Goal: Transaction & Acquisition: Book appointment/travel/reservation

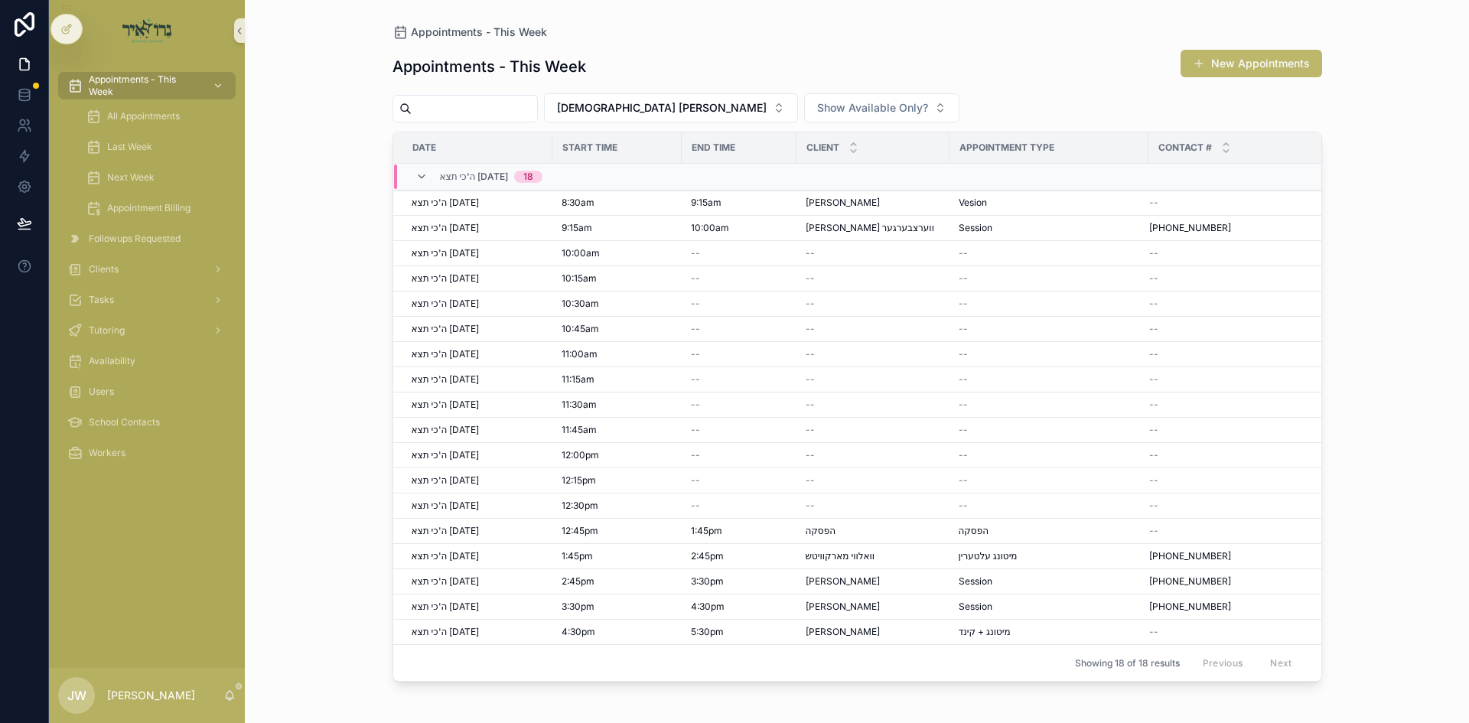
click at [416, 62] on h1 "Appointments - This Week" at bounding box center [490, 66] width 194 height 21
click at [698, 80] on div "Appointments - This Week New Appointments" at bounding box center [858, 66] width 930 height 35
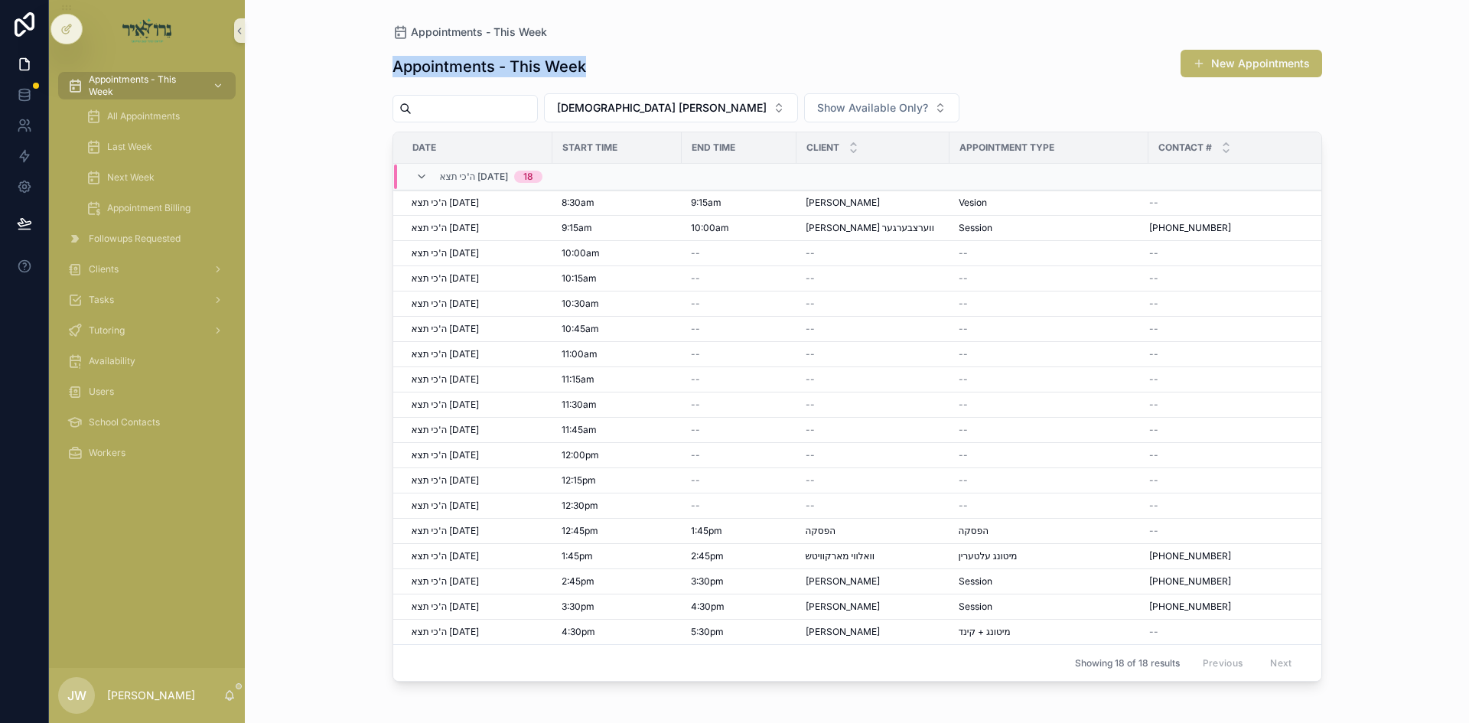
drag, startPoint x: 698, startPoint y: 80, endPoint x: 628, endPoint y: 77, distance: 69.7
click at [628, 77] on div "Appointments - This Week New Appointments" at bounding box center [858, 66] width 930 height 35
click at [629, 70] on div "Appointments - This Week New Appointments" at bounding box center [858, 66] width 930 height 35
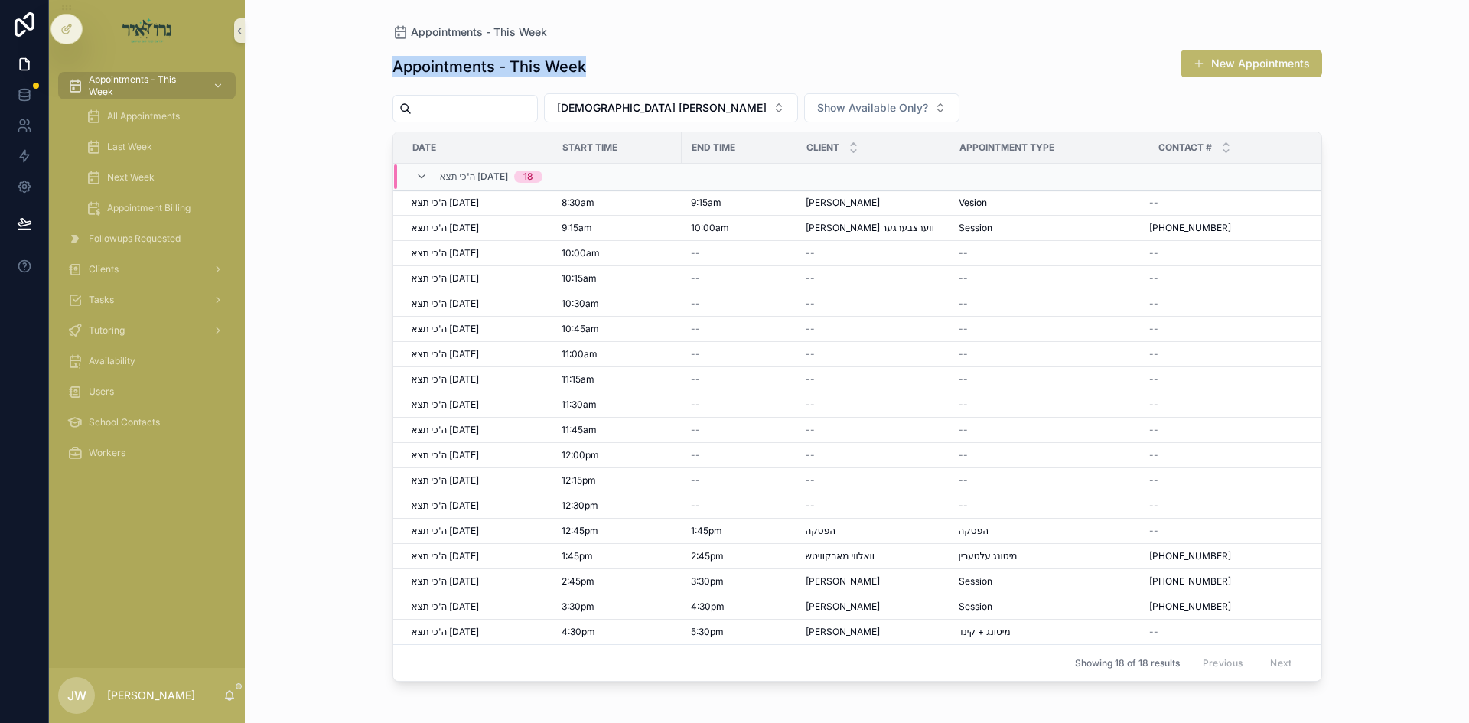
click at [629, 70] on div "Appointments - This Week New Appointments" at bounding box center [858, 66] width 930 height 35
drag, startPoint x: 629, startPoint y: 70, endPoint x: 597, endPoint y: 67, distance: 32.3
click at [597, 67] on div "Appointments - This Week New Appointments" at bounding box center [858, 66] width 930 height 35
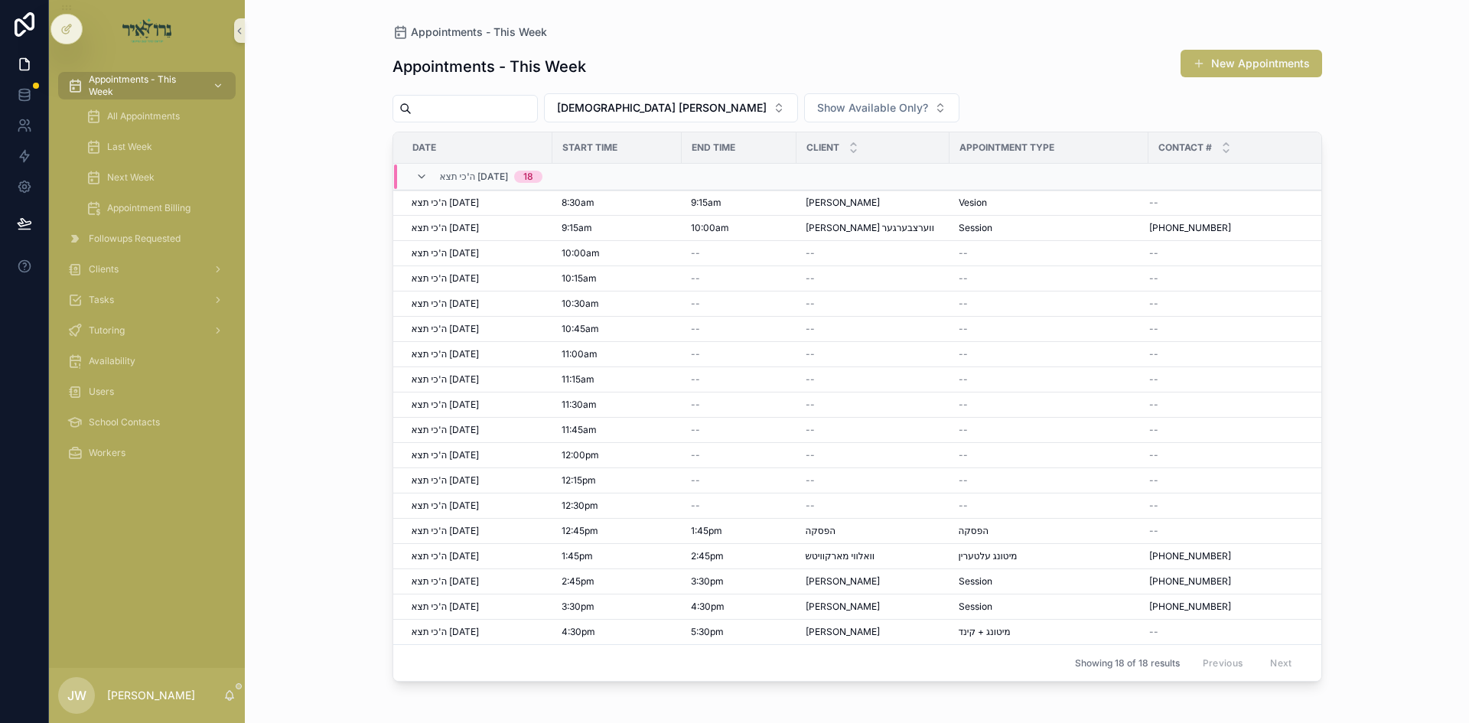
click at [597, 67] on div "Appointments - This Week New Appointments" at bounding box center [858, 66] width 930 height 35
click at [593, 66] on div "Appointments - This Week New Appointments" at bounding box center [858, 66] width 930 height 35
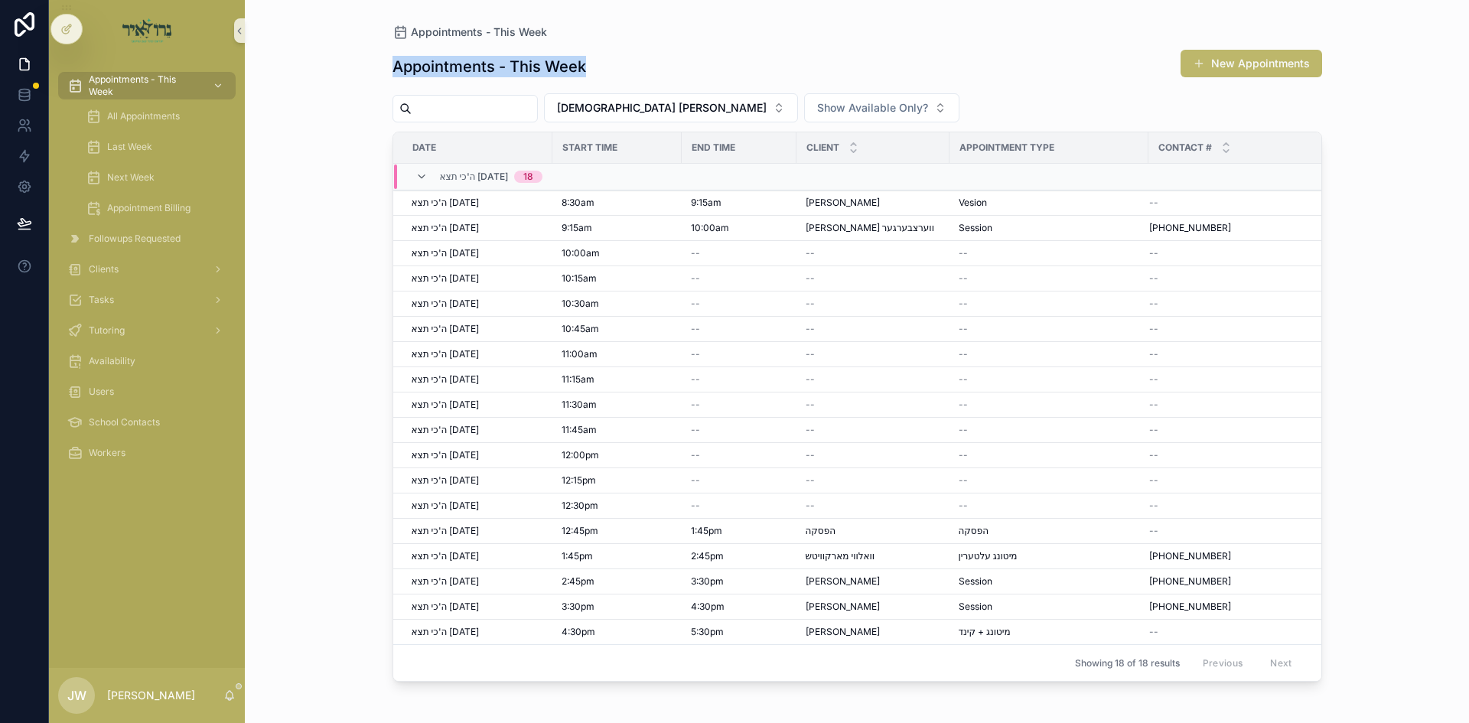
click at [592, 65] on div "Appointments - This Week New Appointments" at bounding box center [858, 66] width 930 height 35
click at [562, 72] on h1 "Appointments - This Week" at bounding box center [490, 66] width 194 height 21
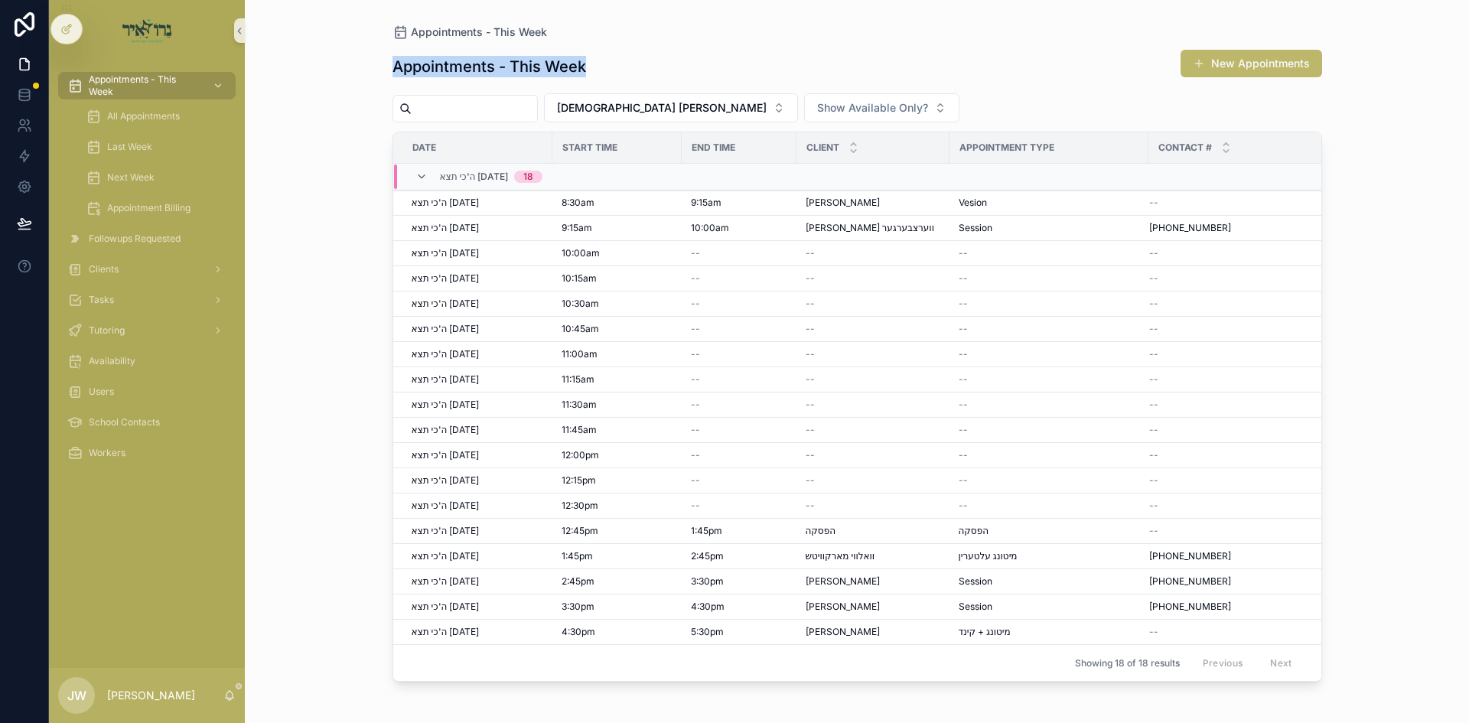
click at [562, 72] on h1 "Appointments - This Week" at bounding box center [490, 66] width 194 height 21
click at [592, 67] on div "Appointments - This Week New Appointments" at bounding box center [858, 66] width 930 height 35
click at [592, 66] on div "Appointments - This Week New Appointments" at bounding box center [858, 66] width 930 height 35
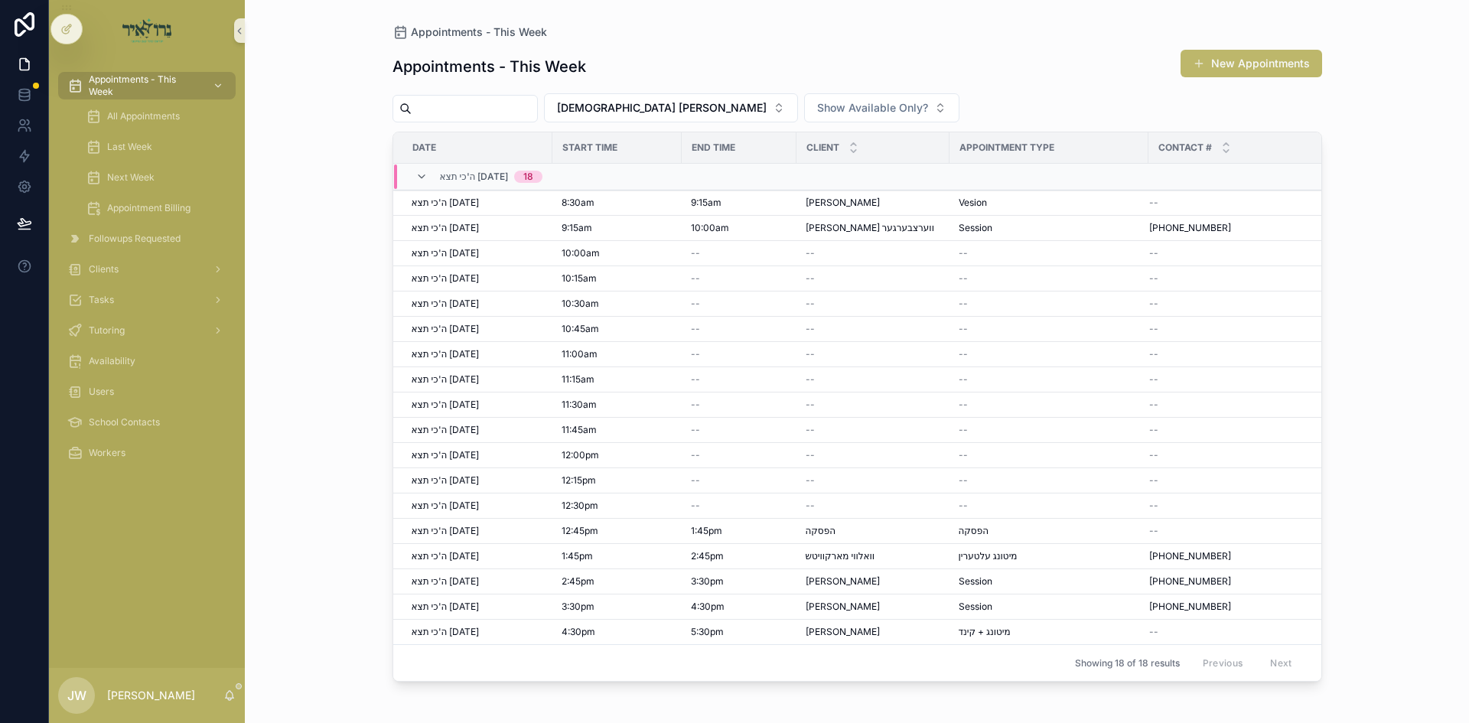
click at [592, 66] on div "Appointments - This Week New Appointments" at bounding box center [858, 66] width 930 height 35
click at [588, 70] on div "Appointments - This Week New Appointments" at bounding box center [858, 66] width 930 height 35
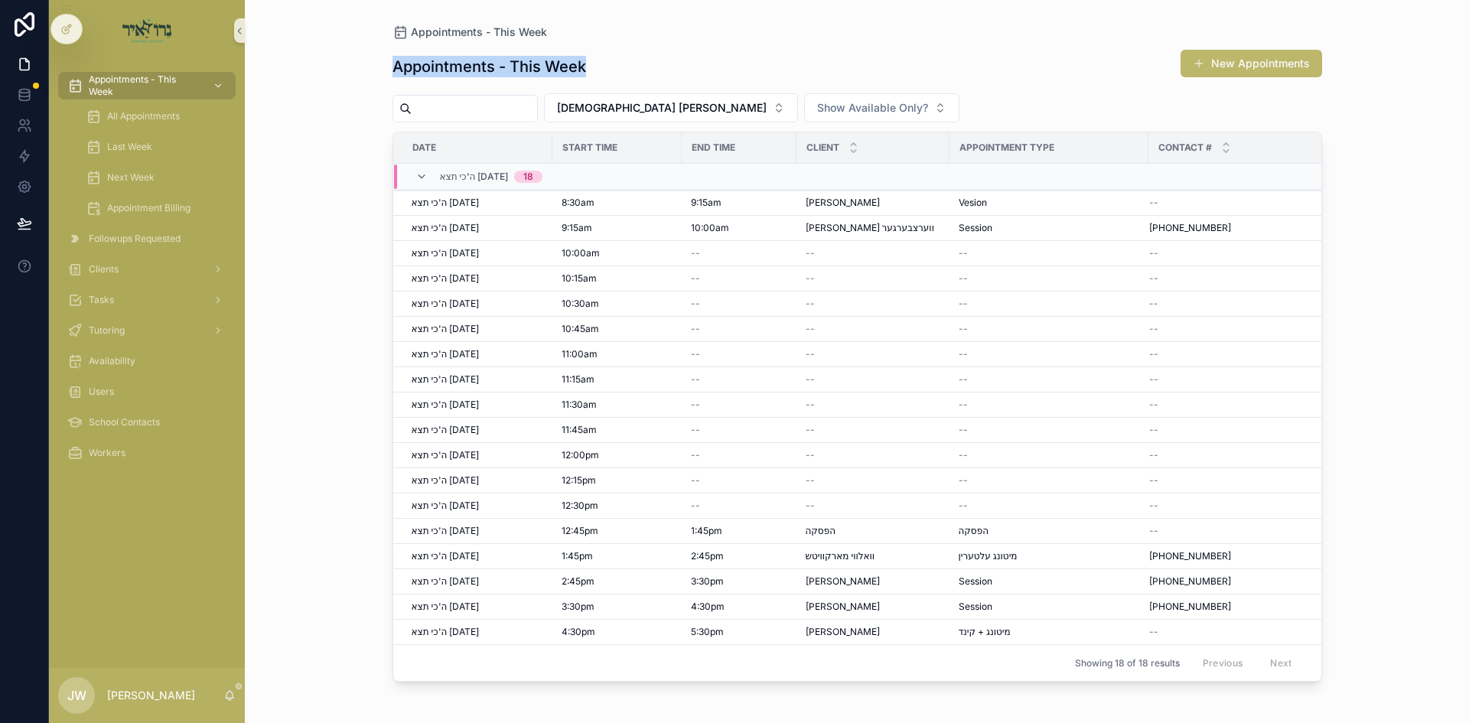
click at [608, 67] on div "Appointments - This Week New Appointments" at bounding box center [858, 66] width 930 height 35
click at [591, 68] on div "Appointments - This Week New Appointments" at bounding box center [858, 66] width 930 height 35
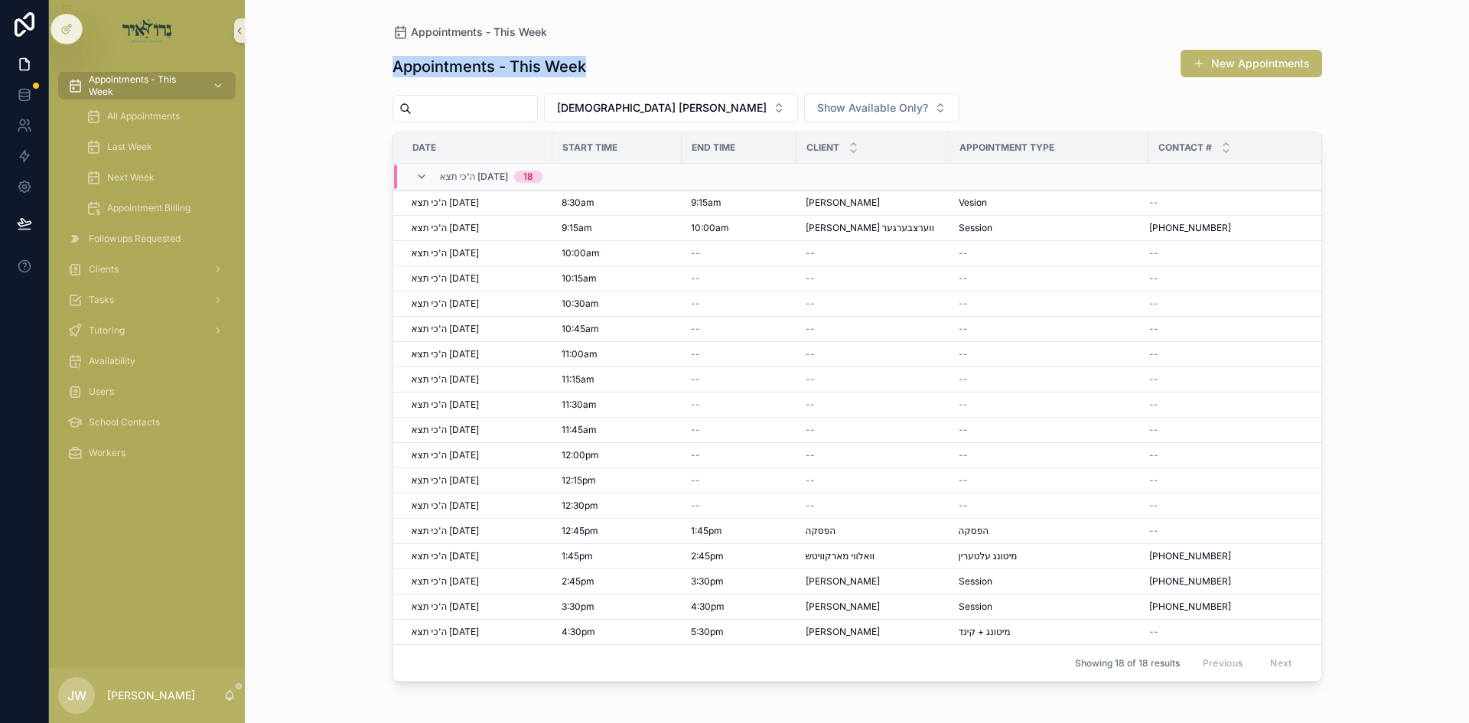
drag, startPoint x: 591, startPoint y: 68, endPoint x: 580, endPoint y: 68, distance: 10.7
click at [580, 68] on div "Appointments - This Week New Appointments" at bounding box center [858, 66] width 930 height 35
click at [580, 68] on h1 "Appointments - This Week" at bounding box center [490, 66] width 194 height 21
drag, startPoint x: 580, startPoint y: 68, endPoint x: 595, endPoint y: 67, distance: 14.6
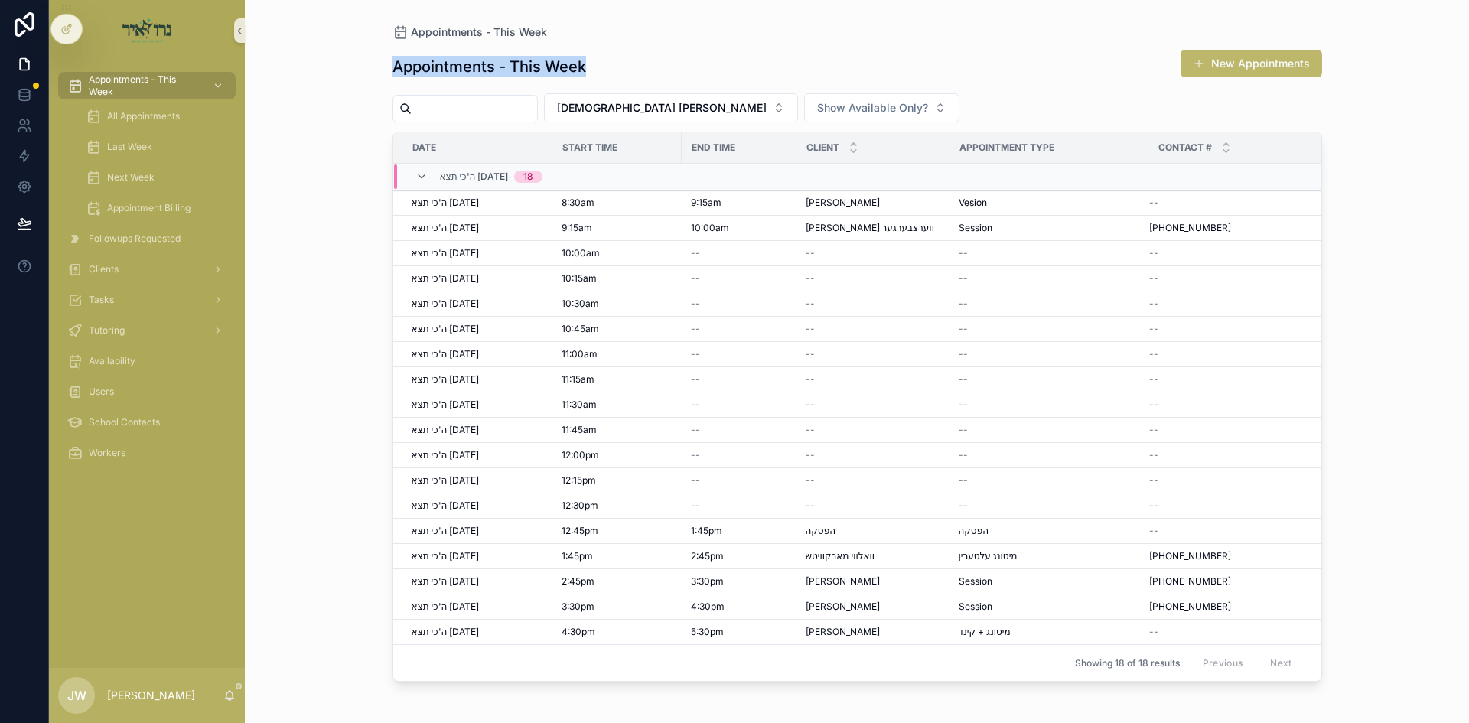
click at [595, 67] on div "Appointments - This Week New Appointments" at bounding box center [858, 66] width 930 height 35
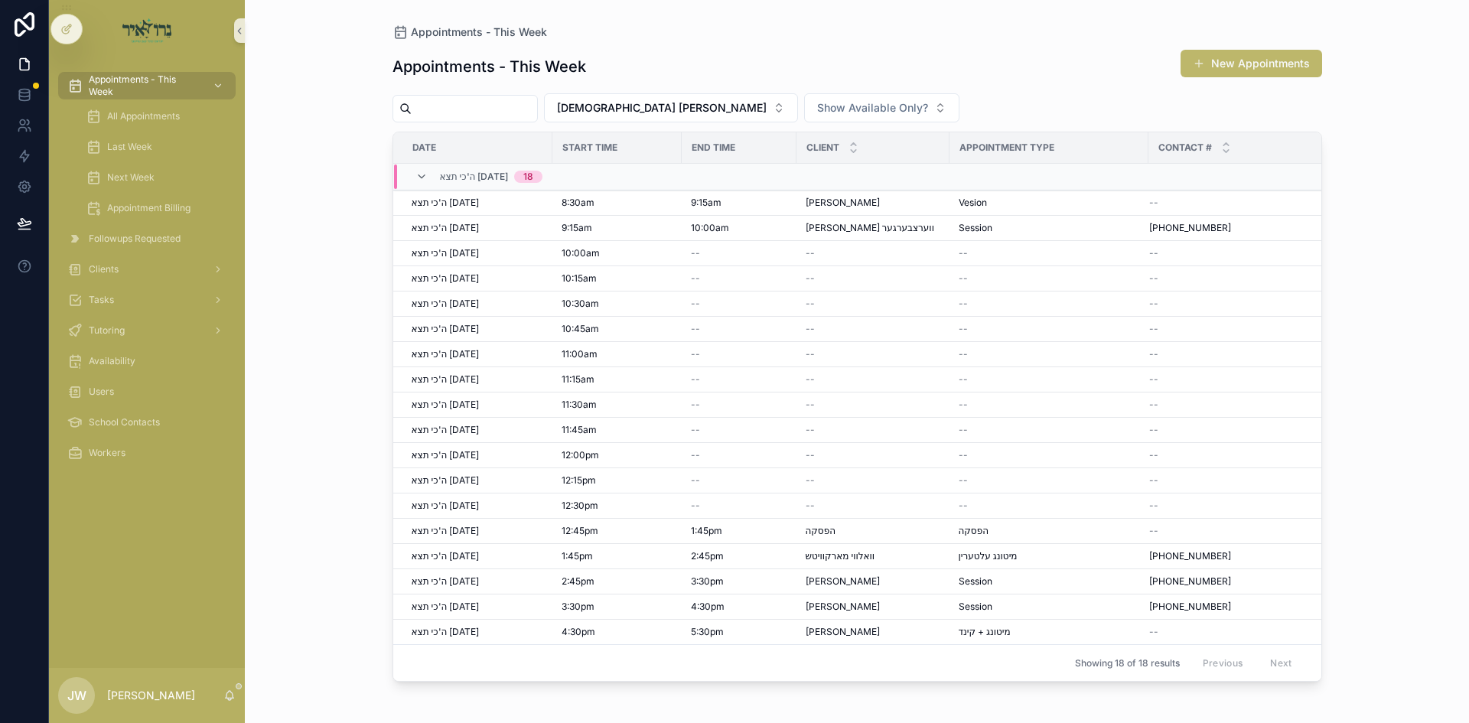
click at [595, 67] on div "Appointments - This Week New Appointments" at bounding box center [858, 66] width 930 height 35
click at [588, 68] on div "Appointments - This Week New Appointments" at bounding box center [858, 66] width 930 height 35
click at [585, 68] on div "Appointments - This Week New Appointments" at bounding box center [858, 66] width 930 height 35
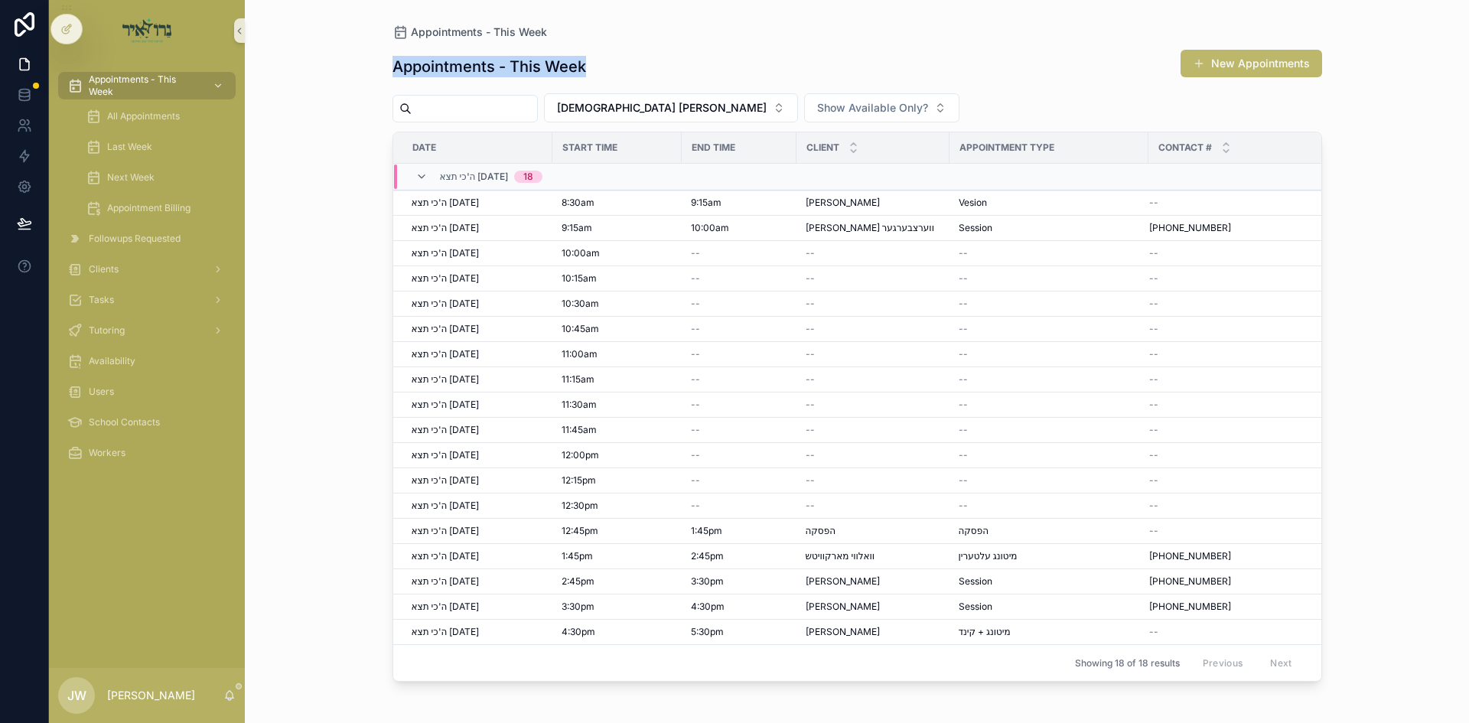
click at [585, 68] on h1 "Appointments - This Week" at bounding box center [490, 66] width 194 height 21
drag, startPoint x: 387, startPoint y: 61, endPoint x: 608, endPoint y: 68, distance: 220.5
click at [608, 68] on div "Appointments - This Week Appointments - This Week New Appointments Rabbi [PERSO…" at bounding box center [857, 352] width 979 height 705
click at [608, 67] on div "Appointments - This Week New Appointments" at bounding box center [858, 66] width 930 height 35
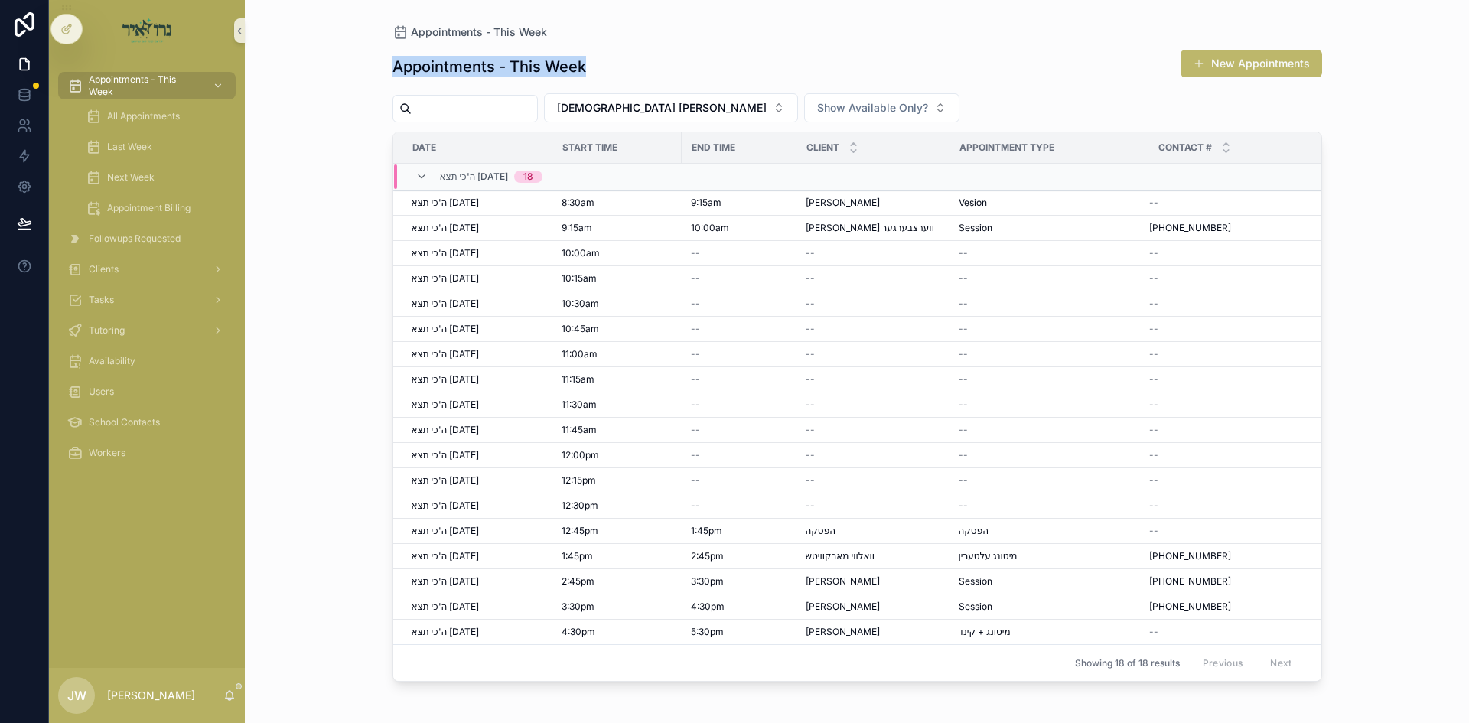
drag, startPoint x: 604, startPoint y: 68, endPoint x: 394, endPoint y: 69, distance: 209.7
click at [394, 69] on div "Appointments - This Week New Appointments" at bounding box center [858, 66] width 930 height 35
click at [394, 69] on h1 "Appointments - This Week" at bounding box center [490, 66] width 194 height 21
drag, startPoint x: 394, startPoint y: 69, endPoint x: 582, endPoint y: 70, distance: 188.3
click at [582, 70] on h1 "Appointments - This Week" at bounding box center [490, 66] width 194 height 21
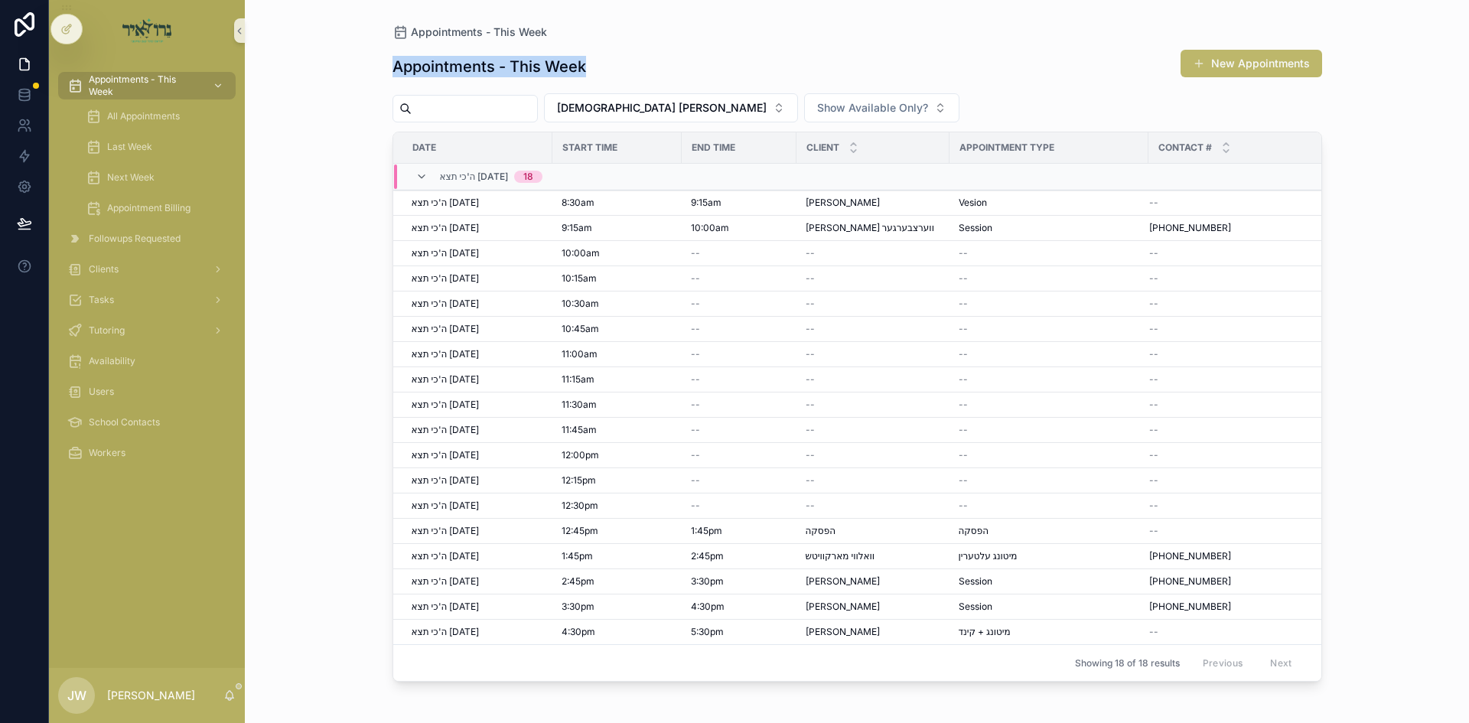
click at [582, 70] on h1 "Appointments - This Week" at bounding box center [490, 66] width 194 height 21
drag, startPoint x: 594, startPoint y: 67, endPoint x: 375, endPoint y: 63, distance: 218.9
click at [375, 63] on div "Appointments - This Week Appointments - This Week New Appointments Rabbi [PERSO…" at bounding box center [857, 352] width 979 height 705
click at [390, 63] on div "Appointments - This Week Appointments - This Week New Appointments Rabbi [PERSO…" at bounding box center [857, 352] width 979 height 705
drag, startPoint x: 371, startPoint y: 65, endPoint x: 592, endPoint y: 73, distance: 221.3
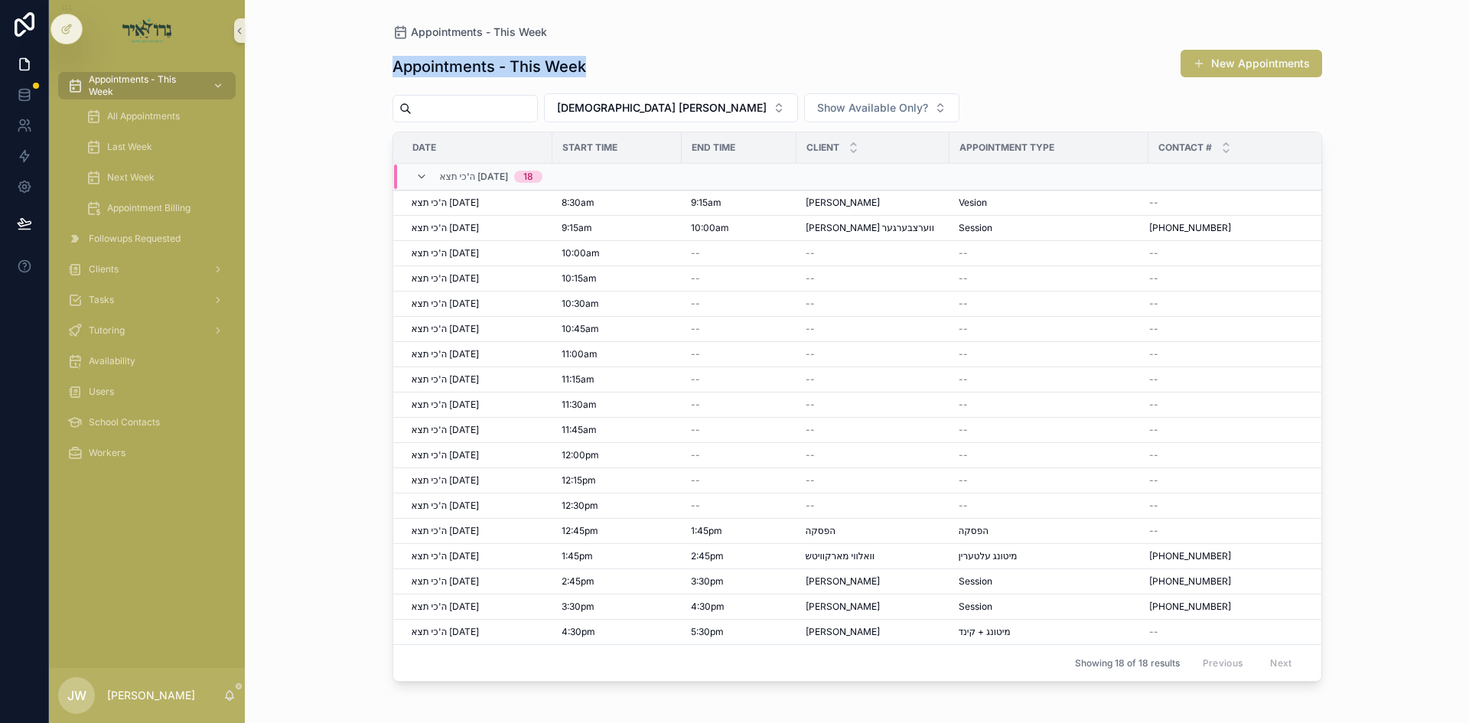
click at [592, 73] on div "Appointments - This Week Appointments - This Week New Appointments Rabbi [PERSO…" at bounding box center [857, 352] width 979 height 705
click at [622, 70] on div "Appointments - This Week New Appointments" at bounding box center [858, 66] width 930 height 35
drag, startPoint x: 627, startPoint y: 69, endPoint x: 394, endPoint y: 69, distance: 232.6
click at [394, 69] on div "Appointments - This Week New Appointments" at bounding box center [858, 66] width 930 height 35
click at [394, 69] on h1 "Appointments - This Week" at bounding box center [490, 66] width 194 height 21
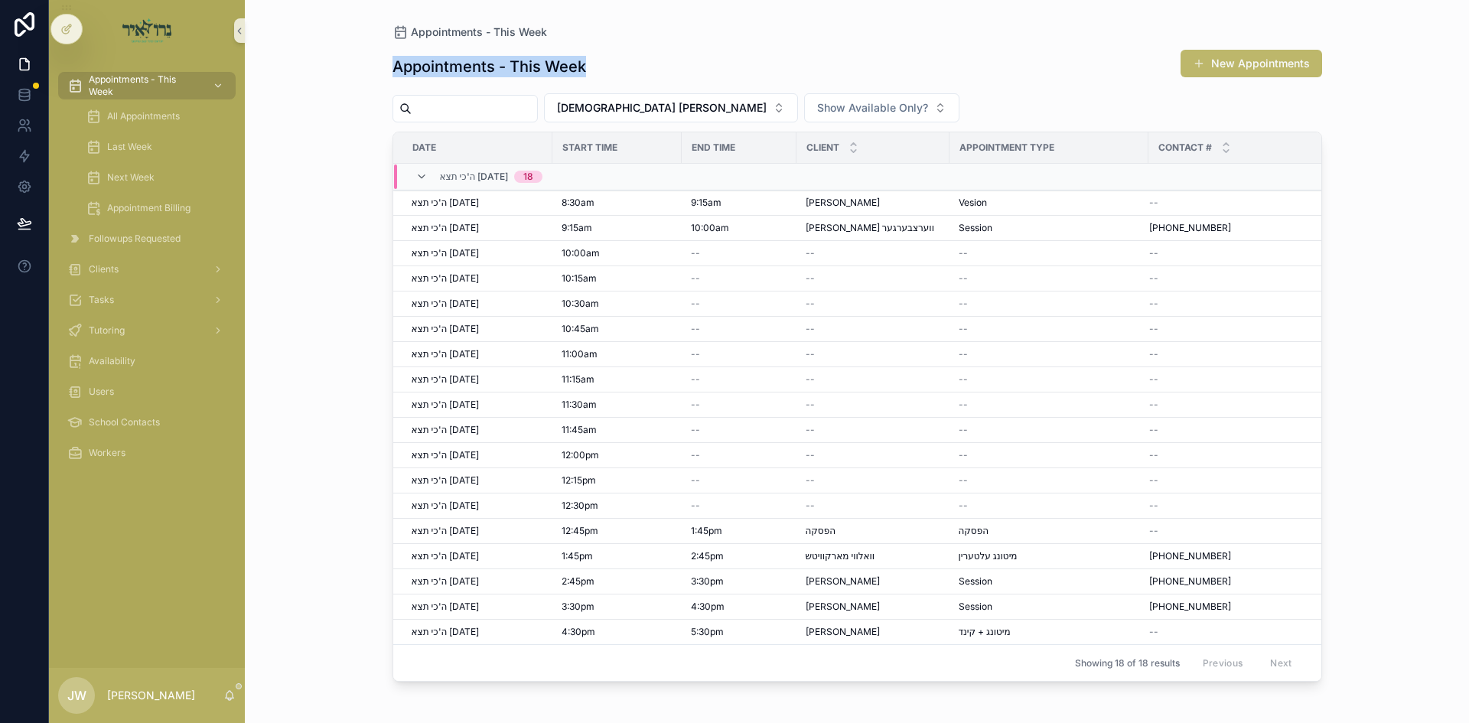
drag, startPoint x: 382, startPoint y: 69, endPoint x: 590, endPoint y: 69, distance: 208.2
click at [590, 69] on div "Appointments - This Week Appointments - This Week New Appointments Rabbi [PERSO…" at bounding box center [857, 352] width 979 height 705
click at [590, 69] on div "Appointments - This Week New Appointments" at bounding box center [858, 66] width 930 height 35
drag, startPoint x: 617, startPoint y: 67, endPoint x: 389, endPoint y: 67, distance: 228.0
click at [389, 67] on div "Appointments - This Week Appointments - This Week New Appointments Rabbi [PERSO…" at bounding box center [857, 352] width 979 height 705
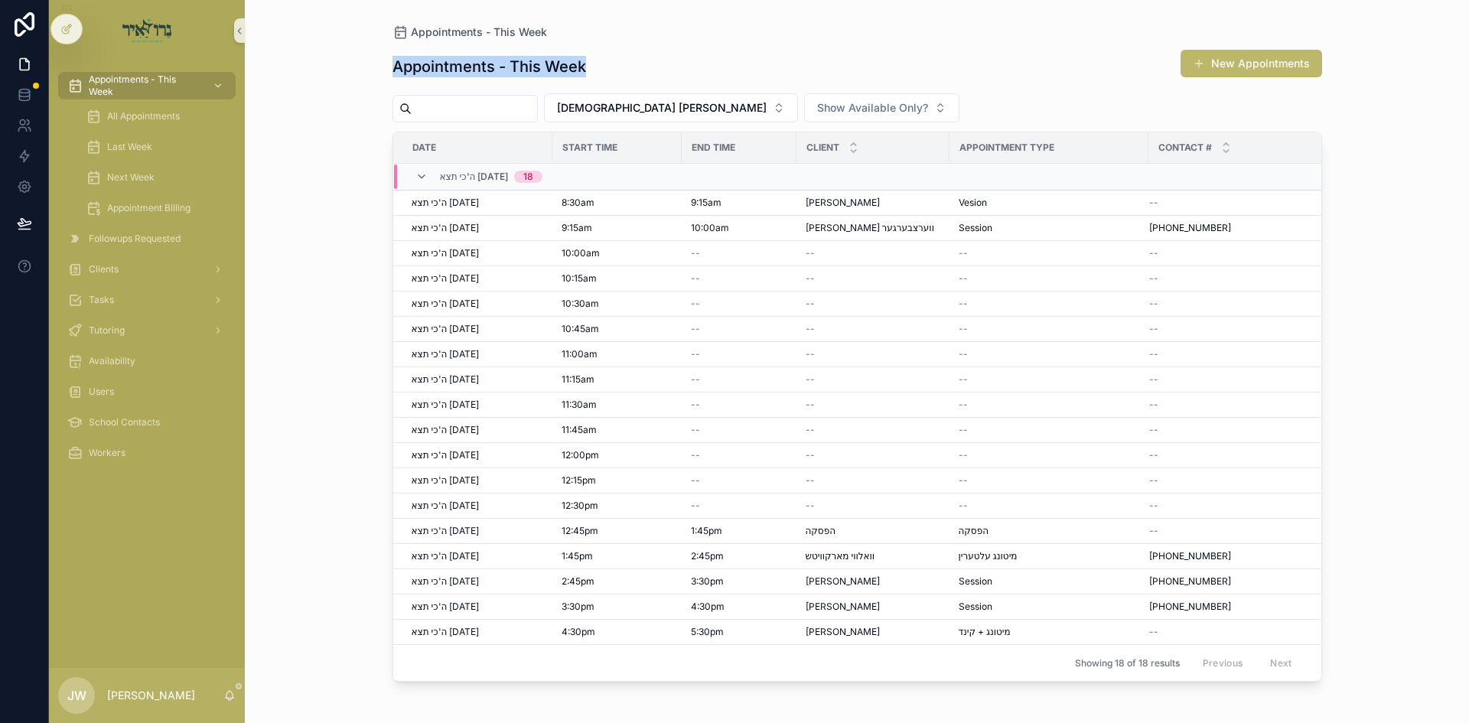
click at [389, 67] on div "Appointments - This Week Appointments - This Week New Appointments Rabbi [PERSO…" at bounding box center [857, 352] width 979 height 705
drag, startPoint x: 497, startPoint y: 74, endPoint x: 624, endPoint y: 71, distance: 127.1
click at [624, 71] on div "Appointments - This Week Appointments - This Week New Appointments Rabbi [PERSO…" at bounding box center [857, 352] width 979 height 705
click at [624, 71] on div "Appointments - This Week New Appointments" at bounding box center [858, 66] width 930 height 35
drag, startPoint x: 624, startPoint y: 71, endPoint x: 407, endPoint y: 67, distance: 217.4
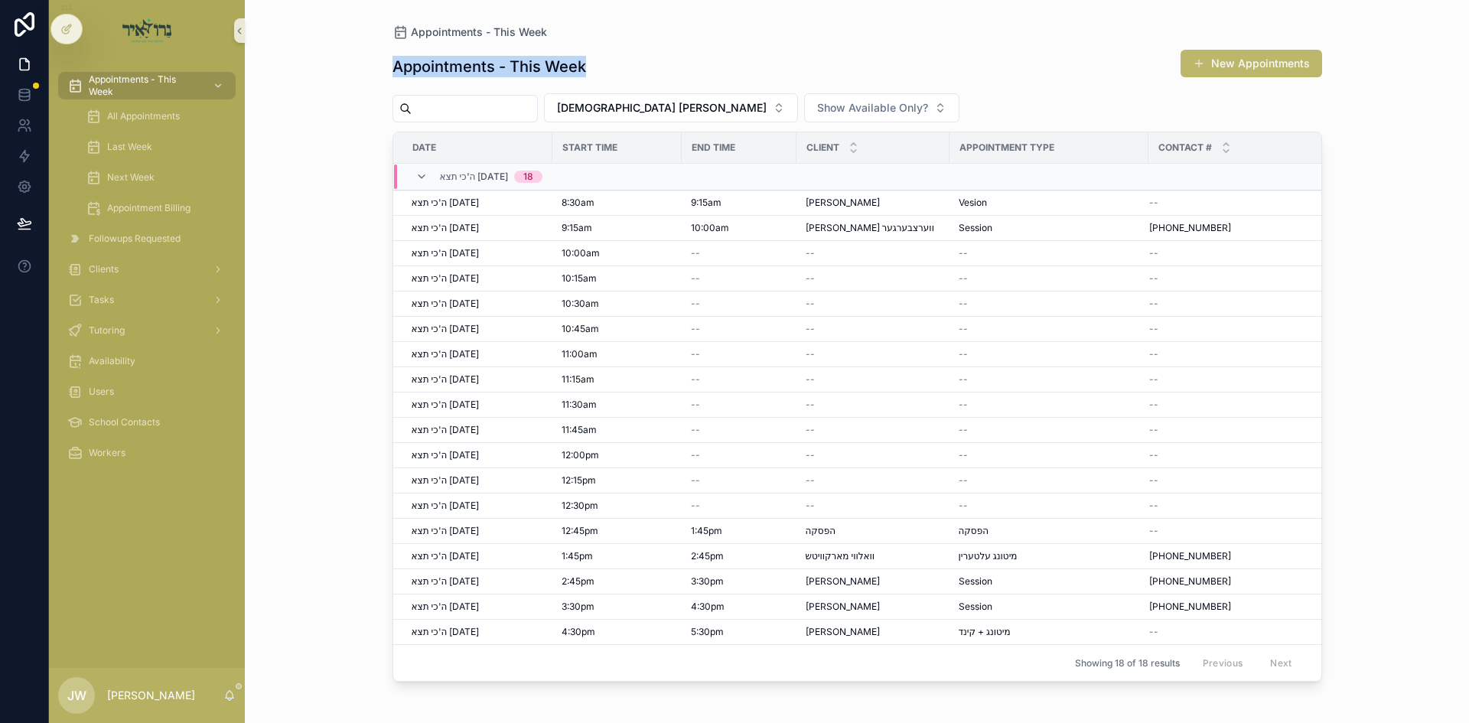
click at [407, 67] on div "Appointments - This Week New Appointments" at bounding box center [858, 66] width 930 height 35
click at [407, 67] on h1 "Appointments - This Week" at bounding box center [490, 66] width 194 height 21
drag, startPoint x: 407, startPoint y: 67, endPoint x: 628, endPoint y: 65, distance: 220.4
click at [628, 65] on div "Appointments - This Week New Appointments" at bounding box center [858, 66] width 930 height 35
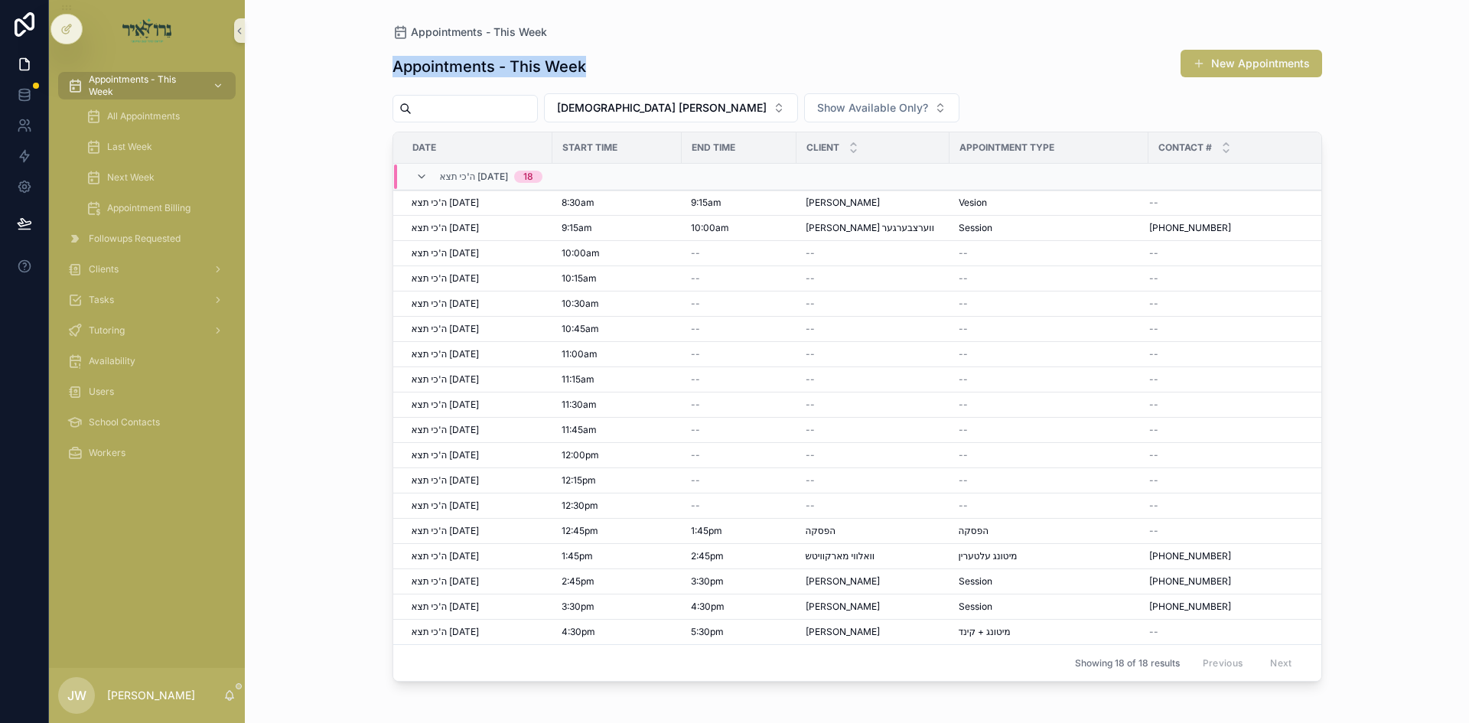
click at [628, 65] on div "Appointments - This Week New Appointments" at bounding box center [858, 66] width 930 height 35
drag, startPoint x: 628, startPoint y: 65, endPoint x: 425, endPoint y: 66, distance: 202.8
click at [425, 66] on div "Appointments - This Week New Appointments" at bounding box center [858, 66] width 930 height 35
click at [425, 66] on h1 "Appointments - This Week" at bounding box center [490, 66] width 194 height 21
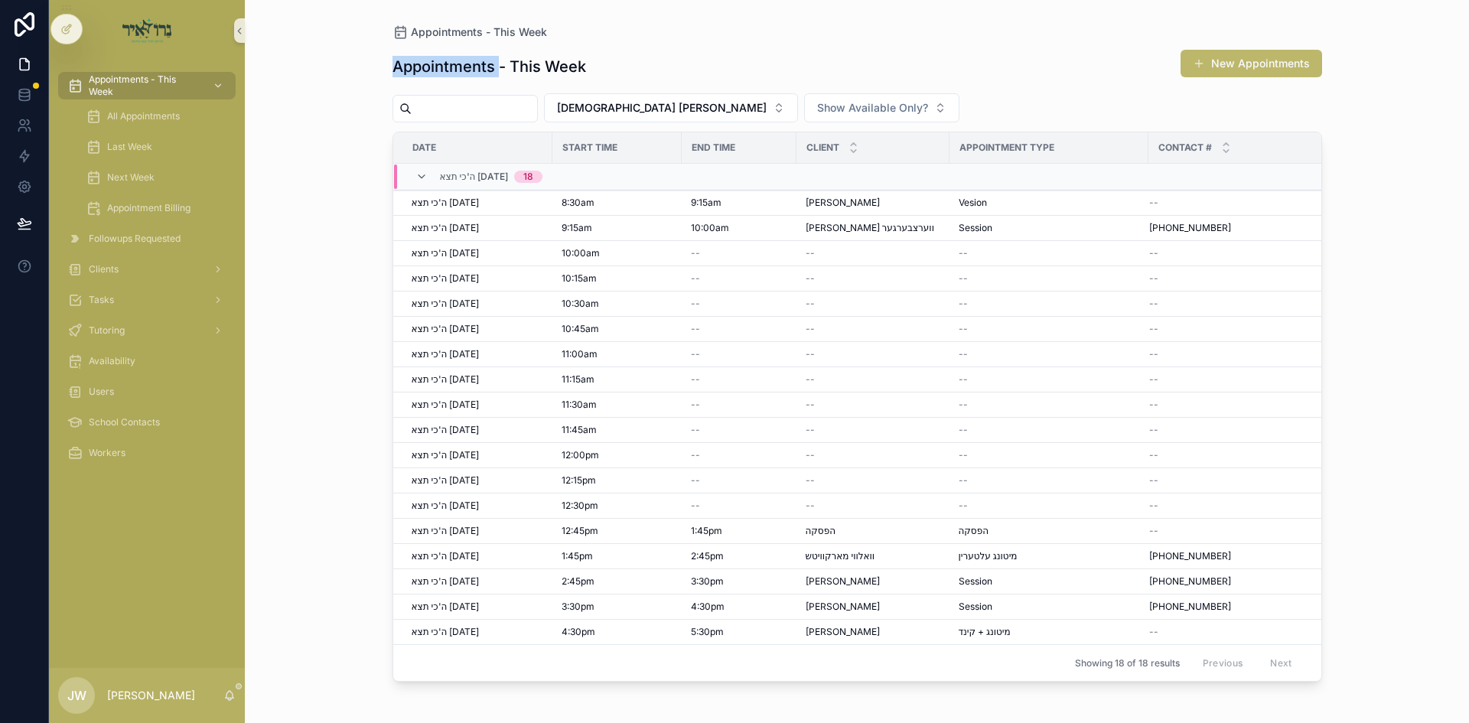
click at [425, 66] on h1 "Appointments - This Week" at bounding box center [490, 66] width 194 height 21
drag, startPoint x: 425, startPoint y: 66, endPoint x: 721, endPoint y: 60, distance: 296.2
click at [721, 60] on div "Appointments - This Week New Appointments" at bounding box center [858, 66] width 930 height 35
click at [717, 63] on div "Appointments - This Week New Appointments" at bounding box center [858, 66] width 930 height 35
click at [717, 64] on div "Appointments - This Week New Appointments" at bounding box center [858, 66] width 930 height 35
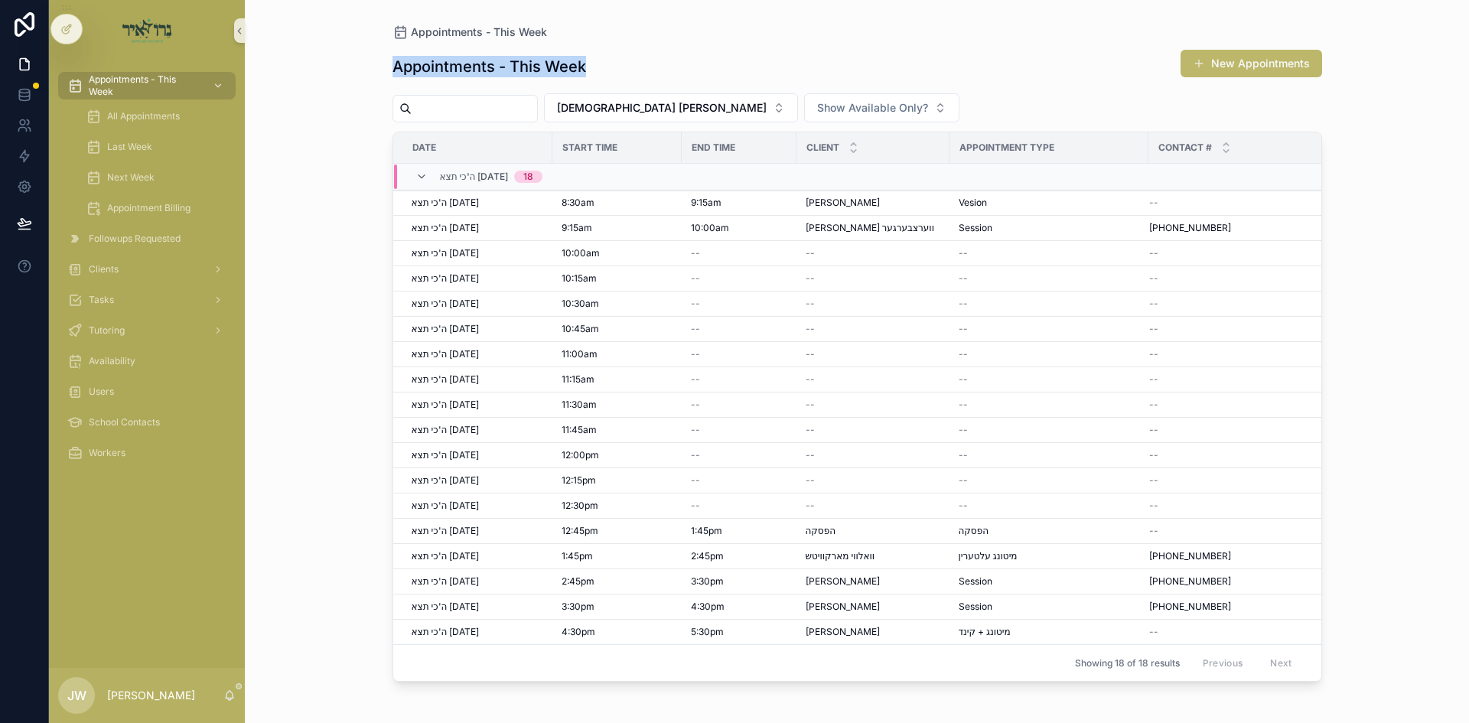
drag, startPoint x: 717, startPoint y: 64, endPoint x: 410, endPoint y: 64, distance: 306.9
click at [410, 64] on div "Appointments - This Week New Appointments" at bounding box center [858, 66] width 930 height 35
click at [393, 67] on h1 "Appointments - This Week" at bounding box center [490, 66] width 194 height 21
drag, startPoint x: 324, startPoint y: 70, endPoint x: 786, endPoint y: 59, distance: 461.6
click at [786, 59] on div "Appointments - This Week Appointments - This Week New Appointments Rabbi [PERSO…" at bounding box center [857, 361] width 1224 height 723
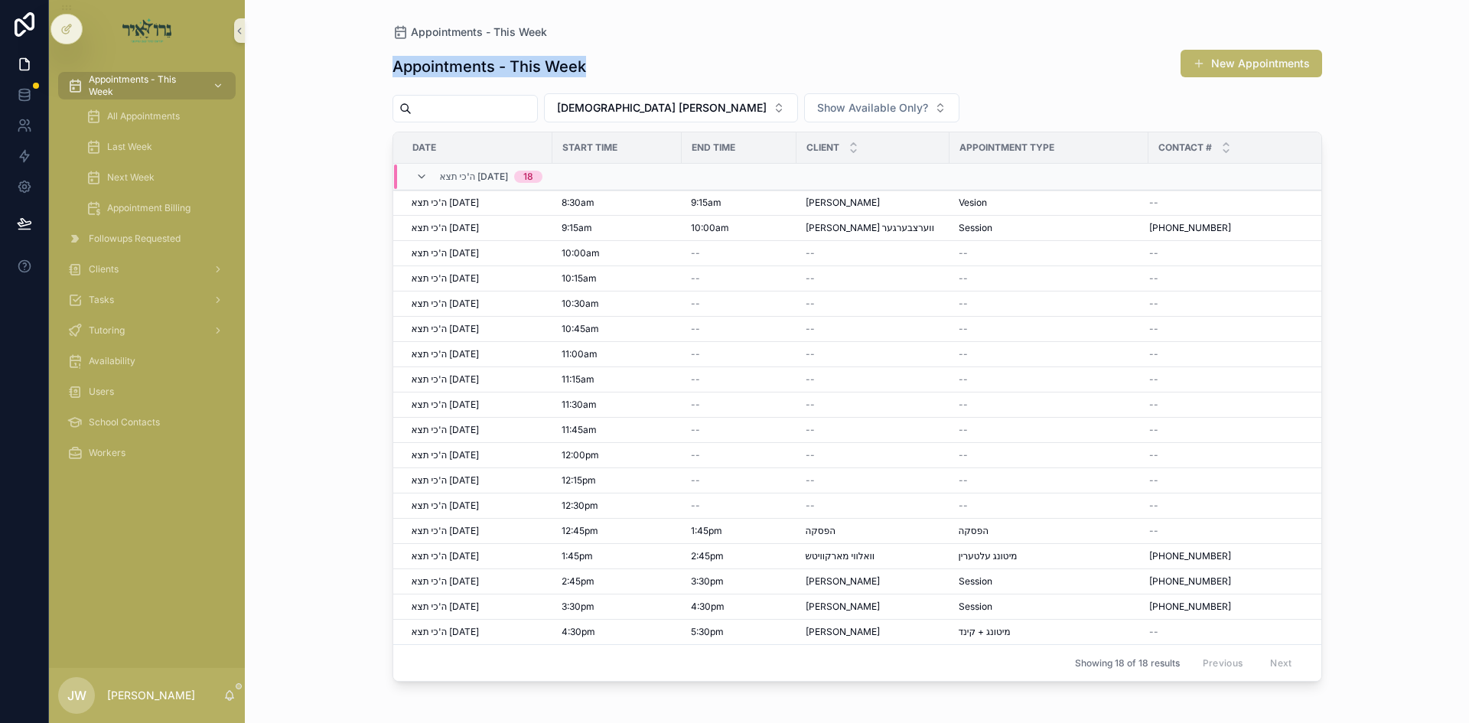
click at [786, 59] on div "Appointments - This Week New Appointments" at bounding box center [858, 66] width 930 height 35
drag, startPoint x: 786, startPoint y: 59, endPoint x: 356, endPoint y: 64, distance: 430.1
click at [356, 64] on div "Appointments - This Week Appointments - This Week New Appointments Rabbi [PERSO…" at bounding box center [857, 361] width 1224 height 723
drag, startPoint x: 259, startPoint y: 73, endPoint x: 720, endPoint y: 67, distance: 461.5
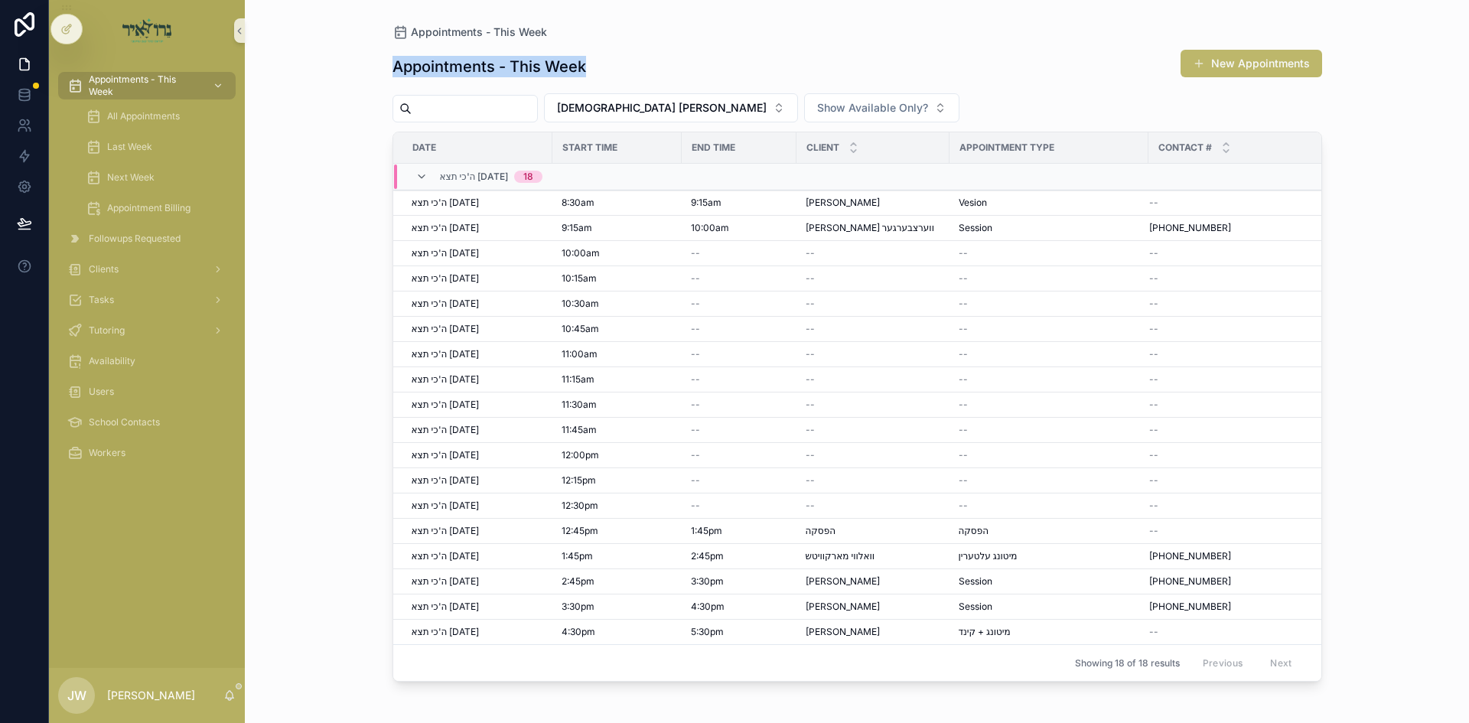
click at [720, 67] on div "Appointments - This Week Appointments - This Week New Appointments Rabbi [PERSO…" at bounding box center [857, 361] width 1224 height 723
click at [377, 63] on div "Appointments - This Week Appointments - This Week New Appointments Rabbi [PERSO…" at bounding box center [857, 352] width 979 height 705
drag, startPoint x: 355, startPoint y: 68, endPoint x: 680, endPoint y: 63, distance: 324.5
click at [680, 63] on div "Appointments - This Week Appointments - This Week New Appointments Rabbi [PERSO…" at bounding box center [857, 361] width 1224 height 723
click at [680, 62] on div "Appointments - This Week New Appointments" at bounding box center [858, 66] width 930 height 35
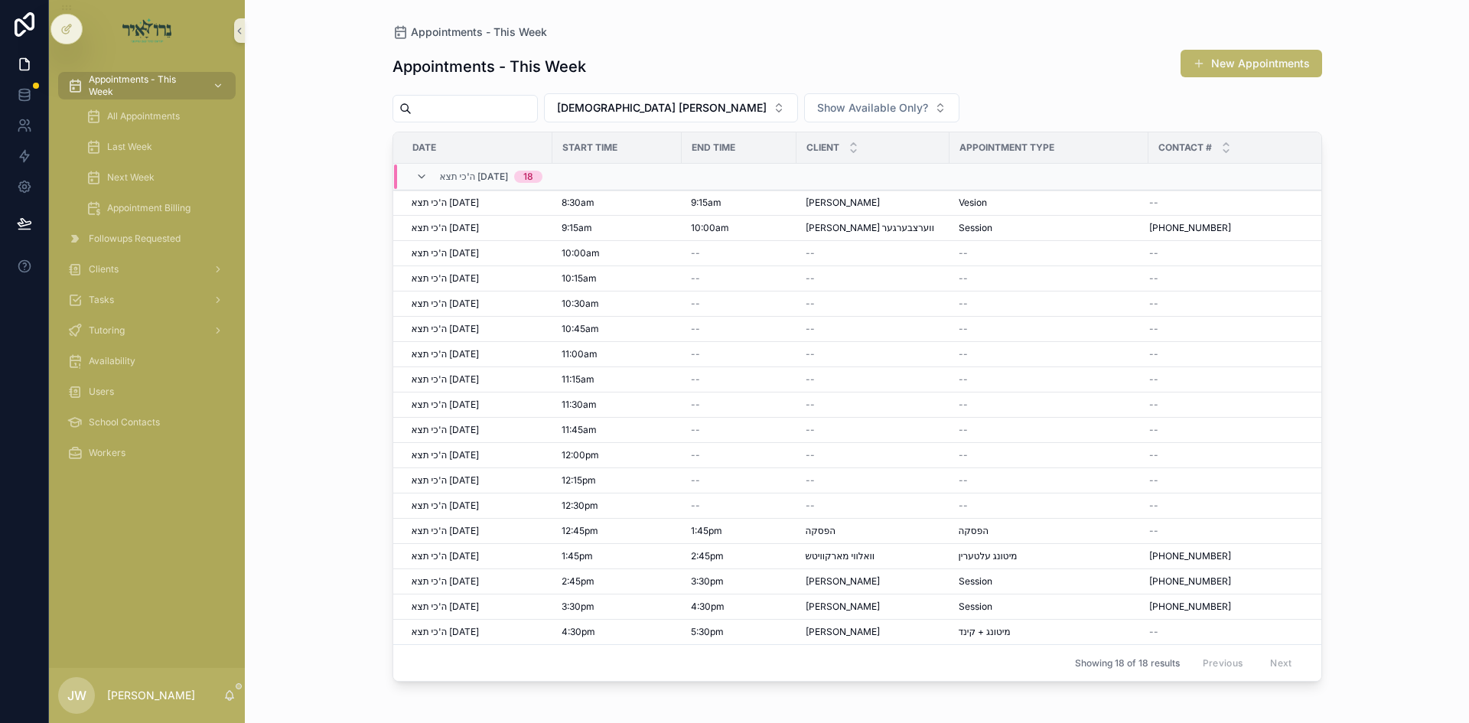
click at [680, 62] on div "Appointments - This Week New Appointments" at bounding box center [858, 66] width 930 height 35
click at [654, 72] on div "Appointments - This Week New Appointments" at bounding box center [858, 66] width 930 height 35
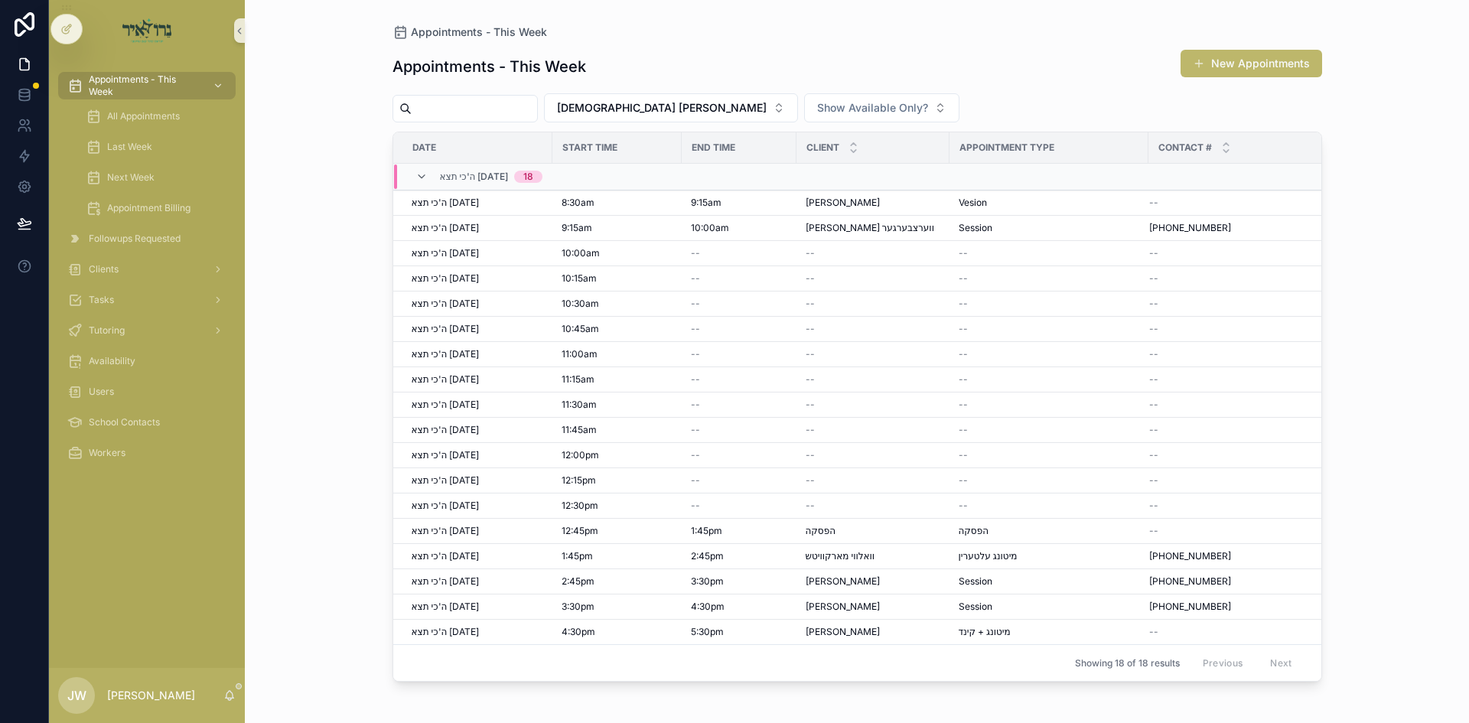
click at [654, 72] on div "Appointments - This Week New Appointments" at bounding box center [858, 66] width 930 height 35
click at [654, 70] on div "Appointments - This Week New Appointments" at bounding box center [858, 66] width 930 height 35
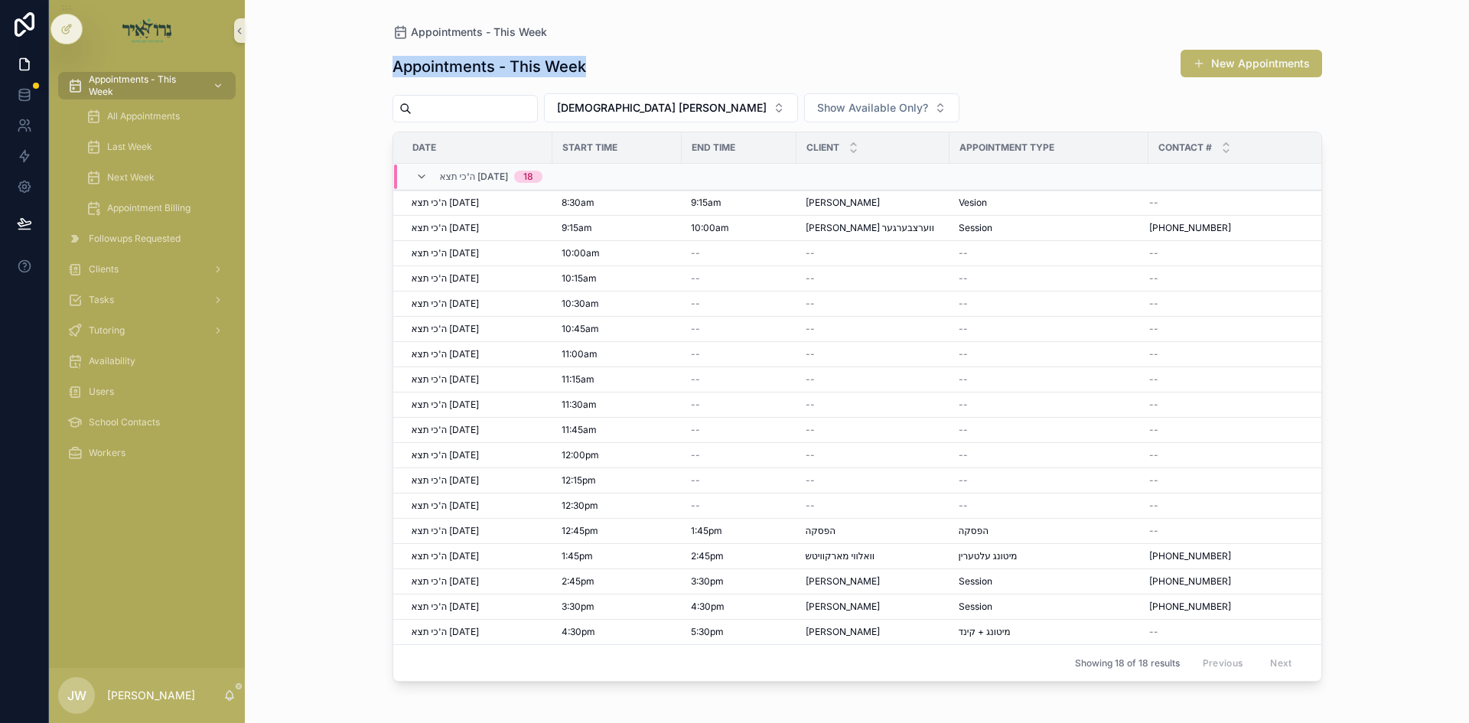
click at [658, 64] on div "Appointments - This Week New Appointments" at bounding box center [858, 66] width 930 height 35
click at [660, 62] on div "Appointments - This Week New Appointments" at bounding box center [858, 66] width 930 height 35
click at [673, 62] on div "Appointments - This Week New Appointments" at bounding box center [858, 66] width 930 height 35
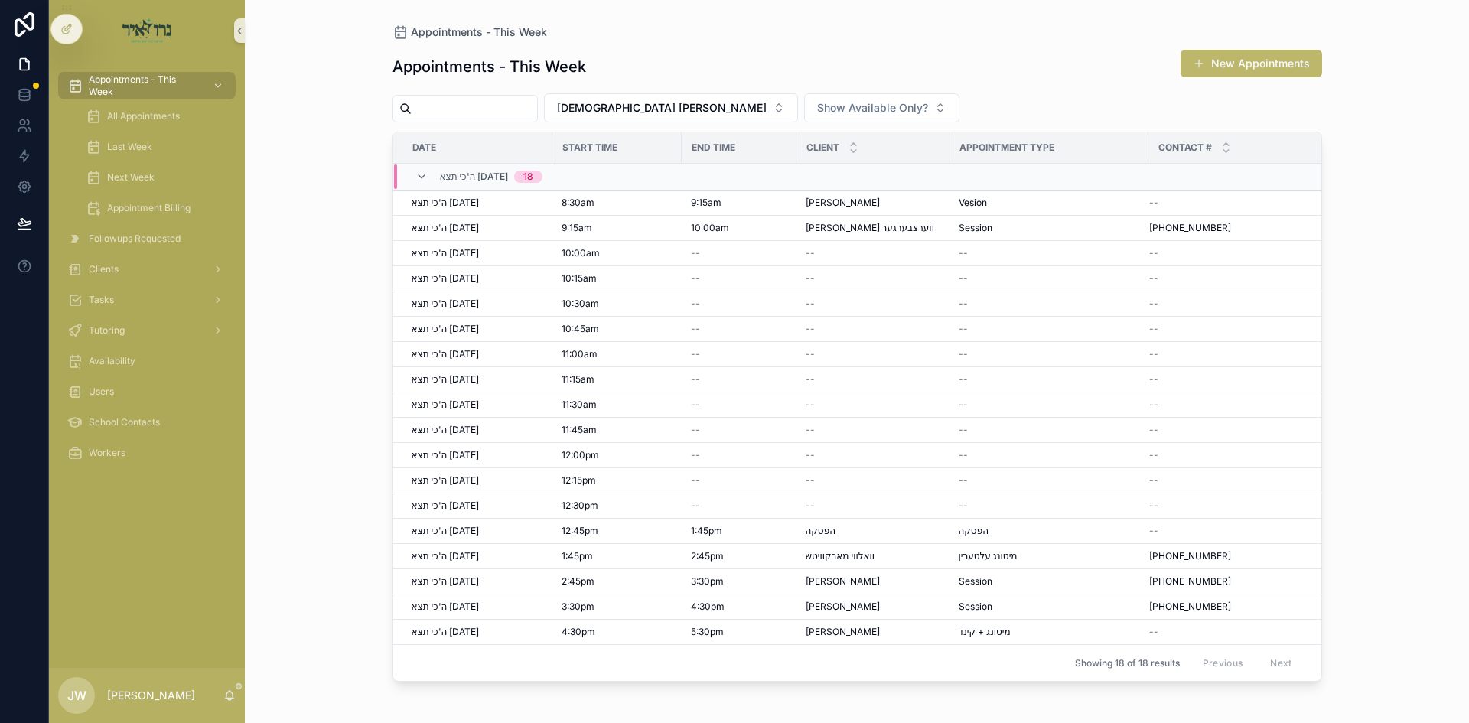
click at [673, 62] on div "Appointments - This Week New Appointments" at bounding box center [858, 66] width 930 height 35
click at [619, 73] on div "Appointments - This Week New Appointments" at bounding box center [858, 66] width 930 height 35
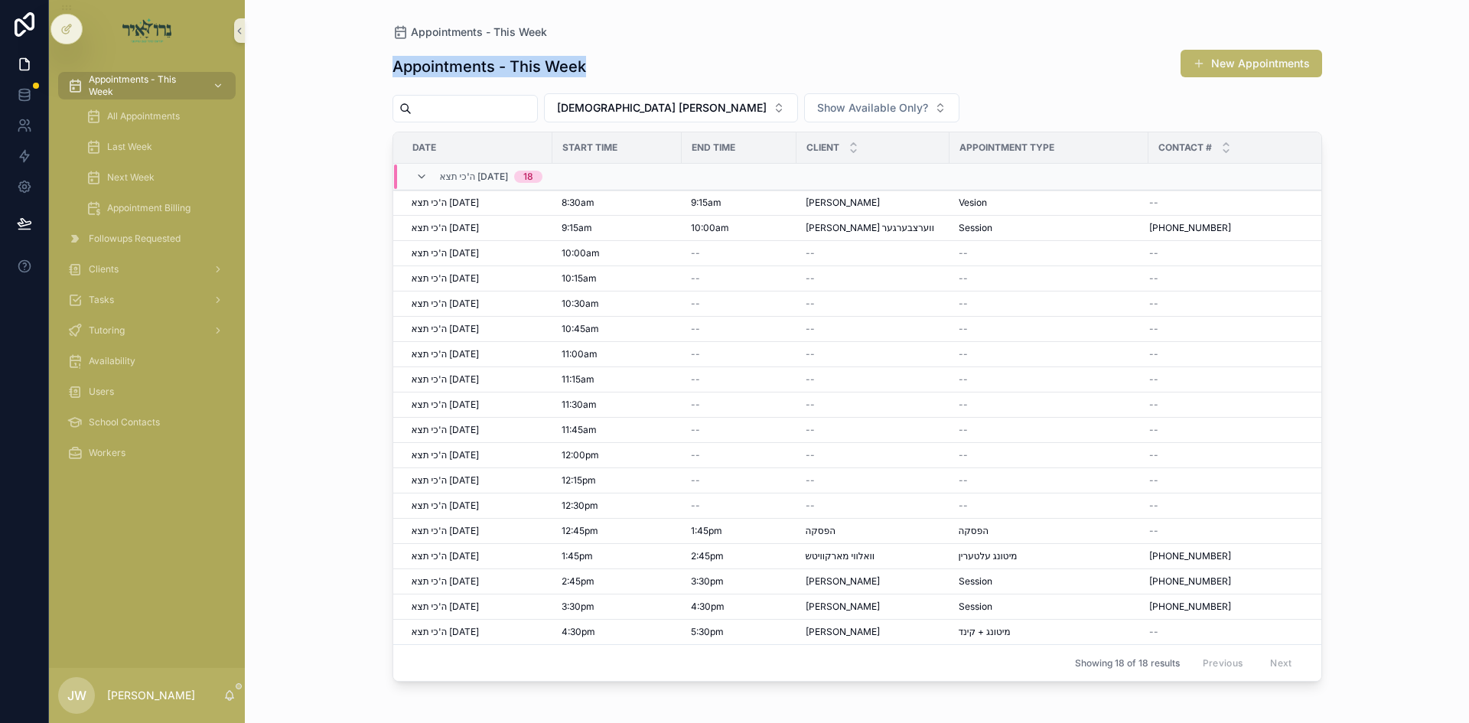
click at [683, 65] on div "Appointments - This Week New Appointments" at bounding box center [858, 66] width 930 height 35
click at [659, 67] on div "Appointments - This Week New Appointments" at bounding box center [858, 66] width 930 height 35
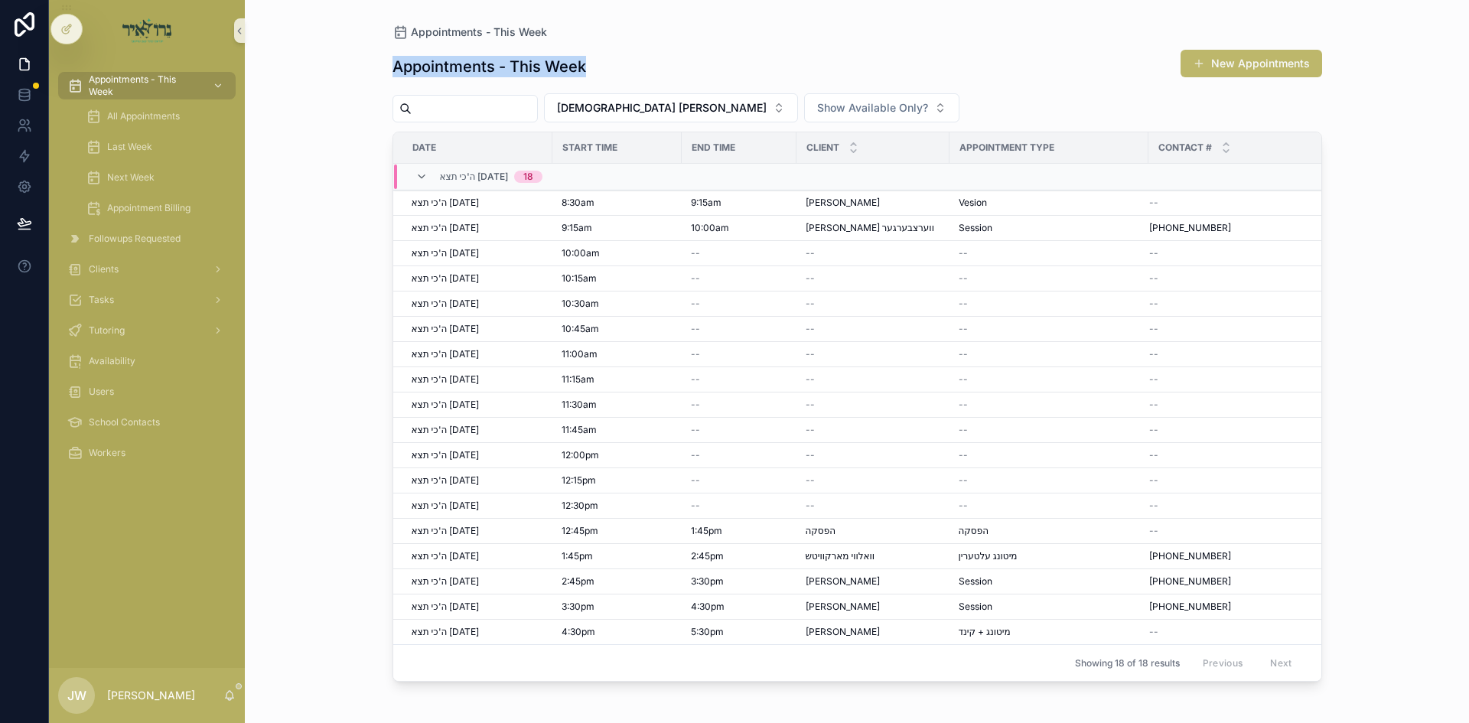
click at [659, 67] on div "Appointments - This Week New Appointments" at bounding box center [858, 66] width 930 height 35
click at [660, 66] on div "Appointments - This Week New Appointments" at bounding box center [858, 66] width 930 height 35
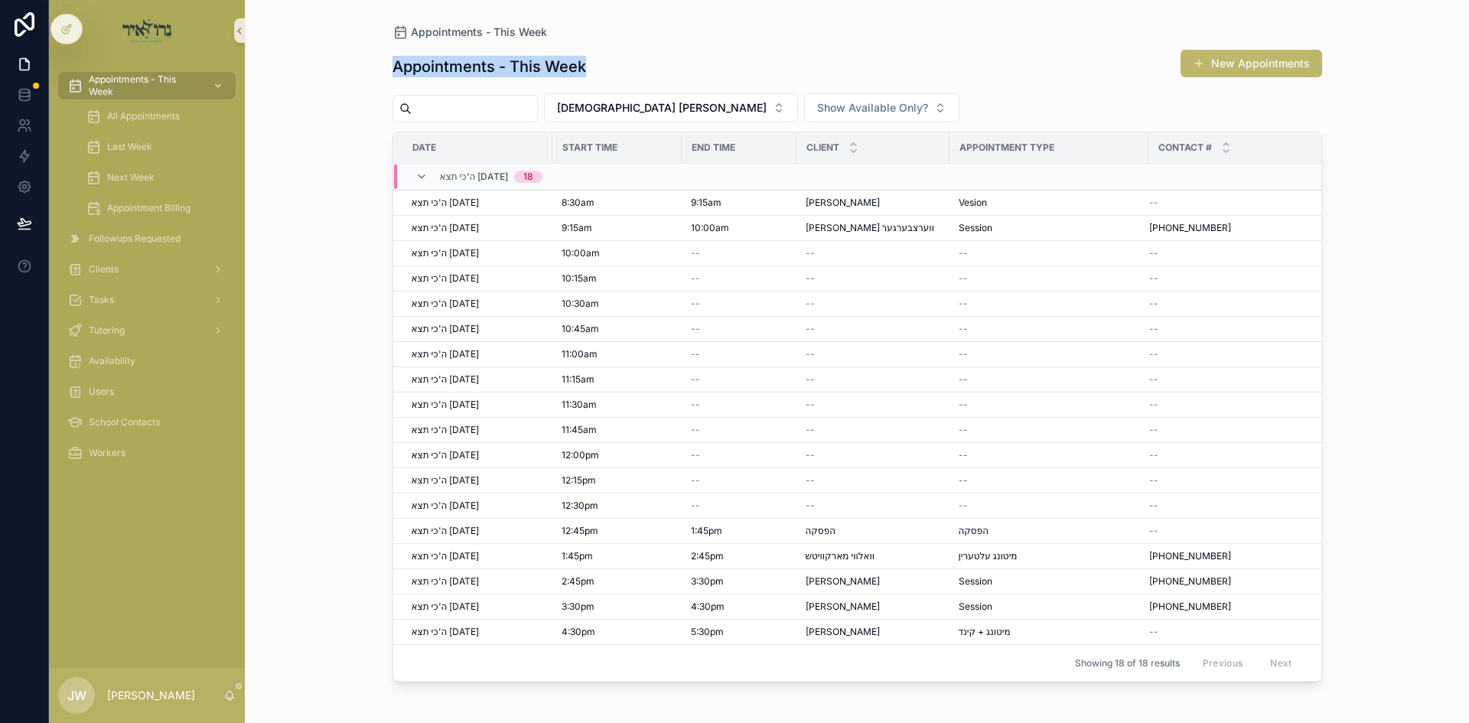
click at [660, 66] on div "Appointments - This Week New Appointments" at bounding box center [858, 66] width 930 height 35
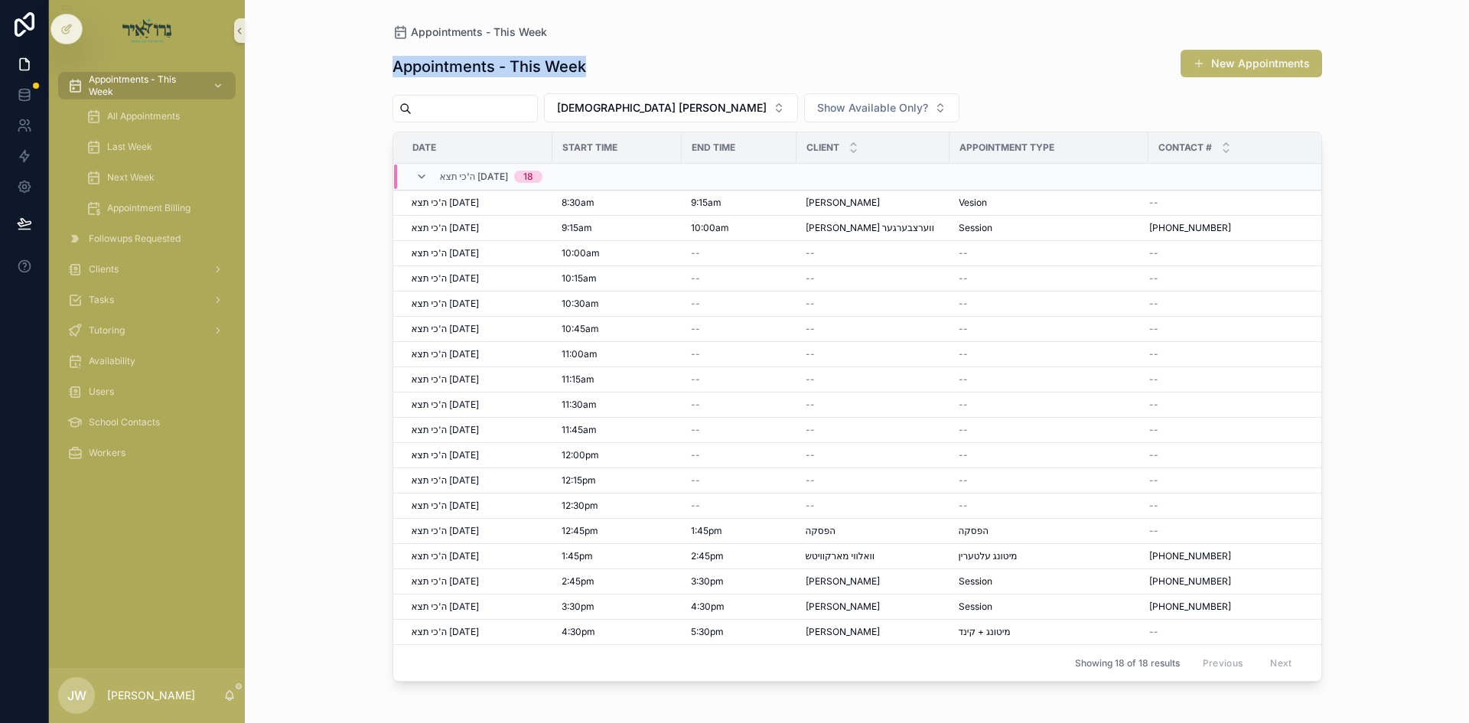
click at [630, 67] on div "Appointments - This Week New Appointments" at bounding box center [858, 66] width 930 height 35
click at [640, 64] on div "Appointments - This Week New Appointments" at bounding box center [858, 66] width 930 height 35
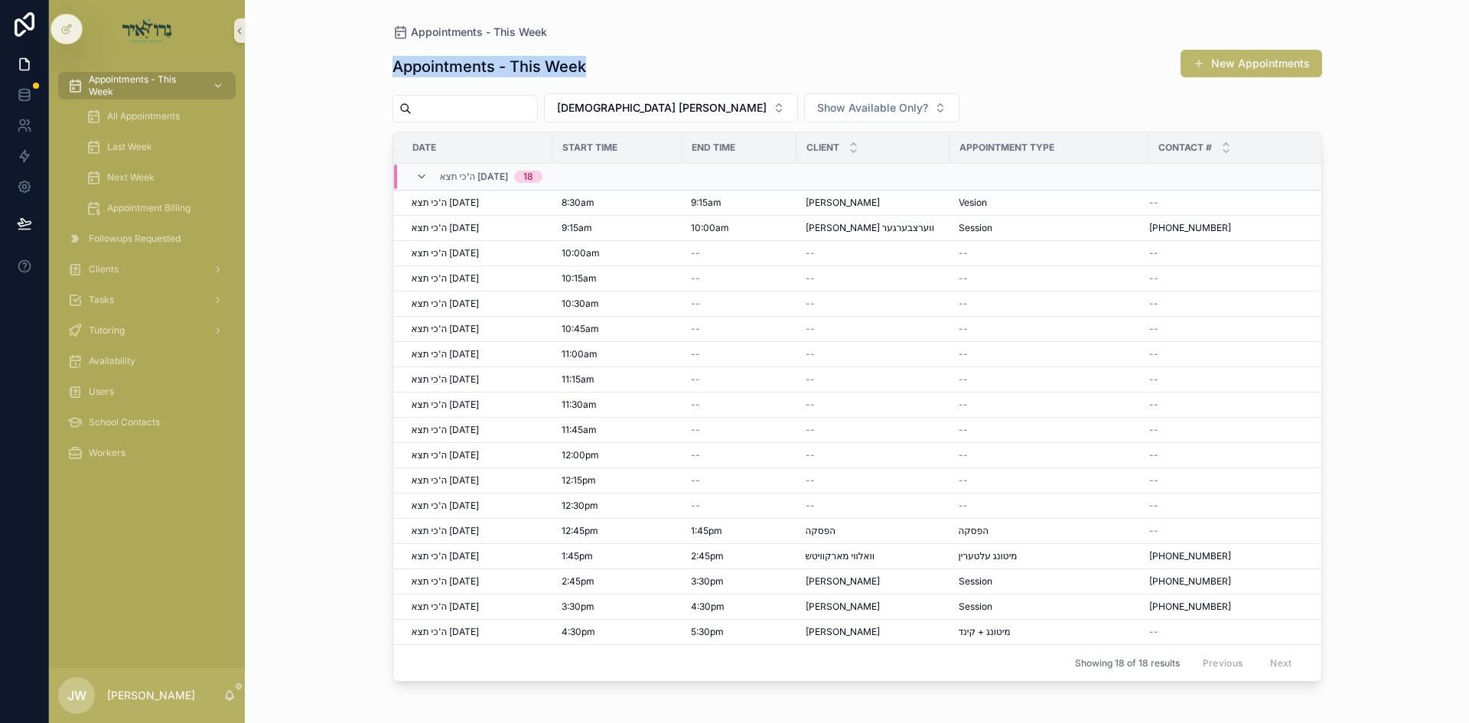
click at [640, 64] on div "Appointments - This Week New Appointments" at bounding box center [858, 66] width 930 height 35
click at [644, 64] on div "Appointments - This Week New Appointments" at bounding box center [858, 66] width 930 height 35
click at [657, 64] on div "Appointments - This Week New Appointments" at bounding box center [858, 66] width 930 height 35
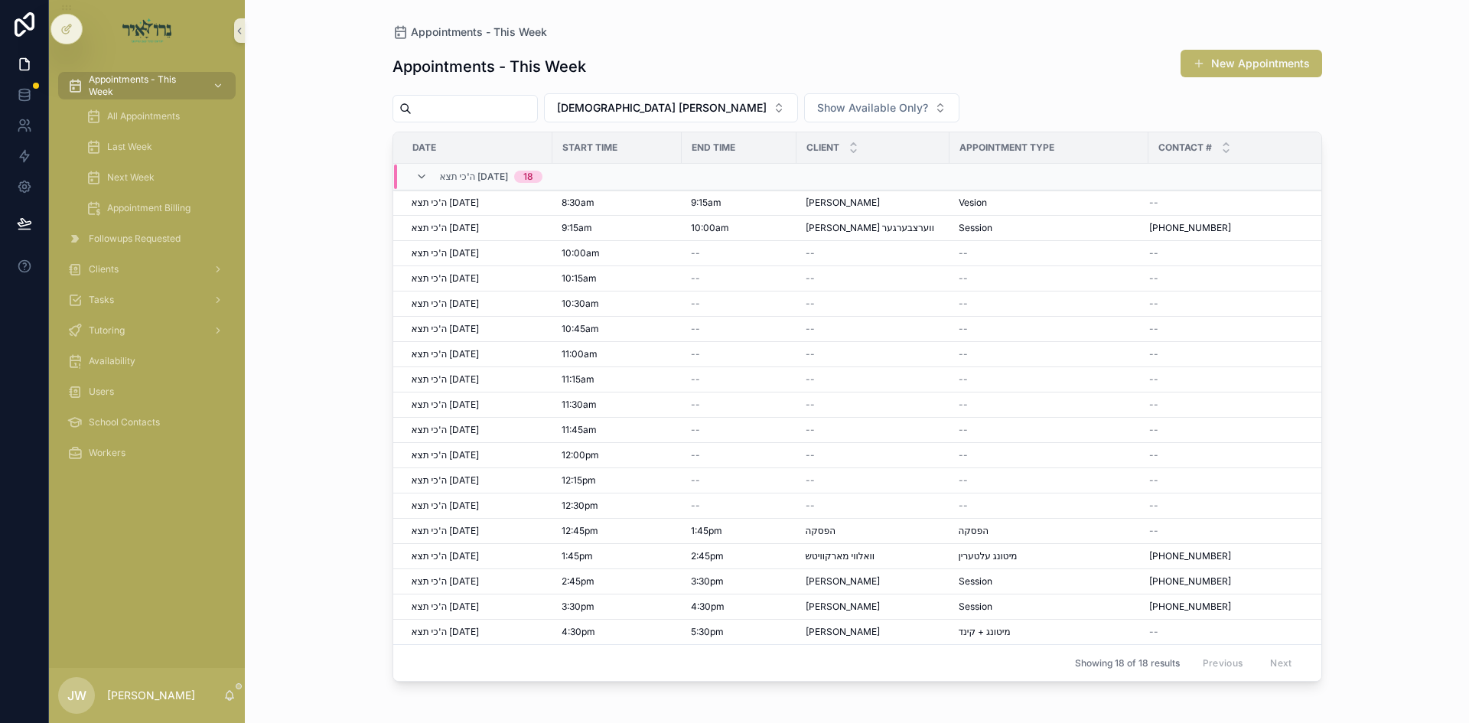
click at [657, 64] on div "Appointments - This Week New Appointments" at bounding box center [858, 66] width 930 height 35
click at [647, 66] on div "Appointments - This Week New Appointments" at bounding box center [858, 66] width 930 height 35
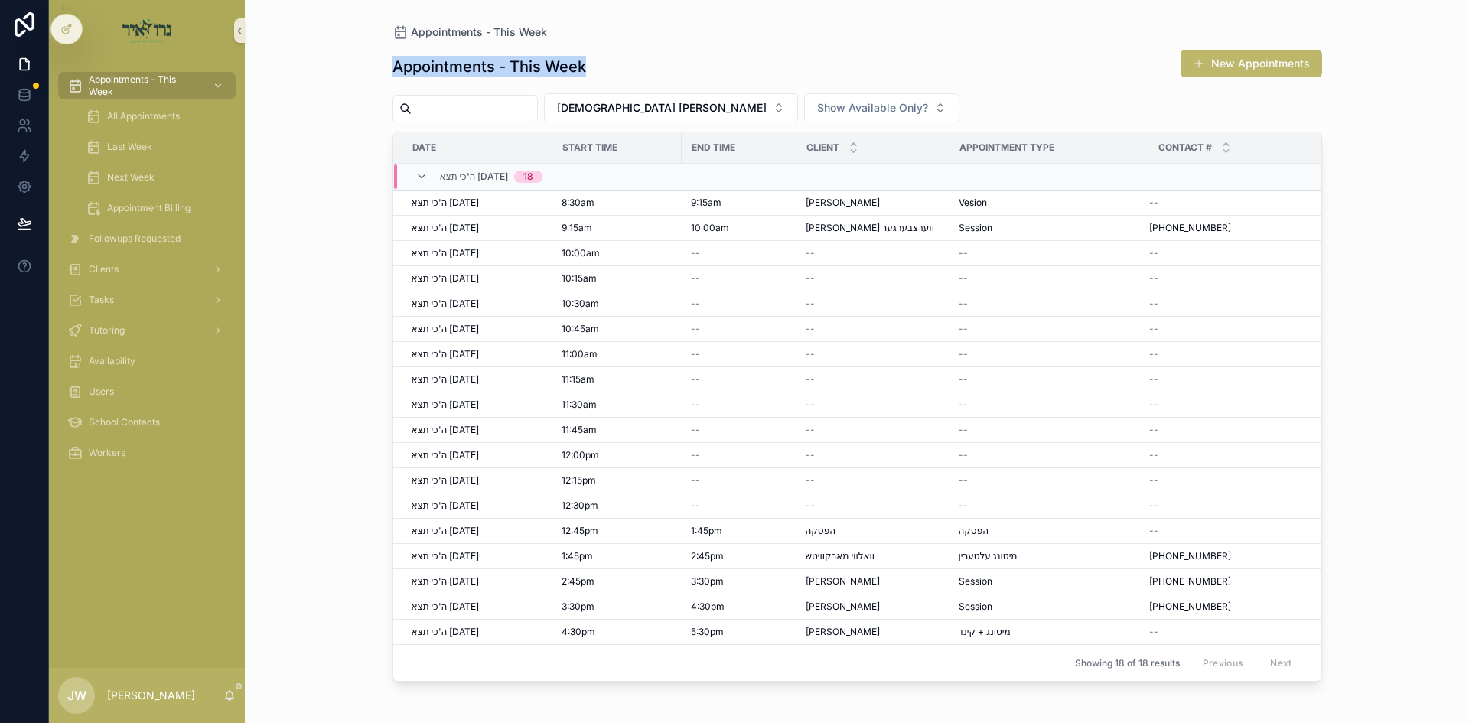
click at [663, 61] on div "Appointments - This Week New Appointments" at bounding box center [858, 66] width 930 height 35
click at [662, 64] on div "Appointments - This Week New Appointments" at bounding box center [858, 66] width 930 height 35
click at [625, 67] on div "Appointments - This Week New Appointments" at bounding box center [858, 66] width 930 height 35
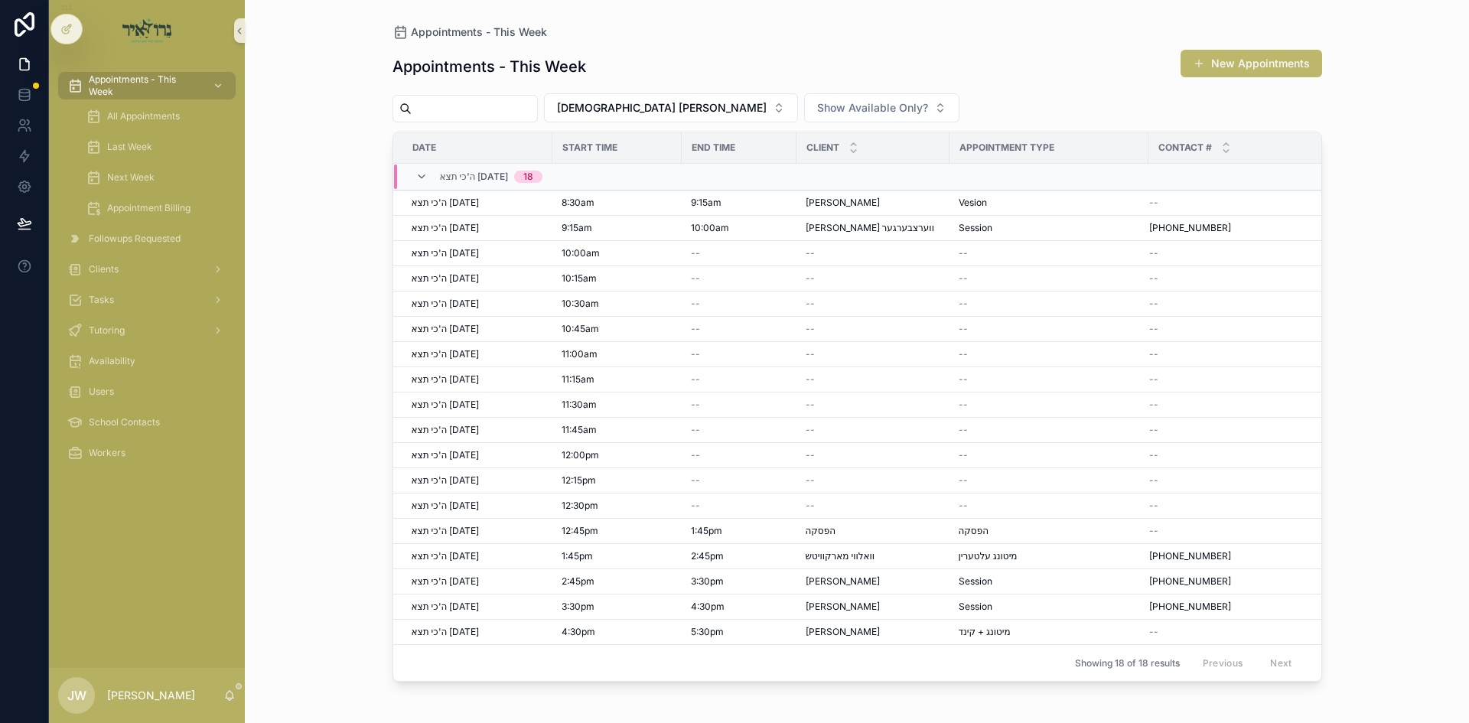
click at [625, 67] on div "Appointments - This Week New Appointments" at bounding box center [858, 66] width 930 height 35
click at [605, 65] on div "Appointments - This Week New Appointments" at bounding box center [858, 66] width 930 height 35
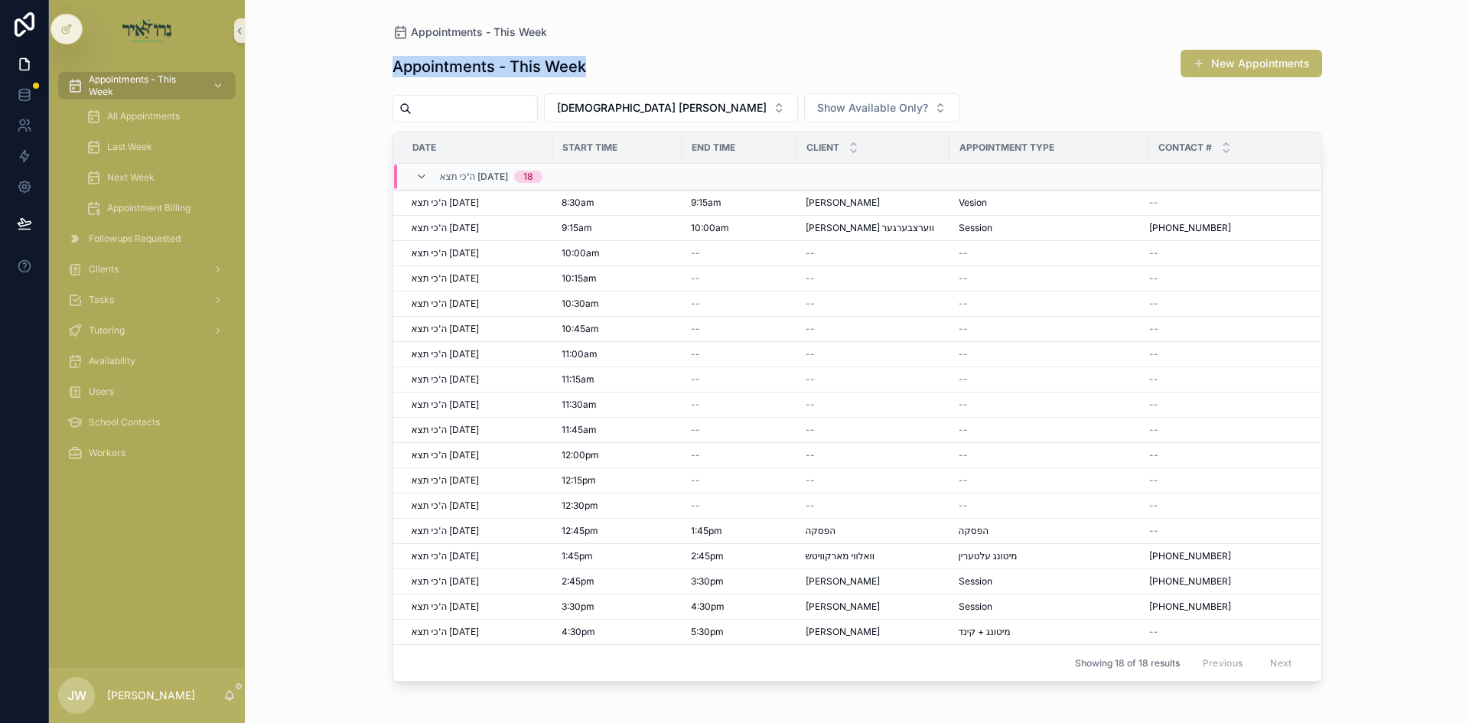
click at [537, 61] on h1 "Appointments - This Week" at bounding box center [490, 66] width 194 height 21
drag, startPoint x: 537, startPoint y: 61, endPoint x: 636, endPoint y: 60, distance: 98.7
click at [636, 60] on div "Appointments - This Week New Appointments" at bounding box center [858, 66] width 930 height 35
click at [634, 60] on div "Appointments - This Week New Appointments" at bounding box center [858, 66] width 930 height 35
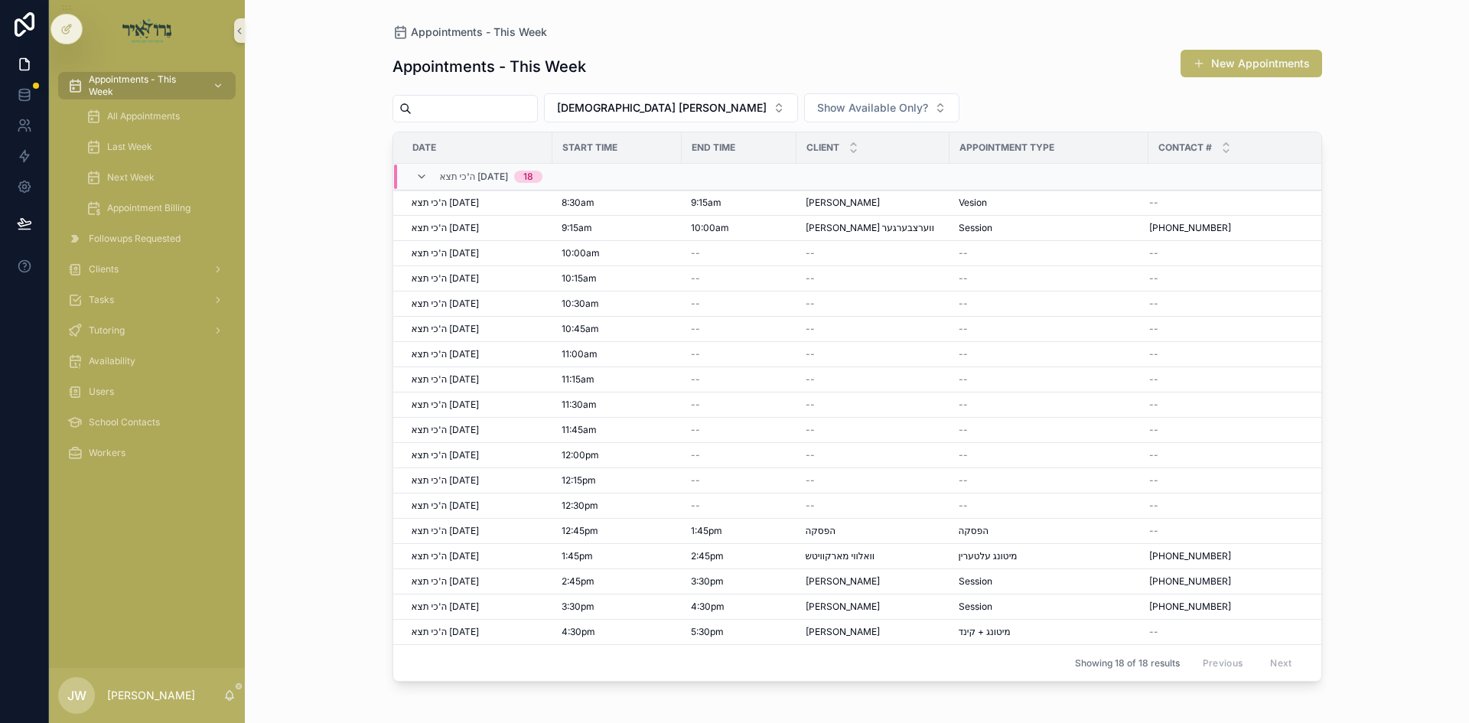
click at [634, 60] on div "Appointments - This Week New Appointments" at bounding box center [858, 66] width 930 height 35
click at [592, 64] on div "Appointments - This Week New Appointments" at bounding box center [858, 66] width 930 height 35
drag, startPoint x: 592, startPoint y: 64, endPoint x: 549, endPoint y: 73, distance: 44.0
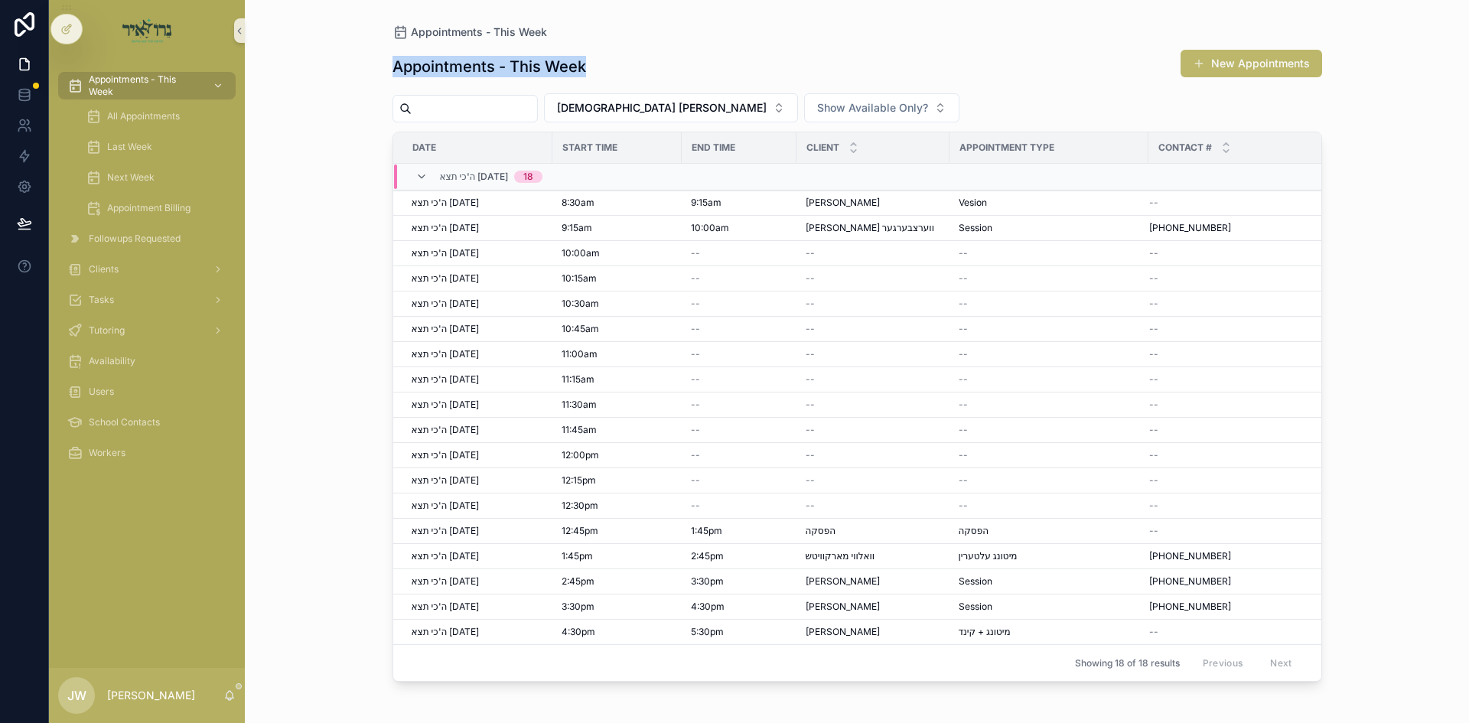
click at [549, 73] on div "Appointments - This Week New Appointments" at bounding box center [858, 66] width 930 height 35
click at [549, 73] on h1 "Appointments - This Week" at bounding box center [490, 66] width 194 height 21
drag, startPoint x: 549, startPoint y: 73, endPoint x: 677, endPoint y: 60, distance: 129.3
click at [677, 60] on div "Appointments - This Week New Appointments" at bounding box center [858, 66] width 930 height 35
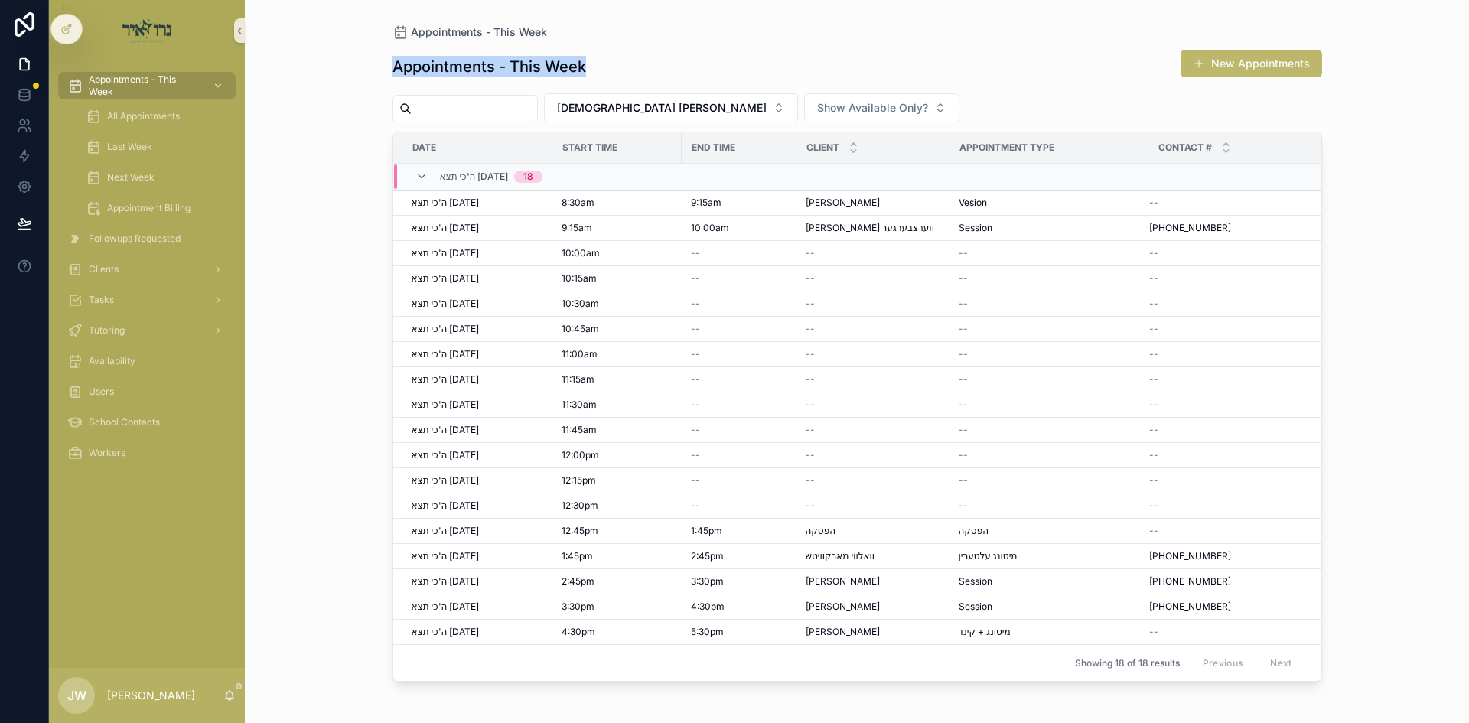
click at [592, 67] on div "Appointments - This Week New Appointments" at bounding box center [858, 66] width 930 height 35
drag, startPoint x: 592, startPoint y: 67, endPoint x: 522, endPoint y: 70, distance: 69.7
click at [522, 70] on div "Appointments - This Week New Appointments" at bounding box center [858, 66] width 930 height 35
click at [522, 70] on h1 "Appointments - This Week" at bounding box center [490, 66] width 194 height 21
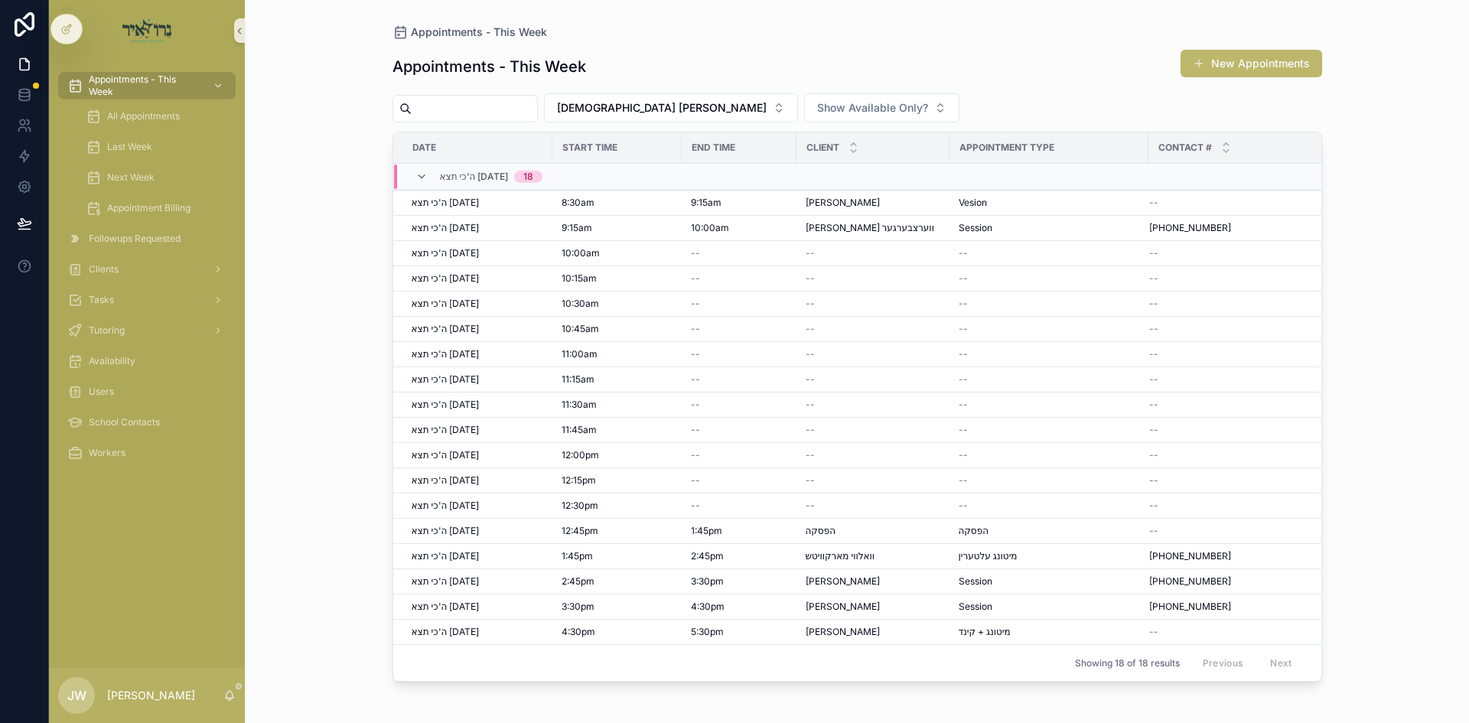
click at [522, 70] on h1 "Appointments - This Week" at bounding box center [490, 66] width 194 height 21
drag, startPoint x: 522, startPoint y: 70, endPoint x: 725, endPoint y: 60, distance: 203.0
click at [725, 60] on div "Appointments - This Week New Appointments" at bounding box center [858, 66] width 930 height 35
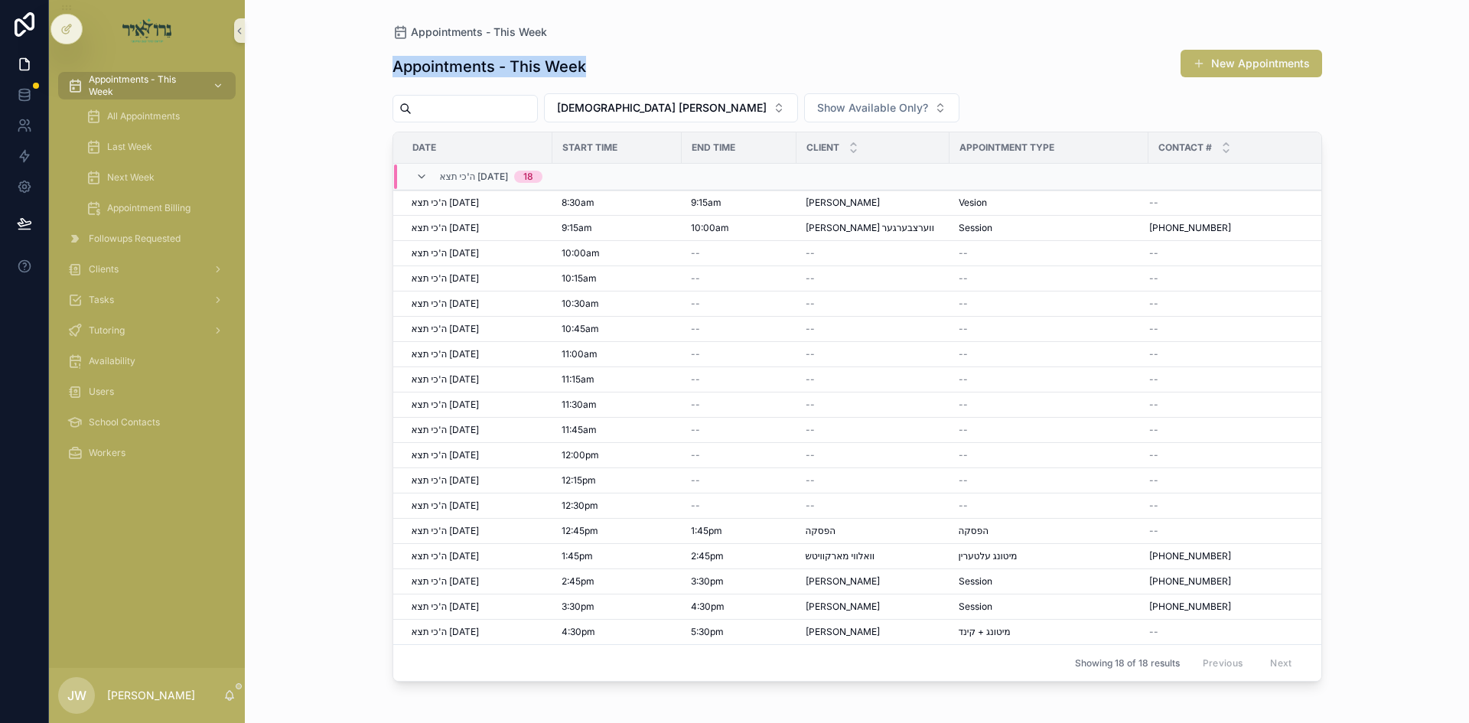
drag, startPoint x: 725, startPoint y: 60, endPoint x: 582, endPoint y: 65, distance: 143.2
click at [582, 65] on div "Appointments - This Week New Appointments" at bounding box center [858, 66] width 930 height 35
click at [582, 65] on h1 "Appointments - This Week" at bounding box center [490, 66] width 194 height 21
drag, startPoint x: 582, startPoint y: 65, endPoint x: 660, endPoint y: 63, distance: 78.1
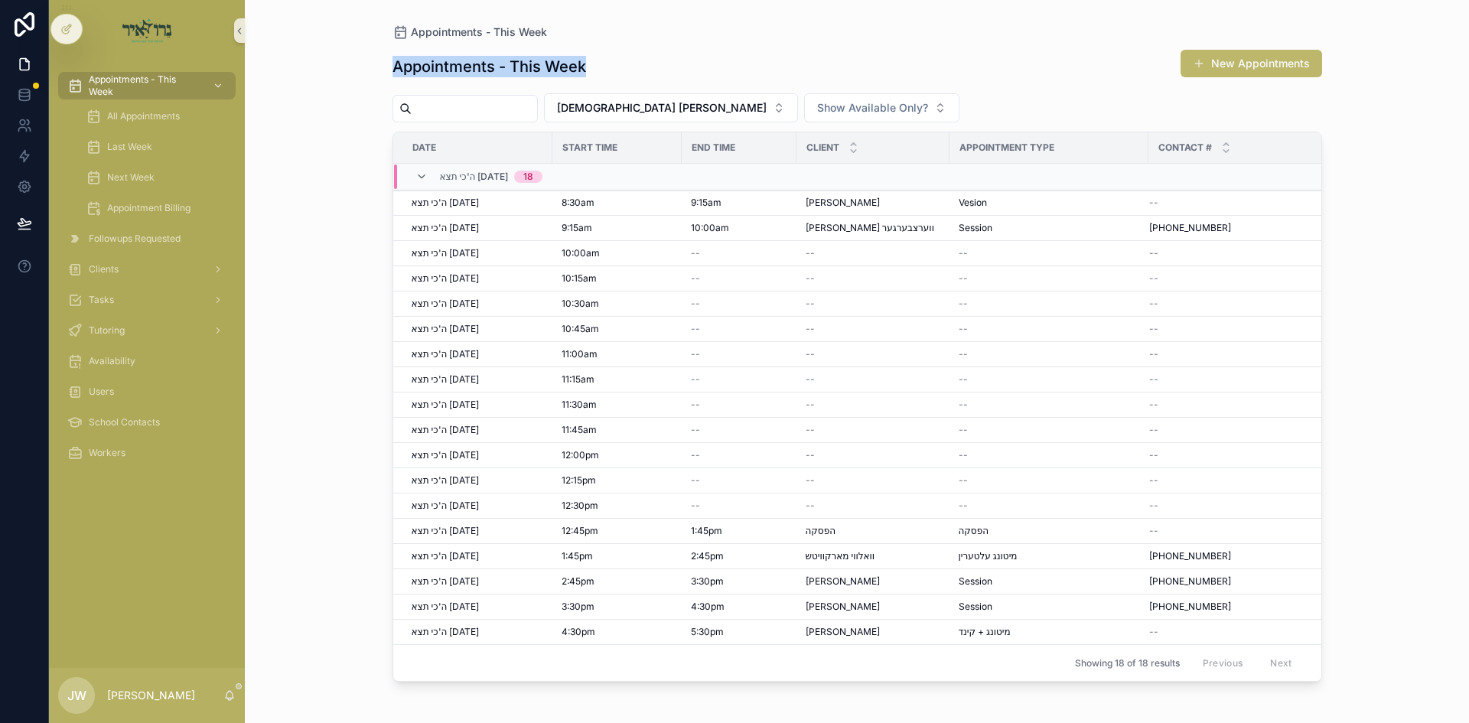
click at [660, 63] on div "Appointments - This Week New Appointments" at bounding box center [858, 66] width 930 height 35
drag, startPoint x: 660, startPoint y: 63, endPoint x: 576, endPoint y: 70, distance: 83.8
click at [576, 70] on div "Appointments - This Week New Appointments" at bounding box center [858, 66] width 930 height 35
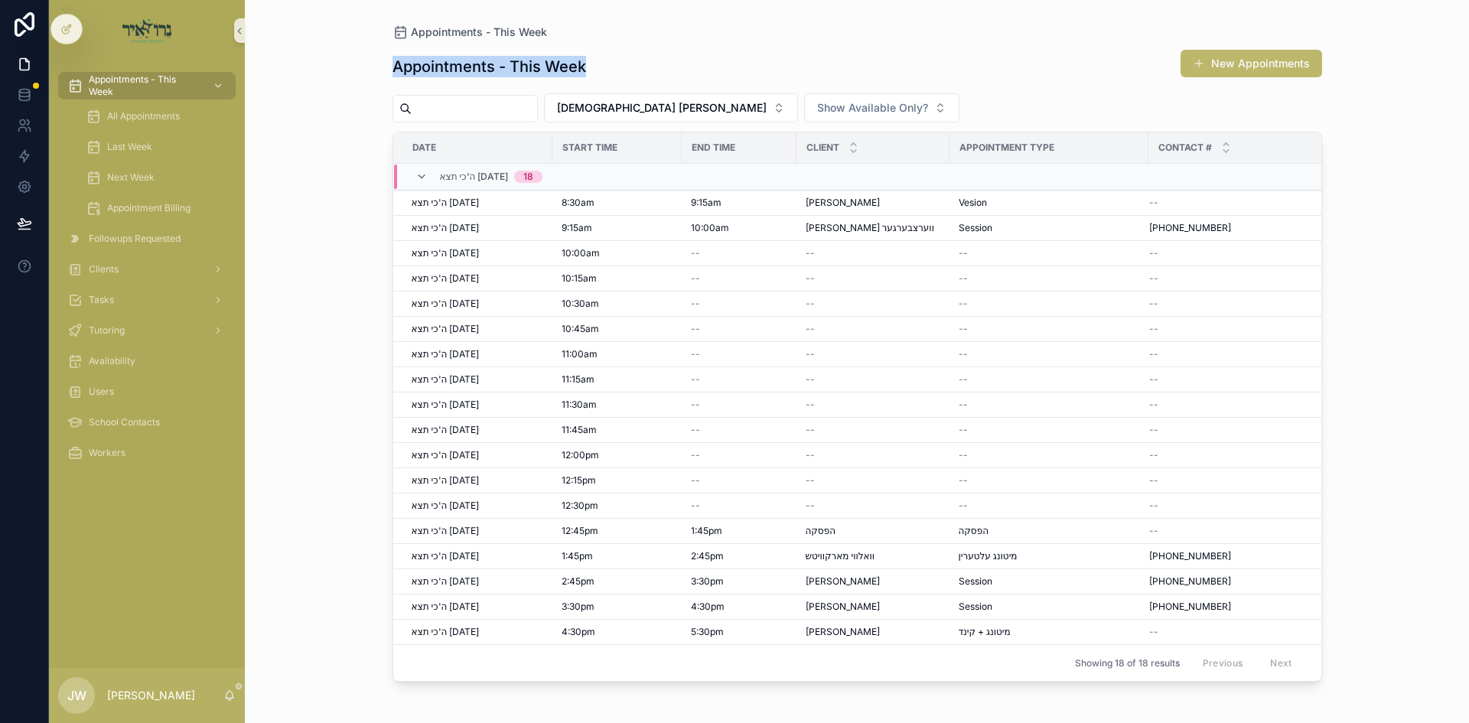
click at [576, 70] on h1 "Appointments - This Week" at bounding box center [490, 66] width 194 height 21
drag, startPoint x: 576, startPoint y: 70, endPoint x: 647, endPoint y: 64, distance: 71.4
click at [647, 64] on div "Appointments - This Week New Appointments" at bounding box center [858, 66] width 930 height 35
click at [642, 67] on div "Appointments - This Week New Appointments" at bounding box center [858, 66] width 930 height 35
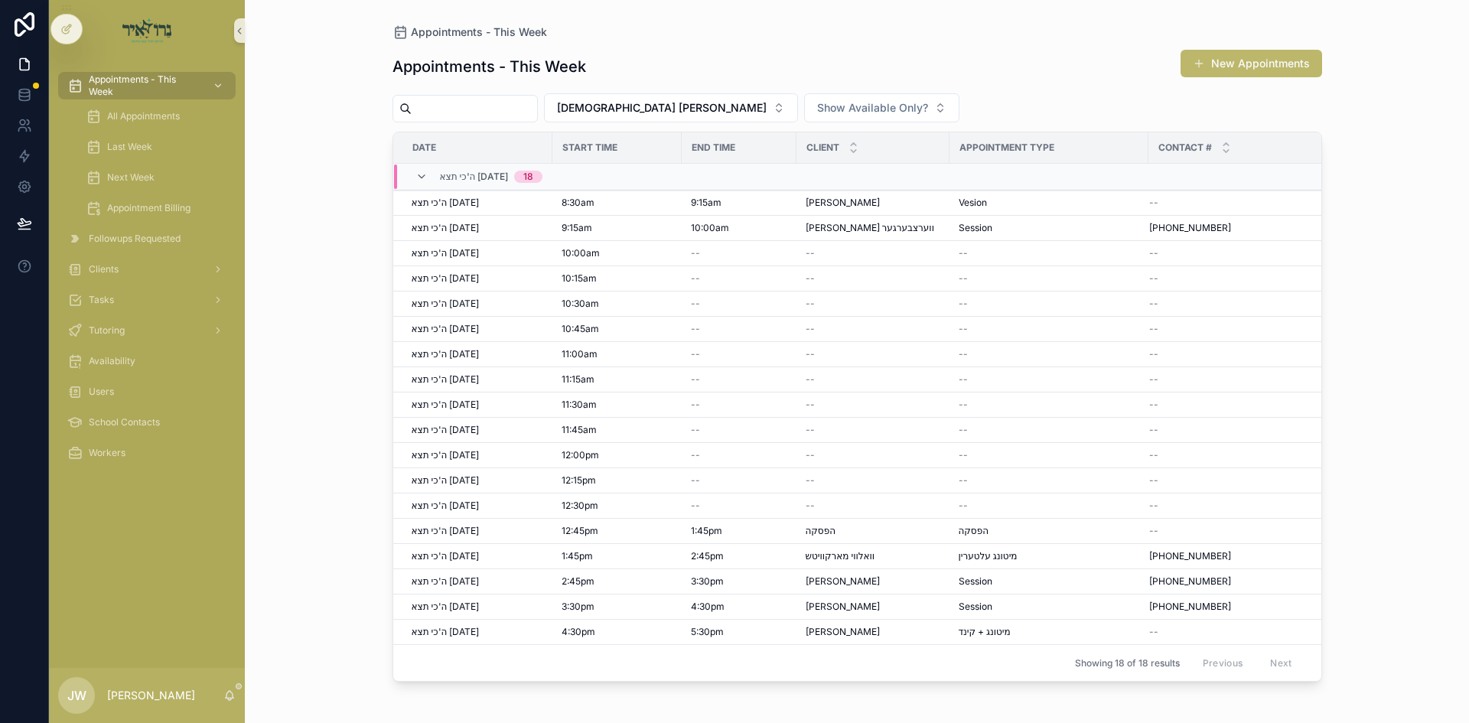
click at [642, 67] on div "Appointments - This Week New Appointments" at bounding box center [858, 66] width 930 height 35
drag, startPoint x: 642, startPoint y: 67, endPoint x: 575, endPoint y: 69, distance: 67.4
click at [575, 69] on div "Appointments - This Week New Appointments" at bounding box center [858, 66] width 930 height 35
click at [575, 69] on h1 "Appointments - This Week" at bounding box center [490, 66] width 194 height 21
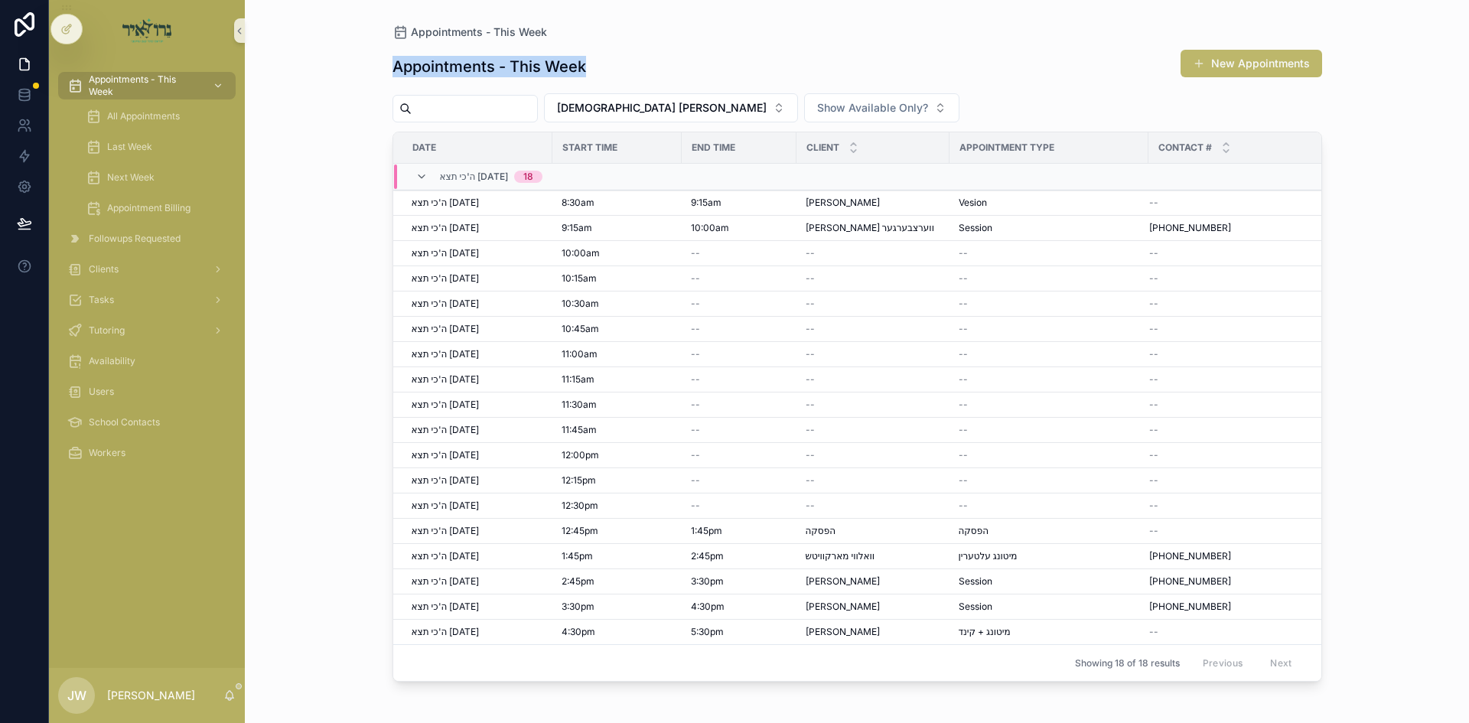
drag, startPoint x: 575, startPoint y: 69, endPoint x: 624, endPoint y: 69, distance: 49.0
click at [624, 69] on div "Appointments - This Week New Appointments" at bounding box center [858, 66] width 930 height 35
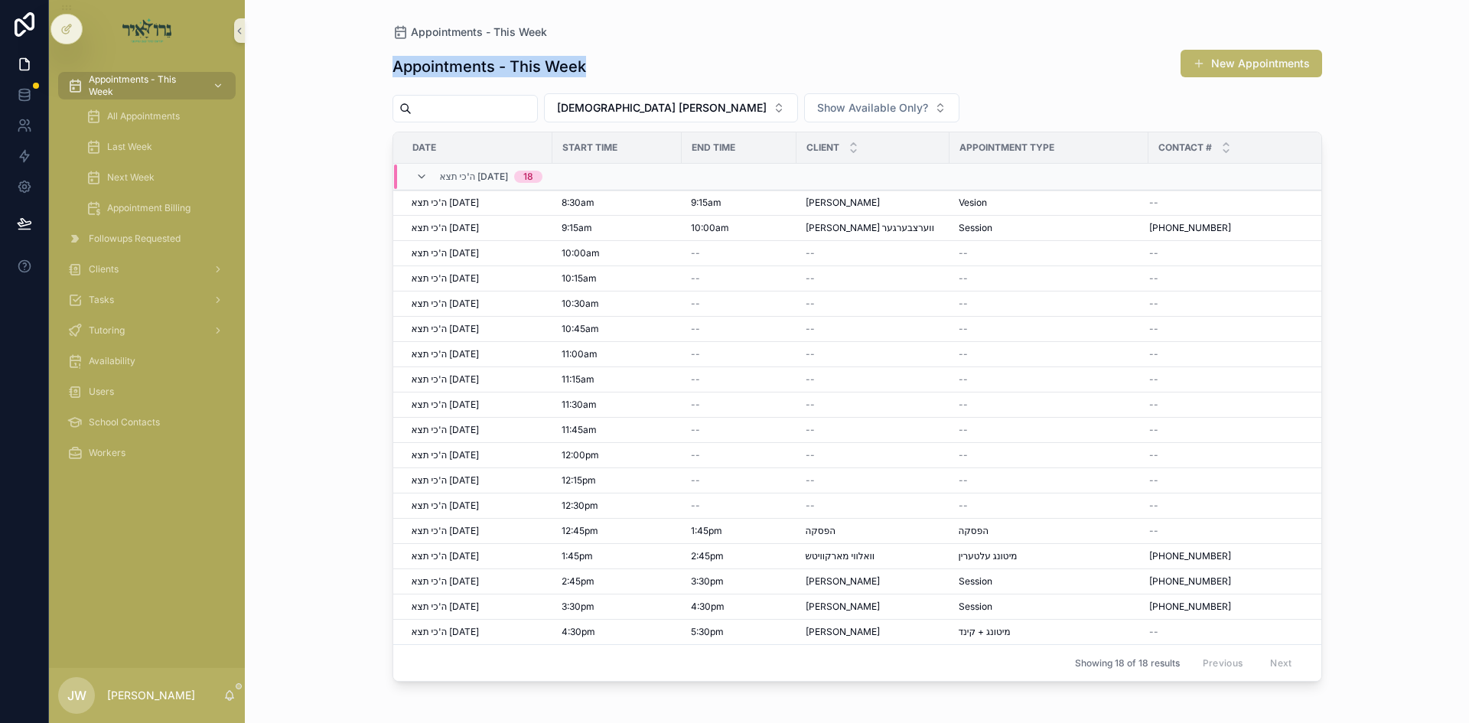
click at [624, 69] on div "Appointments - This Week New Appointments" at bounding box center [858, 66] width 930 height 35
click at [625, 64] on div "Appointments - This Week New Appointments" at bounding box center [858, 66] width 930 height 35
click at [618, 67] on div "Appointments - This Week New Appointments" at bounding box center [858, 66] width 930 height 35
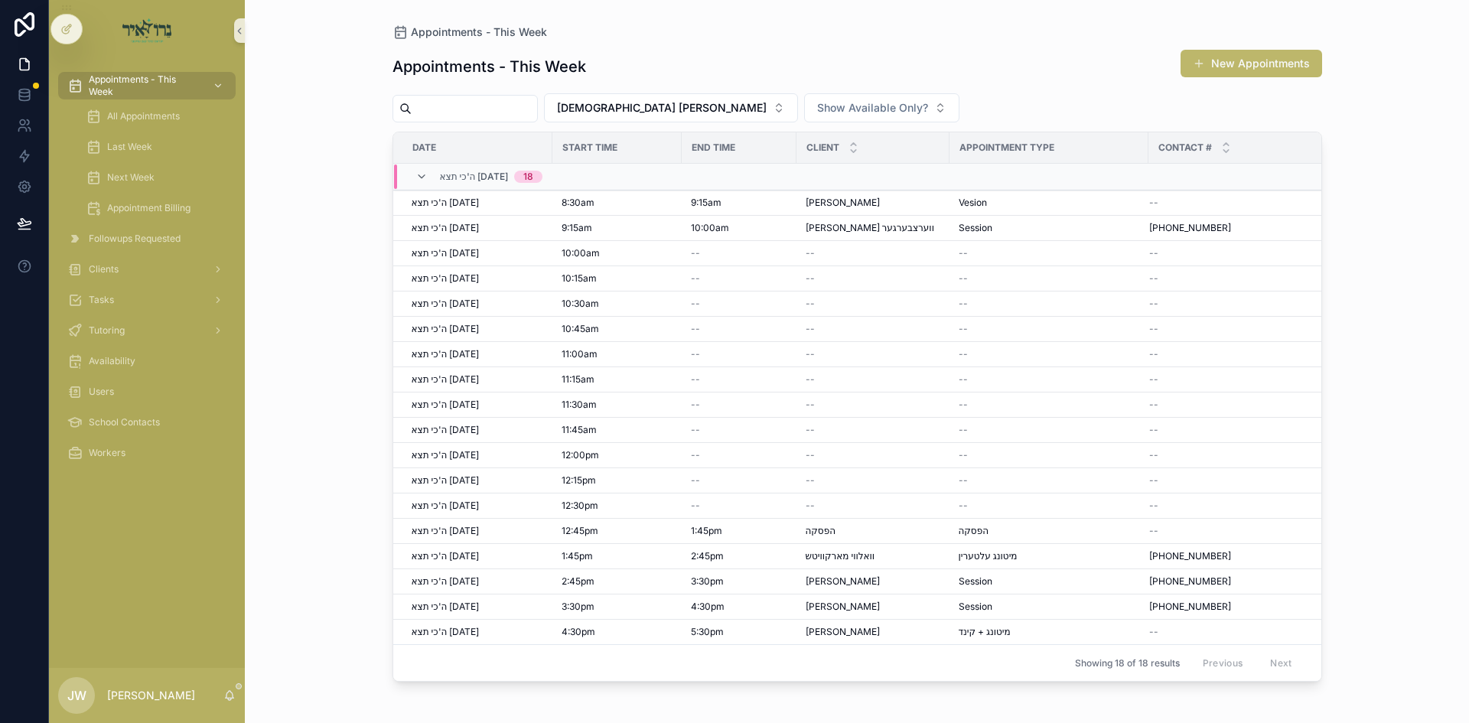
click at [618, 67] on div "Appointments - This Week New Appointments" at bounding box center [858, 66] width 930 height 35
drag, startPoint x: 618, startPoint y: 67, endPoint x: 520, endPoint y: 59, distance: 97.5
click at [520, 59] on div "Appointments - This Week New Appointments" at bounding box center [858, 66] width 930 height 35
click at [582, 62] on h1 "Appointments - This Week" at bounding box center [490, 66] width 194 height 21
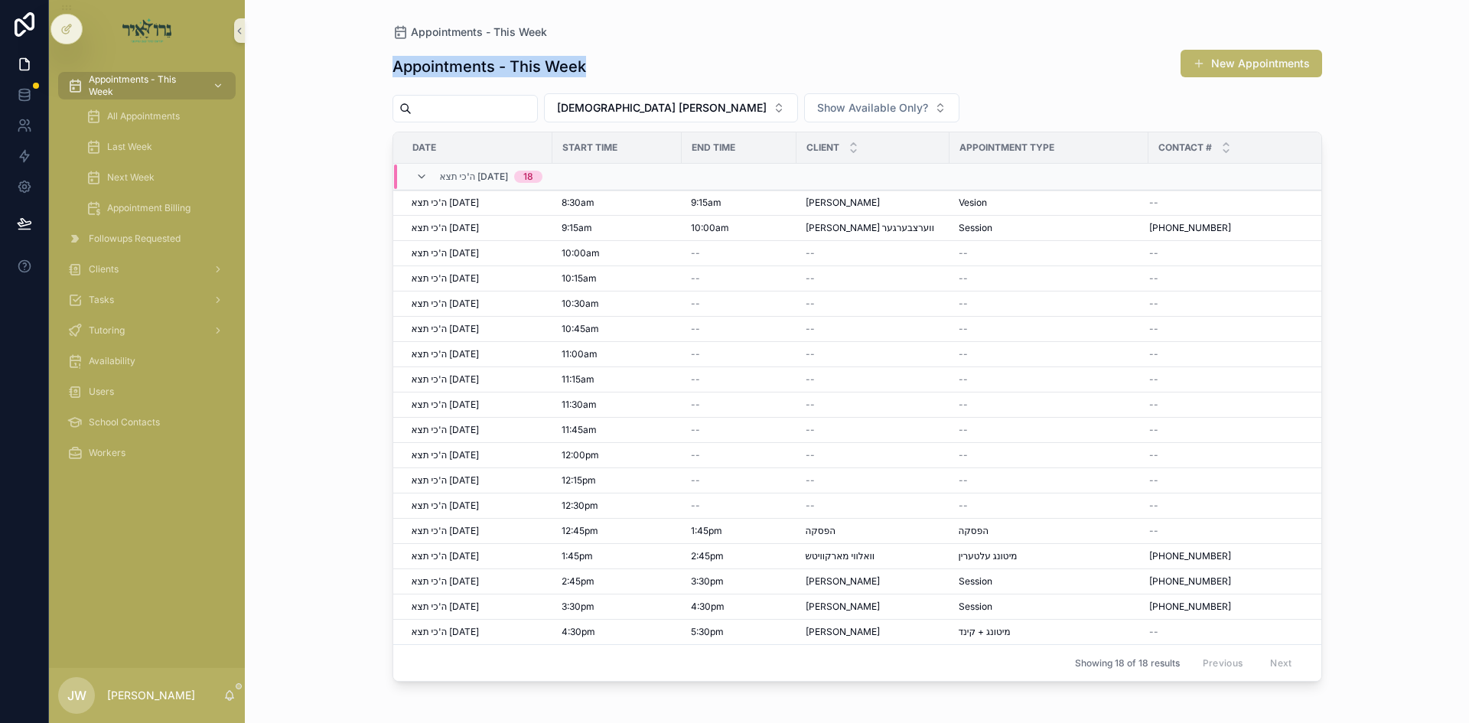
click at [582, 62] on h1 "Appointments - This Week" at bounding box center [490, 66] width 194 height 21
click at [595, 60] on div "Appointments - This Week New Appointments" at bounding box center [858, 66] width 930 height 35
drag, startPoint x: 595, startPoint y: 60, endPoint x: 563, endPoint y: 64, distance: 31.7
click at [563, 64] on div "Appointments - This Week New Appointments" at bounding box center [858, 66] width 930 height 35
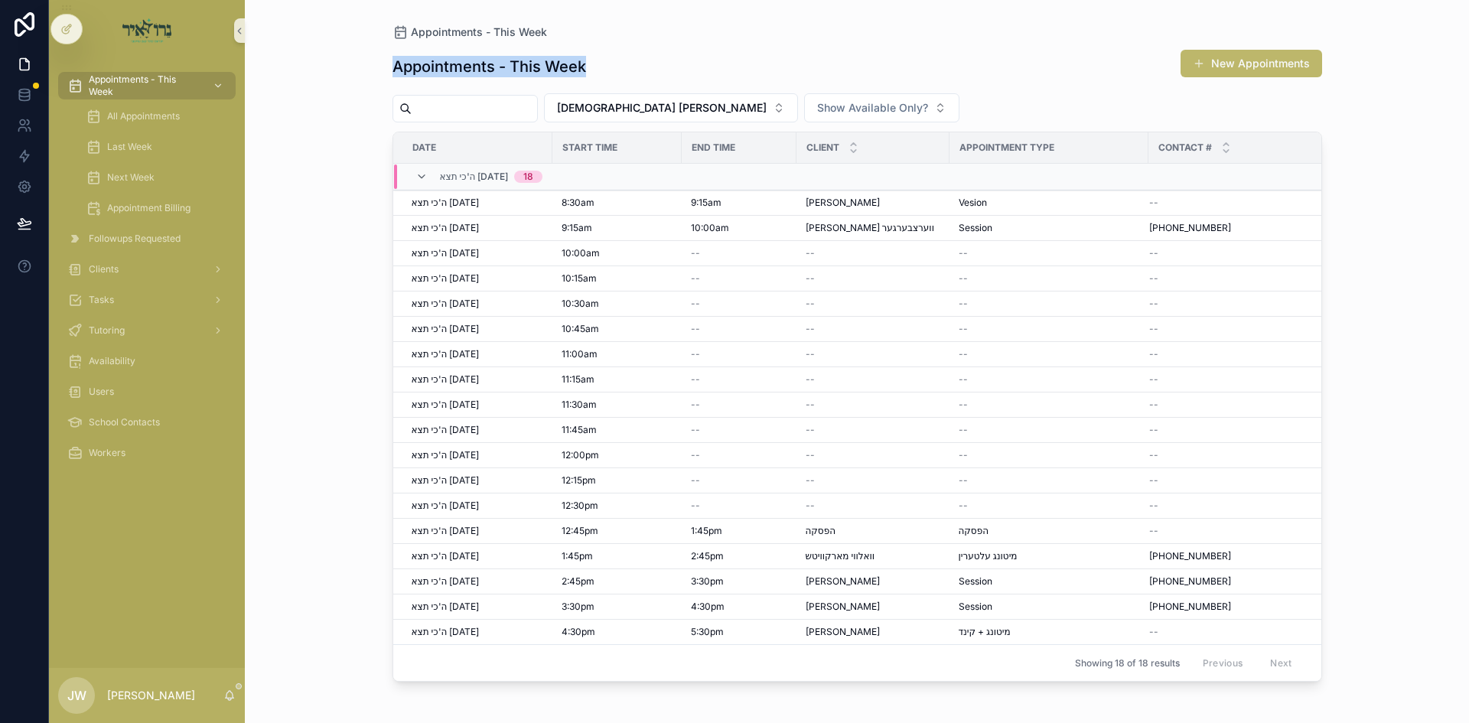
click at [563, 64] on h1 "Appointments - This Week" at bounding box center [490, 66] width 194 height 21
drag, startPoint x: 563, startPoint y: 64, endPoint x: 630, endPoint y: 68, distance: 66.7
click at [630, 68] on div "Appointments - This Week New Appointments" at bounding box center [858, 66] width 930 height 35
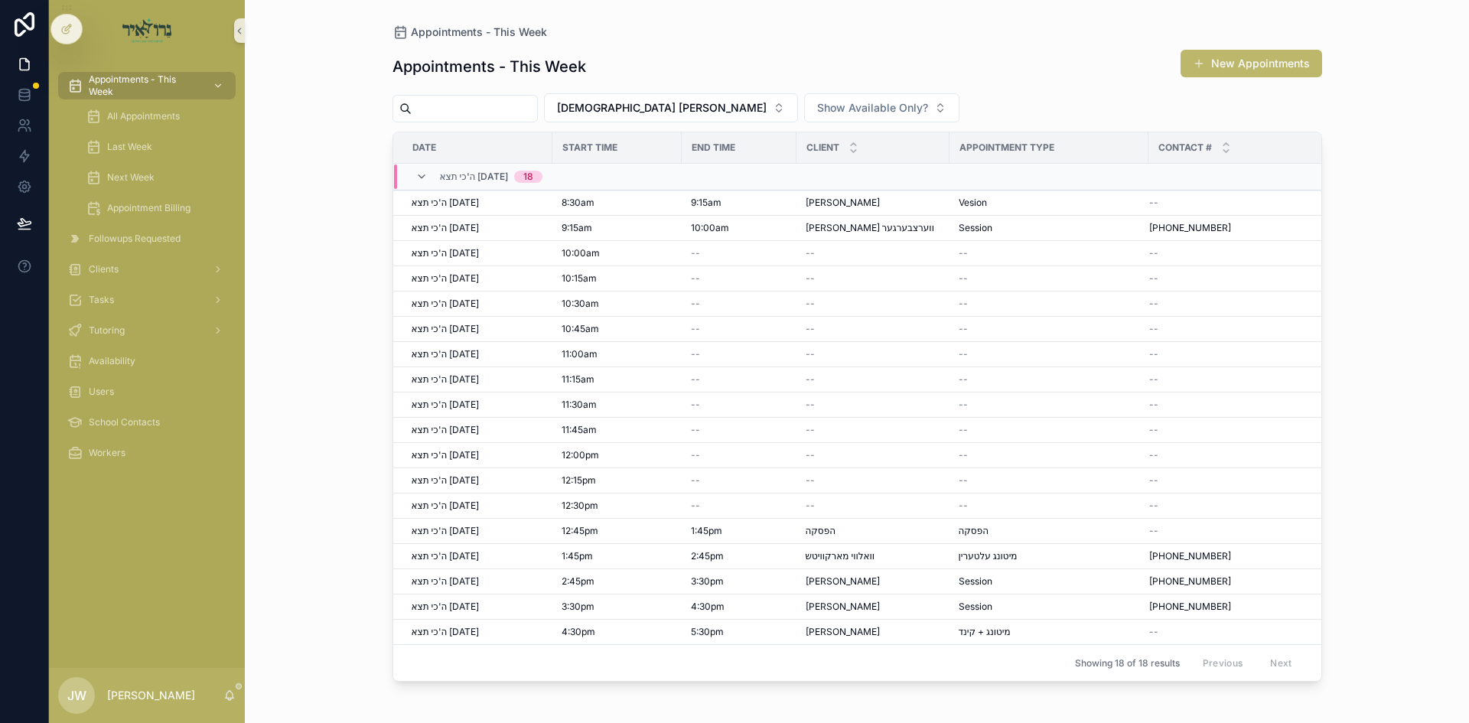
click at [630, 68] on div "Appointments - This Week New Appointments" at bounding box center [858, 66] width 930 height 35
drag, startPoint x: 630, startPoint y: 68, endPoint x: 570, endPoint y: 64, distance: 59.8
click at [570, 64] on div "Appointments - This Week New Appointments" at bounding box center [858, 66] width 930 height 35
click at [570, 64] on h1 "Appointments - This Week" at bounding box center [490, 66] width 194 height 21
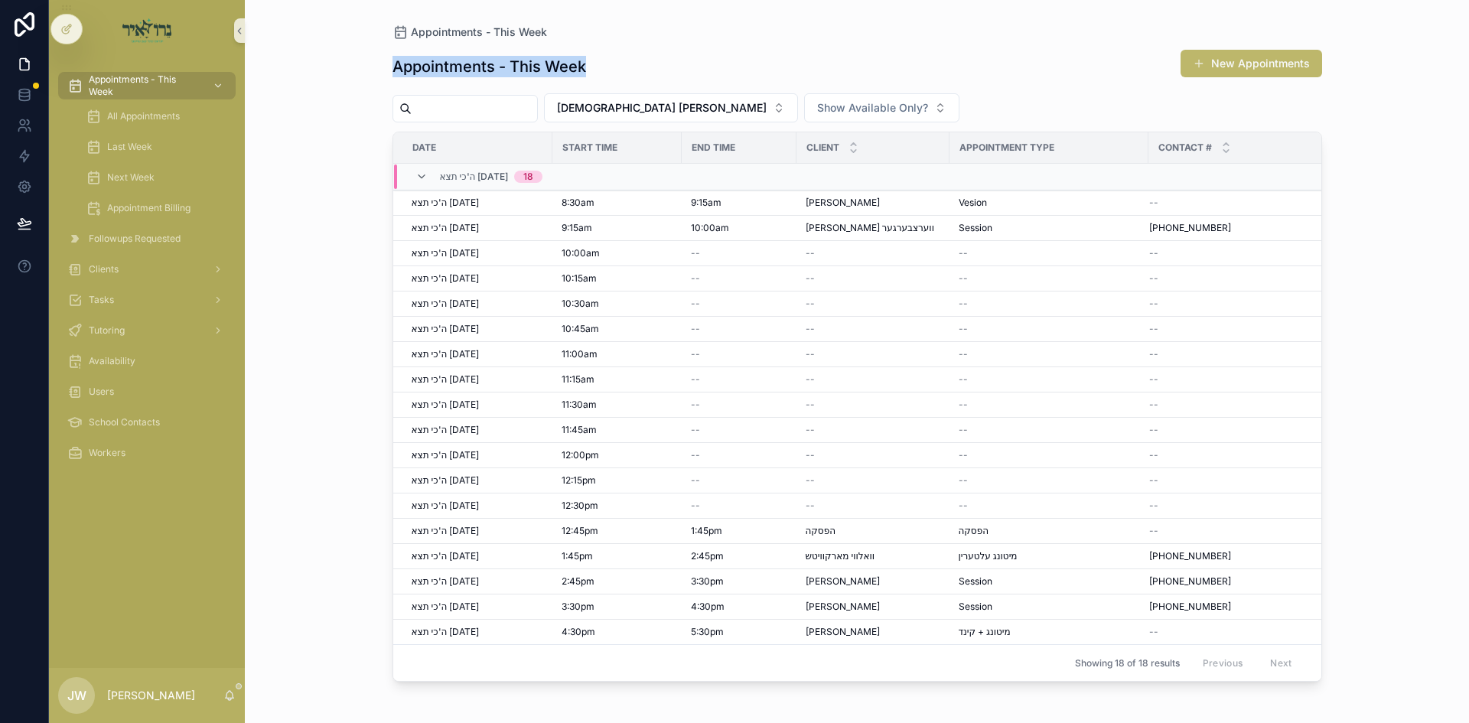
drag, startPoint x: 570, startPoint y: 64, endPoint x: 708, endPoint y: 70, distance: 137.9
click at [708, 70] on div "Appointments - This Week New Appointments" at bounding box center [858, 66] width 930 height 35
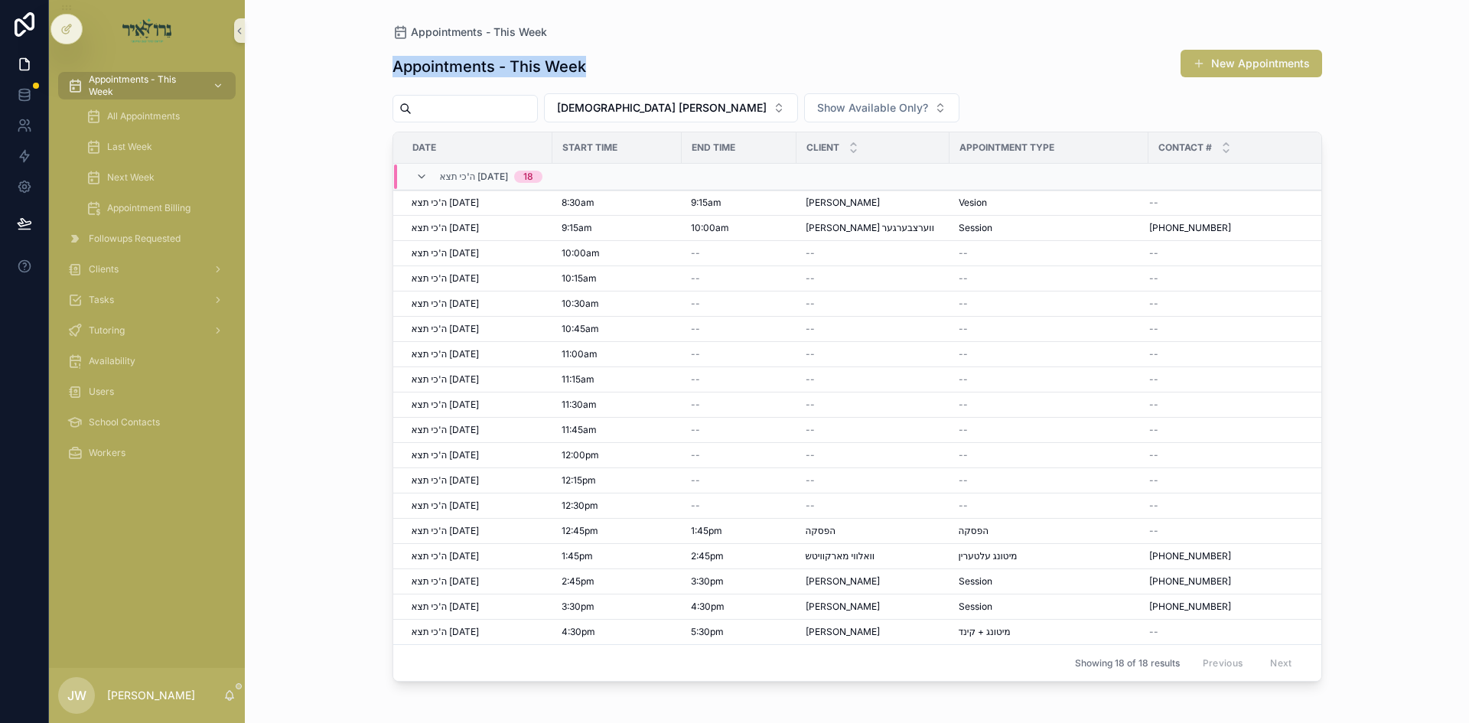
click at [569, 82] on div "Appointments - This Week New Appointments" at bounding box center [858, 66] width 930 height 35
click at [575, 77] on h1 "Appointments - This Week" at bounding box center [490, 66] width 194 height 21
click at [633, 69] on div "Appointments - This Week New Appointments" at bounding box center [858, 66] width 930 height 35
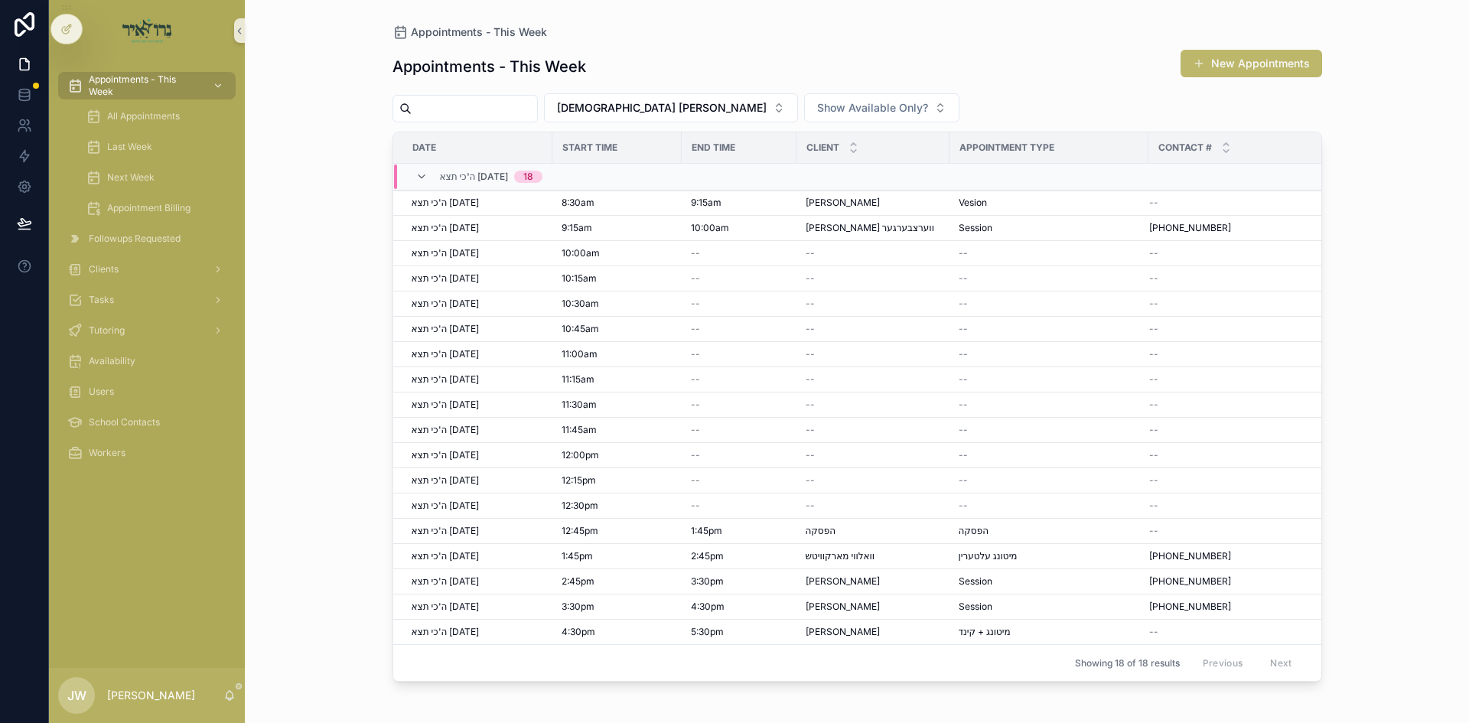
click at [633, 69] on div "Appointments - This Week New Appointments" at bounding box center [858, 66] width 930 height 35
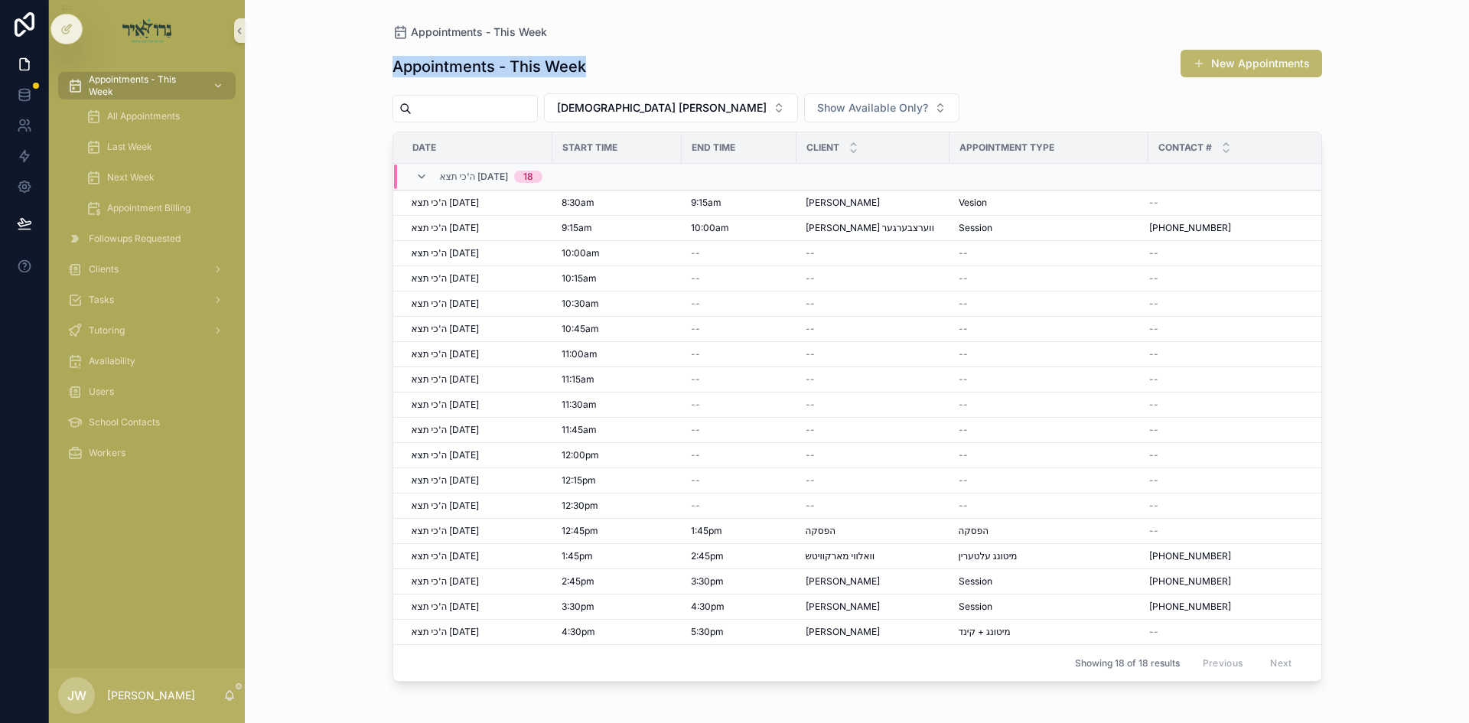
click at [633, 69] on div "Appointments - This Week New Appointments" at bounding box center [858, 66] width 930 height 35
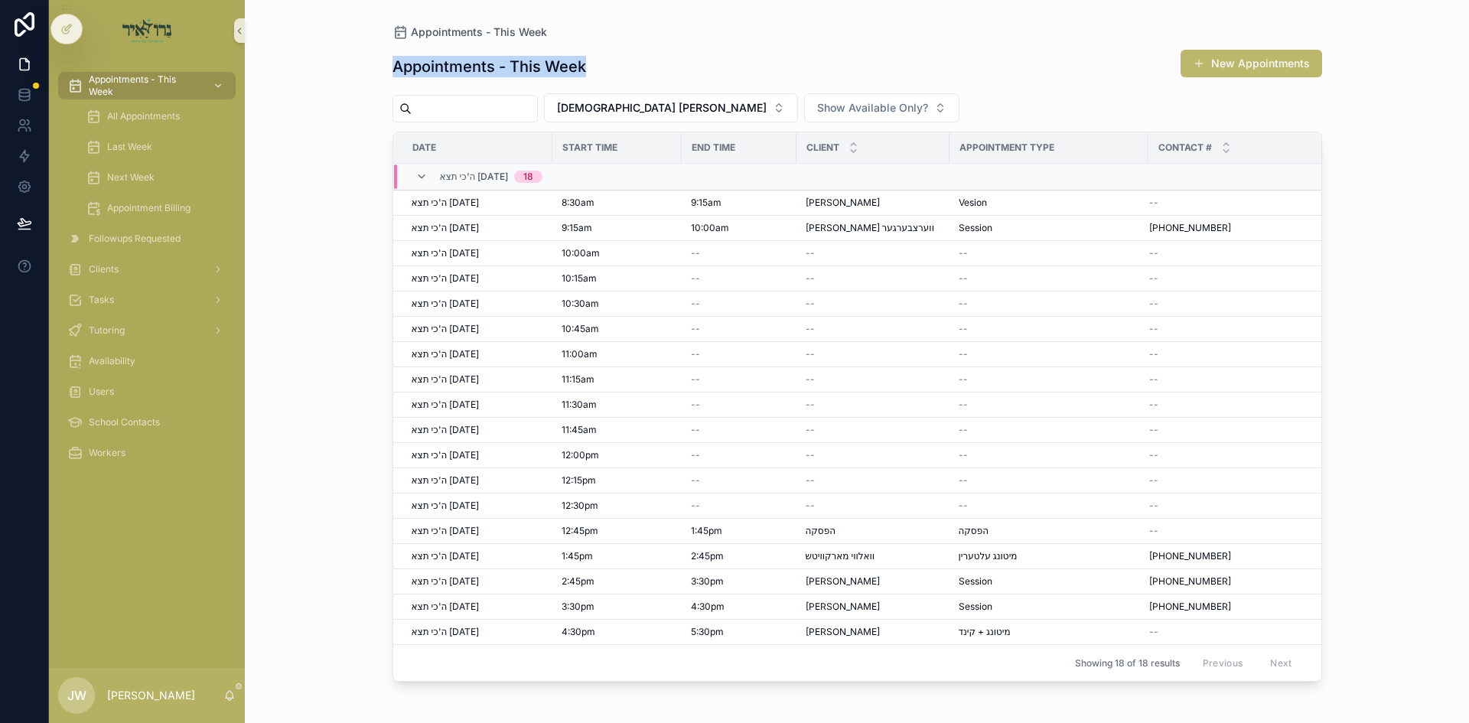
drag, startPoint x: 633, startPoint y: 69, endPoint x: 555, endPoint y: 69, distance: 78.1
click at [555, 69] on div "Appointments - This Week New Appointments" at bounding box center [858, 66] width 930 height 35
click at [555, 69] on h1 "Appointments - This Week" at bounding box center [490, 66] width 194 height 21
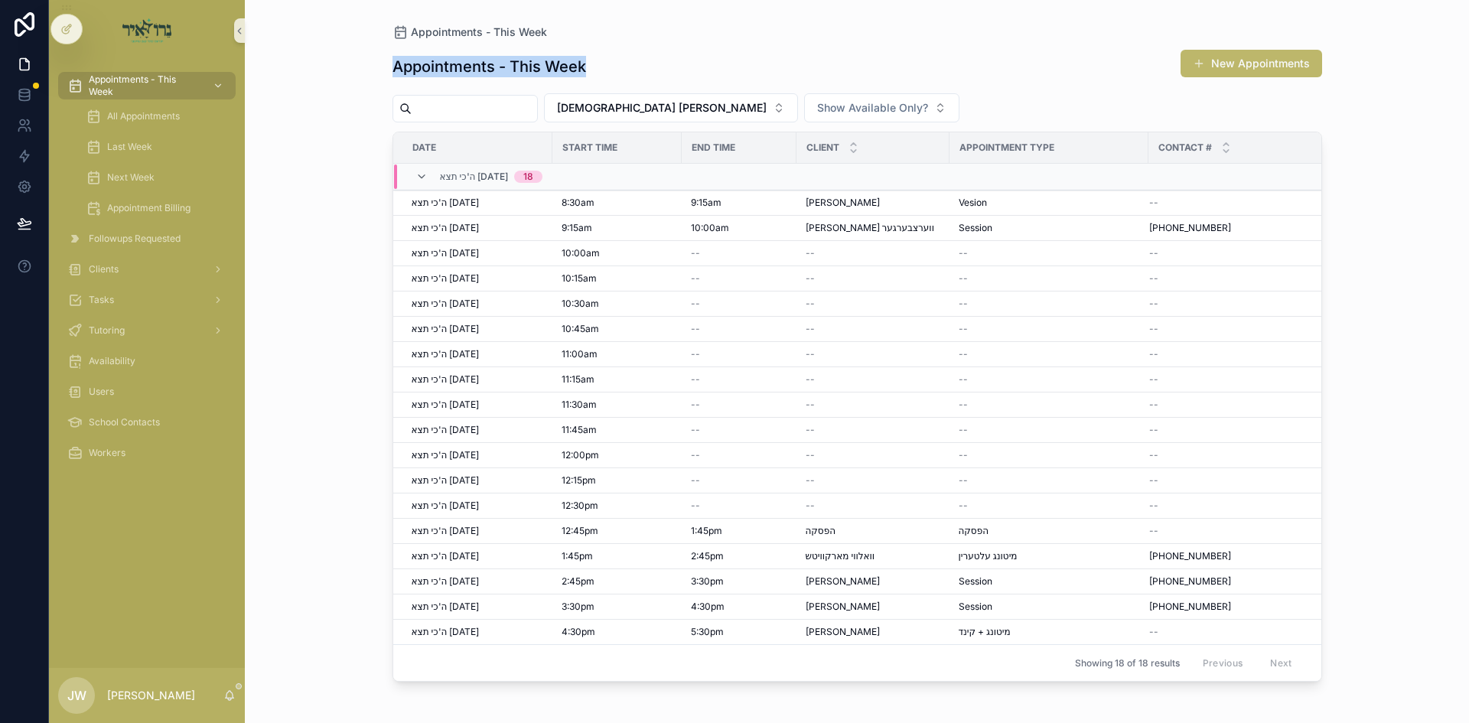
click at [665, 64] on div "Appointments - This Week New Appointments" at bounding box center [858, 66] width 930 height 35
click at [604, 67] on div "Appointments - This Week New Appointments" at bounding box center [858, 66] width 930 height 35
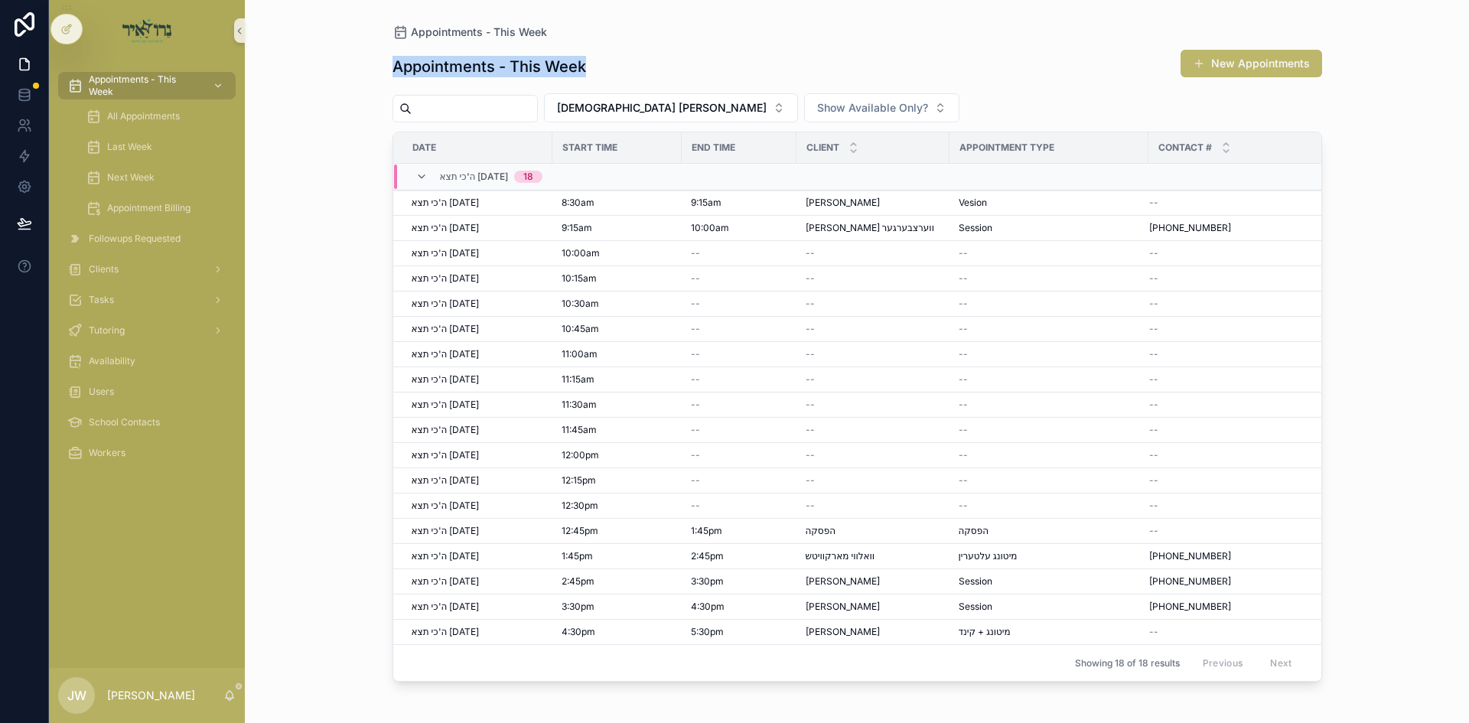
drag, startPoint x: 604, startPoint y: 67, endPoint x: 508, endPoint y: 68, distance: 95.7
click at [508, 68] on div "Appointments - This Week New Appointments" at bounding box center [858, 66] width 930 height 35
click at [508, 68] on h1 "Appointments - This Week" at bounding box center [490, 66] width 194 height 21
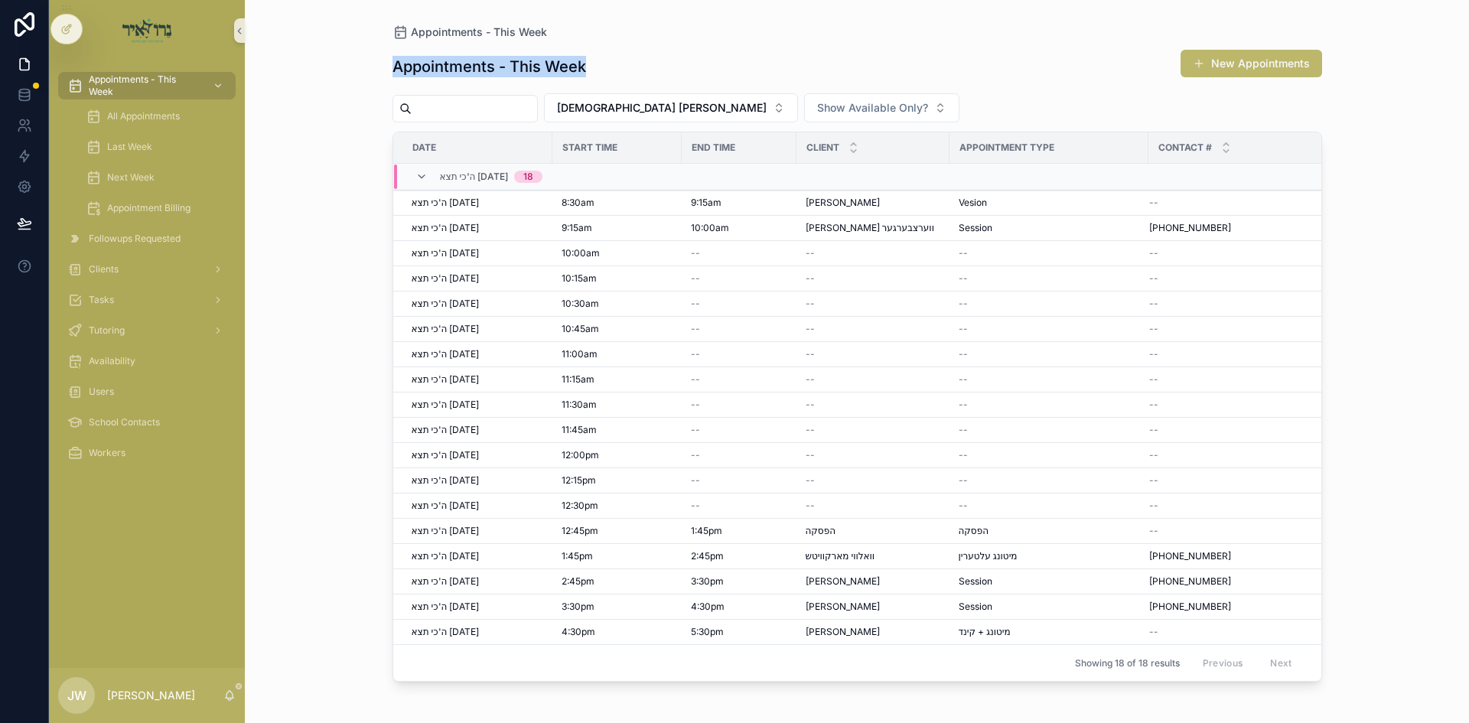
click at [436, 73] on h1 "Appointments - This Week" at bounding box center [490, 66] width 194 height 21
drag, startPoint x: 436, startPoint y: 73, endPoint x: 690, endPoint y: 65, distance: 254.2
click at [690, 65] on div "Appointments - This Week New Appointments" at bounding box center [858, 66] width 930 height 35
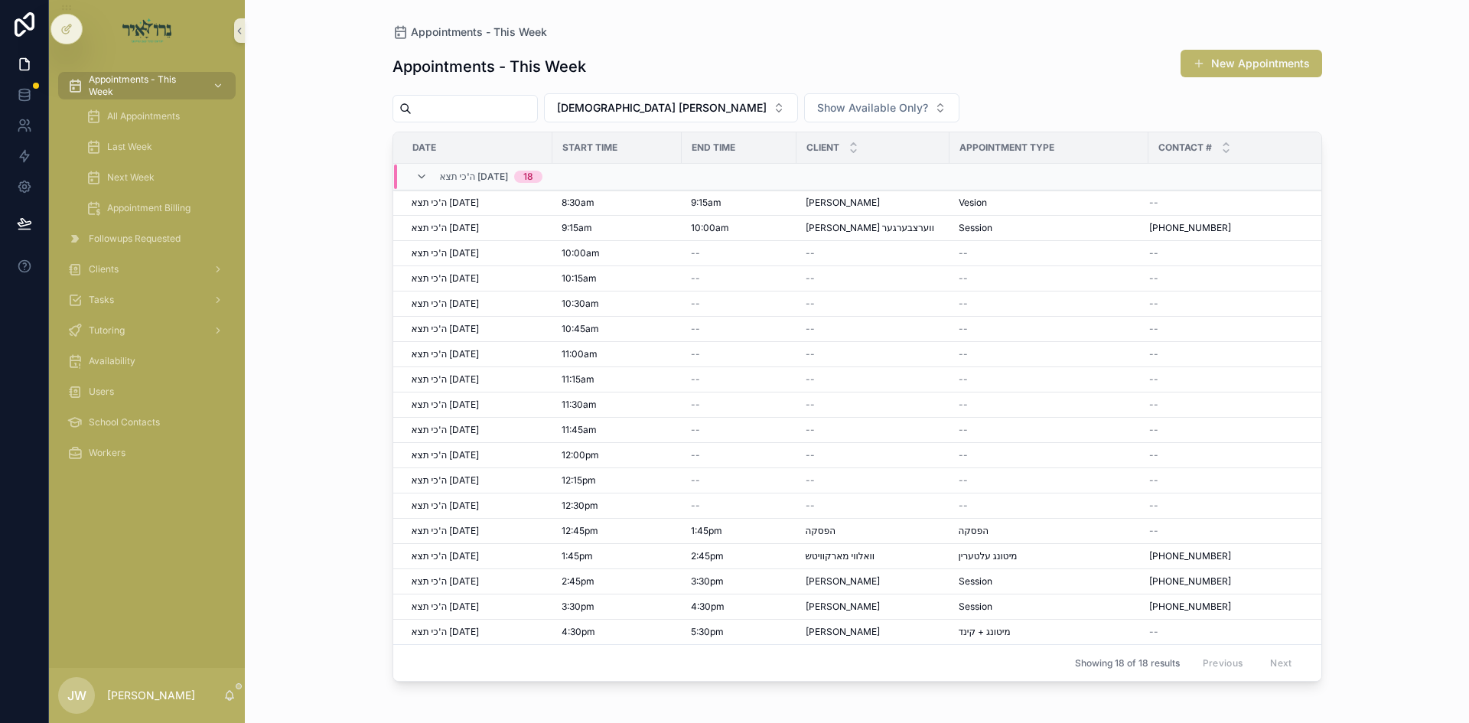
click at [690, 65] on div "Appointments - This Week New Appointments" at bounding box center [858, 66] width 930 height 35
click at [594, 66] on div "Appointments - This Week New Appointments" at bounding box center [858, 66] width 930 height 35
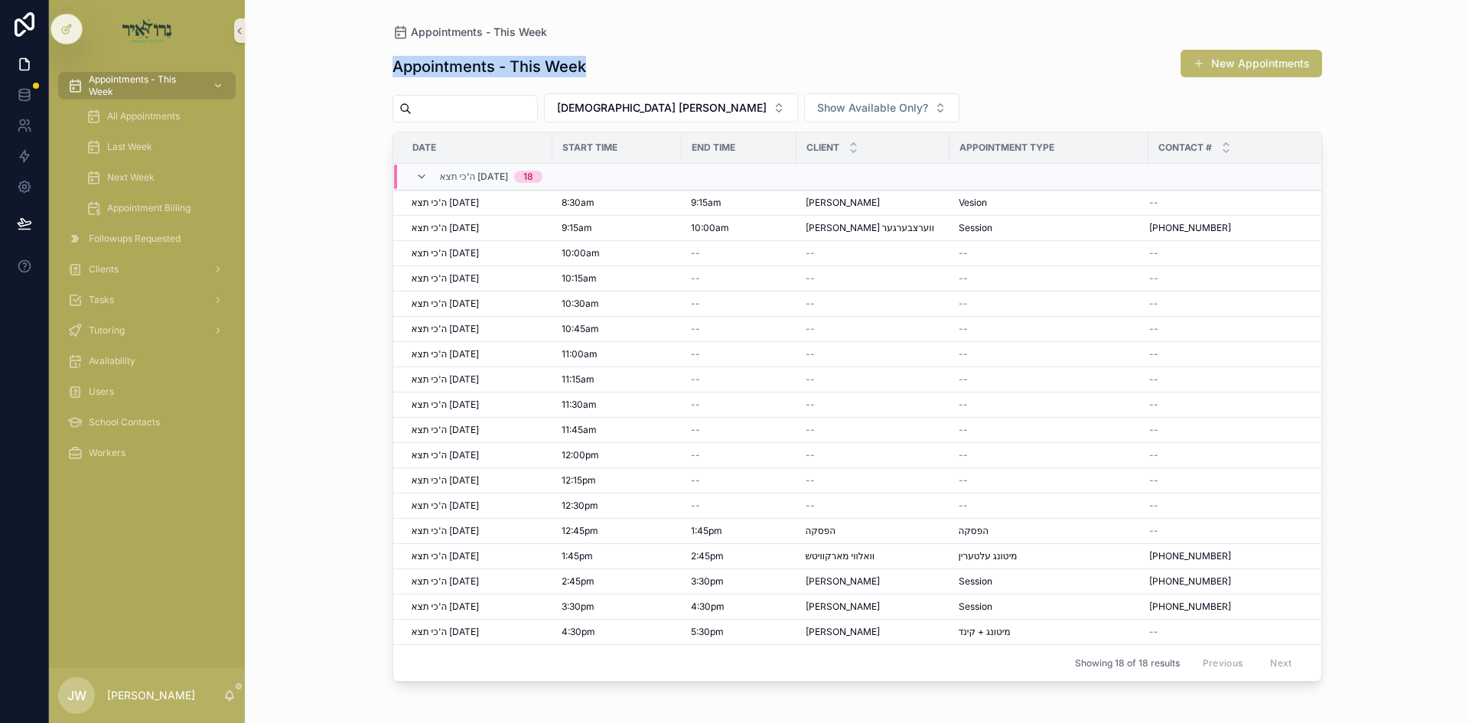
click at [594, 66] on div "Appointments - This Week New Appointments" at bounding box center [858, 66] width 930 height 35
drag, startPoint x: 594, startPoint y: 66, endPoint x: 579, endPoint y: 66, distance: 14.5
click at [579, 66] on div "Appointments - This Week New Appointments" at bounding box center [858, 66] width 930 height 35
click at [579, 66] on h1 "Appointments - This Week" at bounding box center [490, 66] width 194 height 21
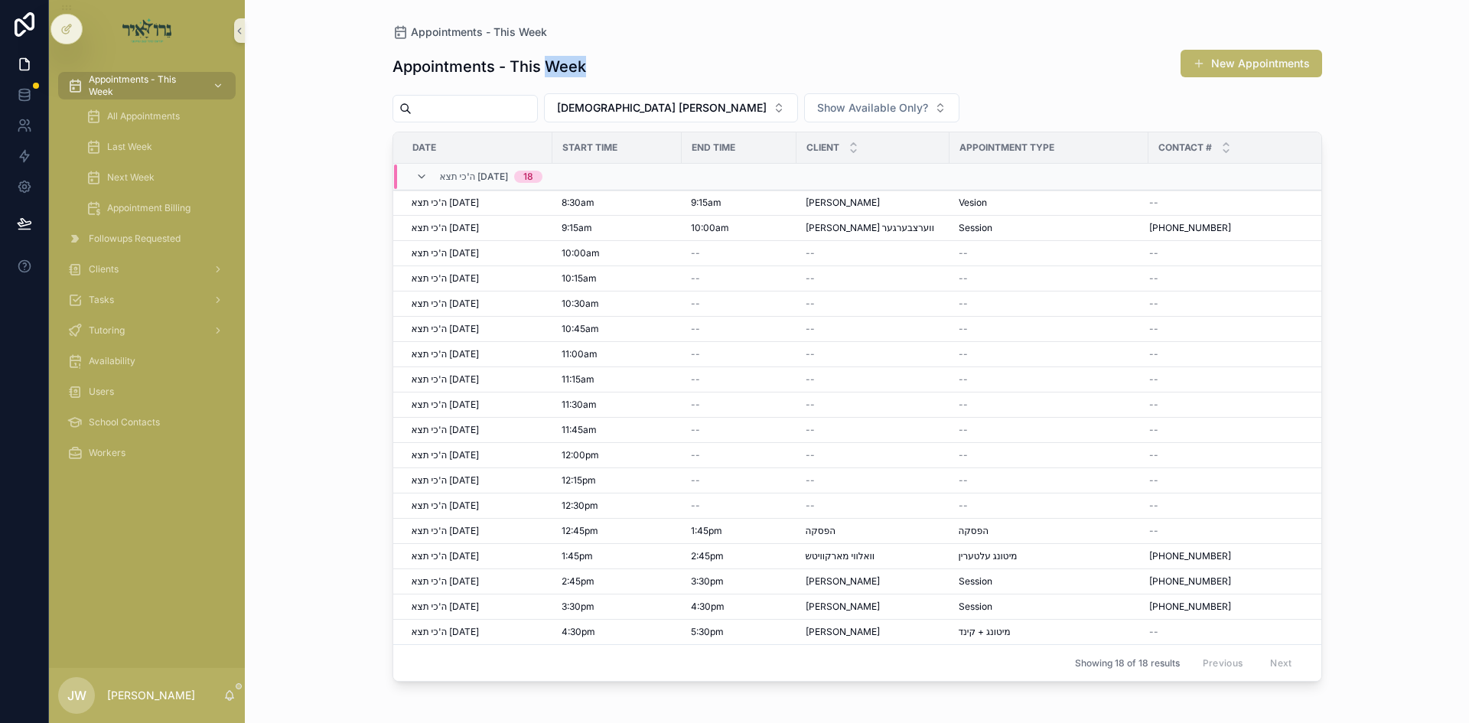
click at [579, 66] on h1 "Appointments - This Week" at bounding box center [490, 66] width 194 height 21
click at [1256, 74] on button "New Appointments" at bounding box center [1252, 64] width 142 height 28
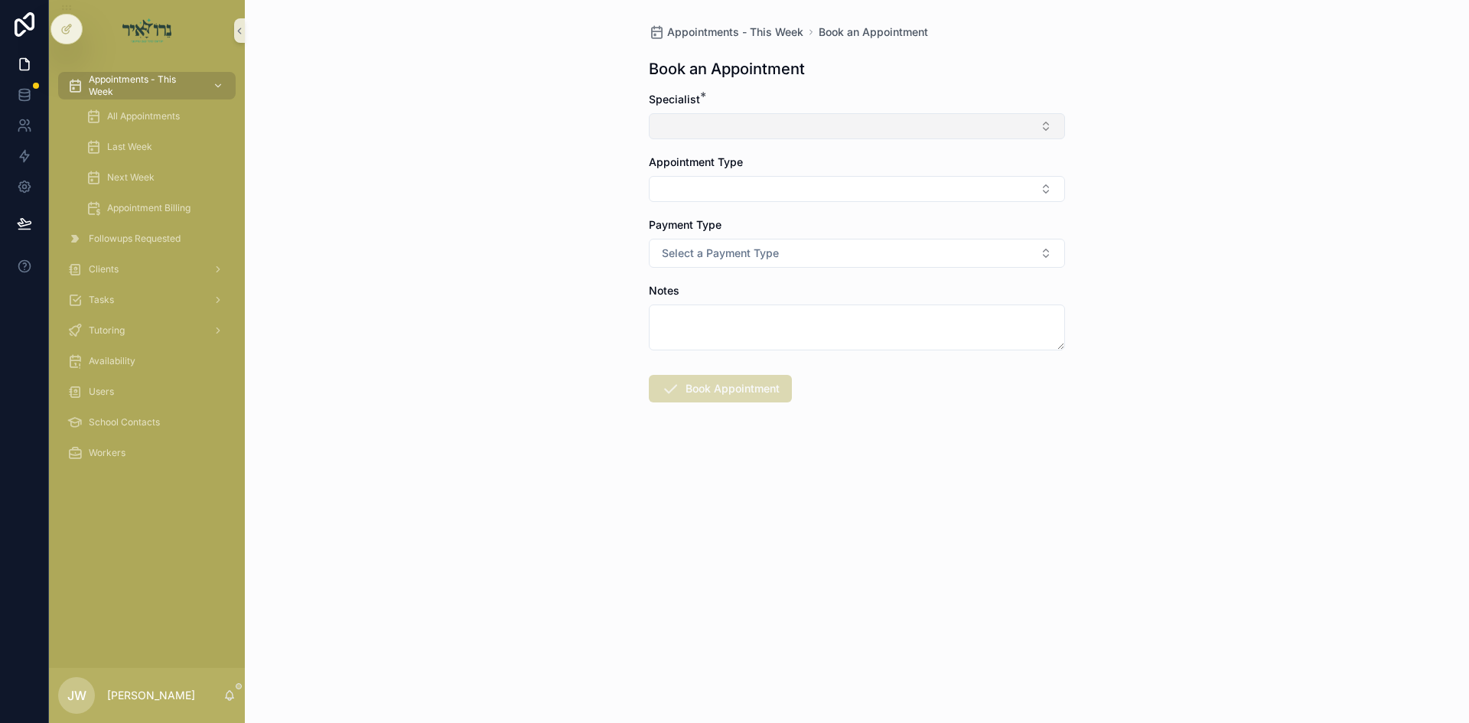
click at [670, 125] on button "Select Button" at bounding box center [857, 126] width 416 height 26
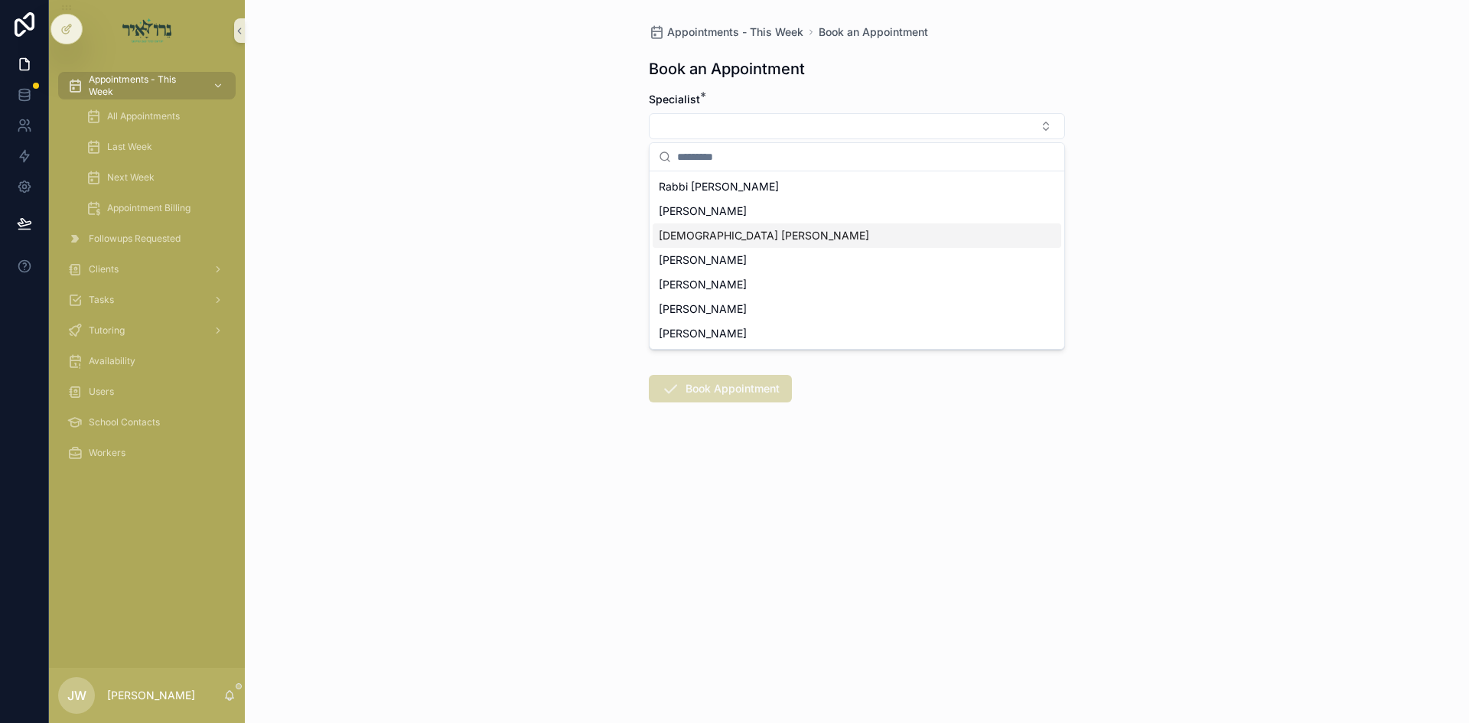
click at [699, 243] on div "[DEMOGRAPHIC_DATA] [PERSON_NAME]" at bounding box center [857, 235] width 409 height 24
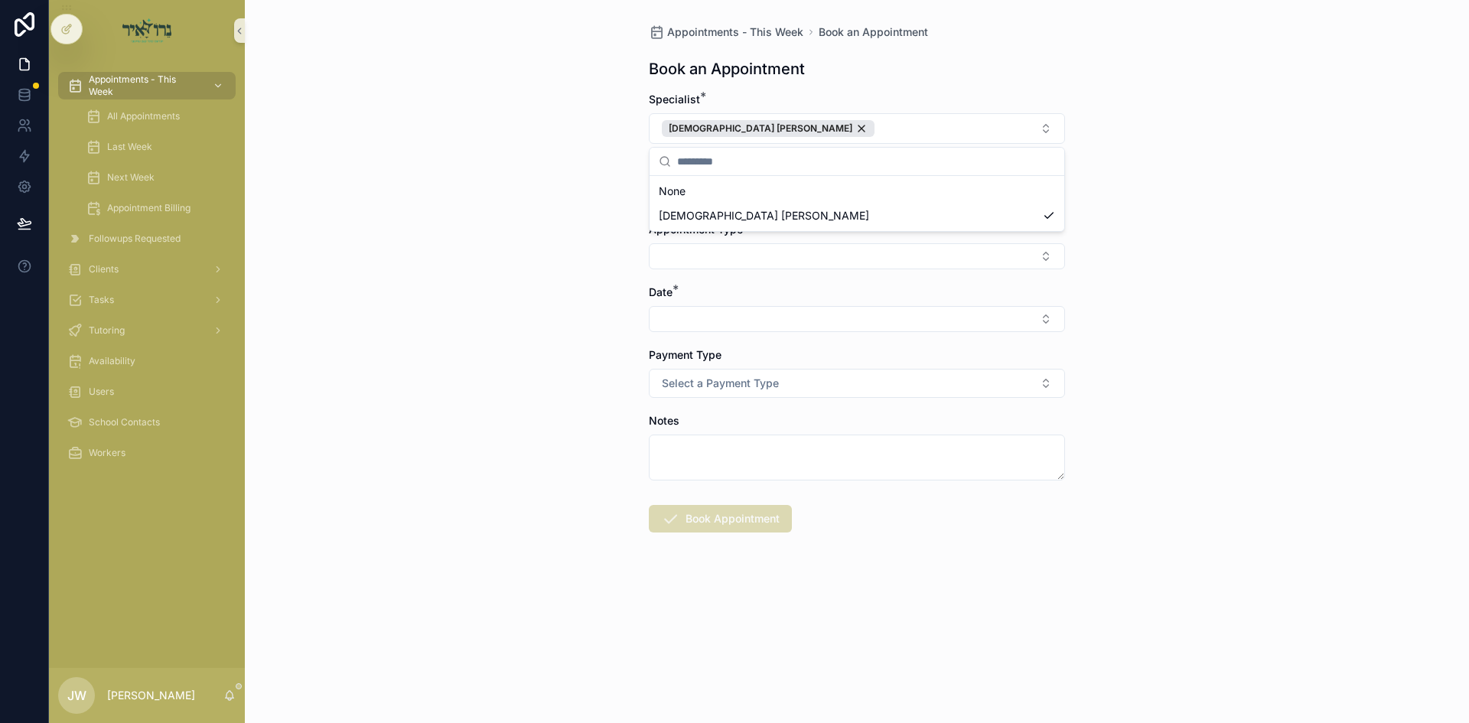
click at [530, 231] on div "Appointments - This Week Book an Appointment Book an Appointment Specialist * R…" at bounding box center [857, 361] width 1224 height 723
click at [681, 204] on button "Select Button" at bounding box center [857, 194] width 416 height 26
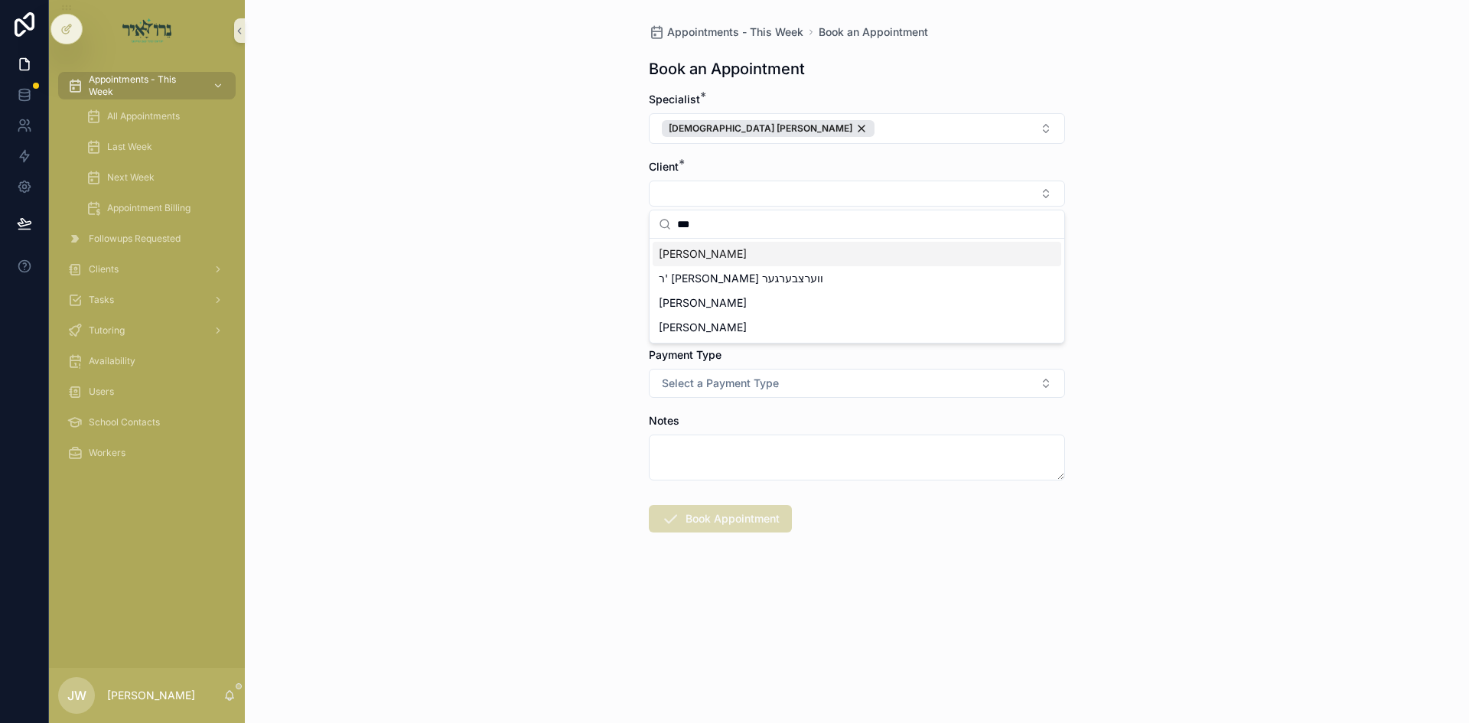
type input "***"
click at [769, 262] on div "[PERSON_NAME]" at bounding box center [857, 254] width 409 height 24
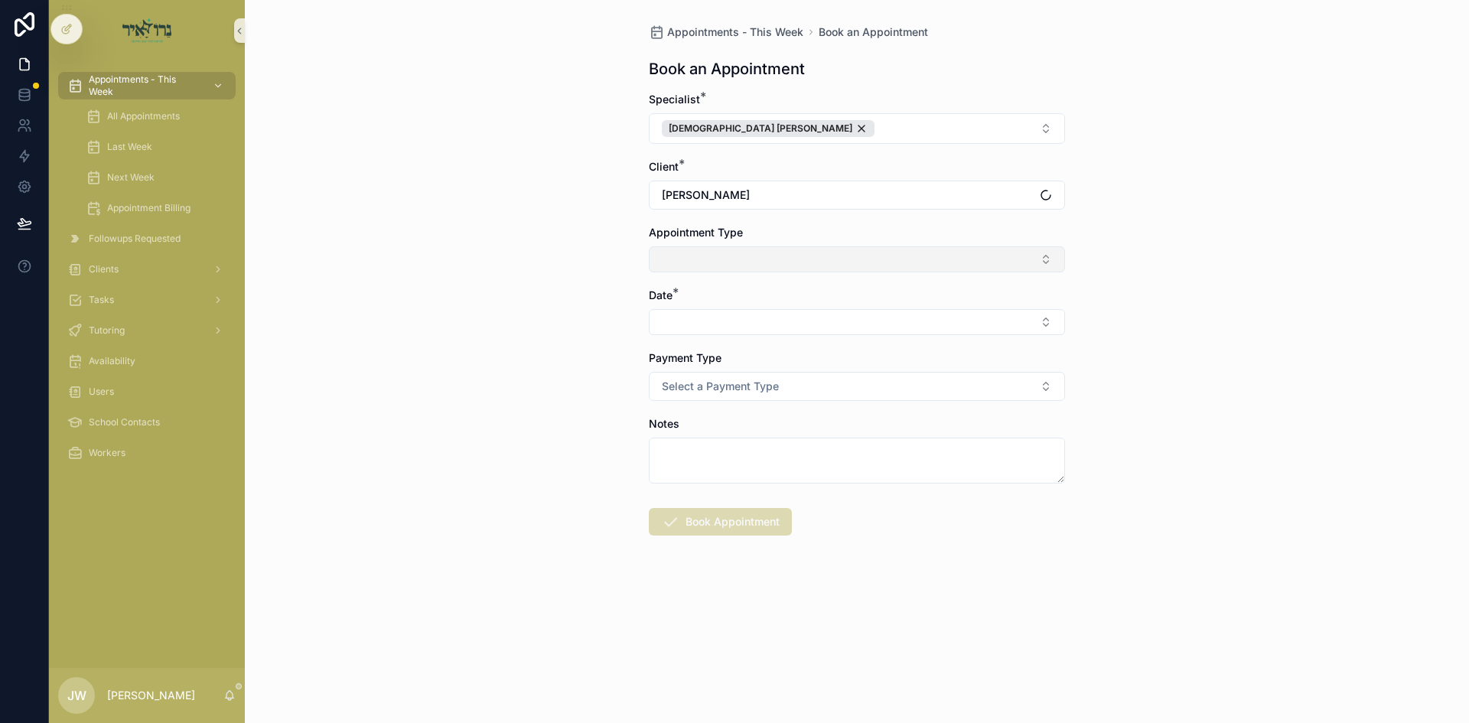
click at [728, 254] on button "Select Button" at bounding box center [857, 259] width 416 height 26
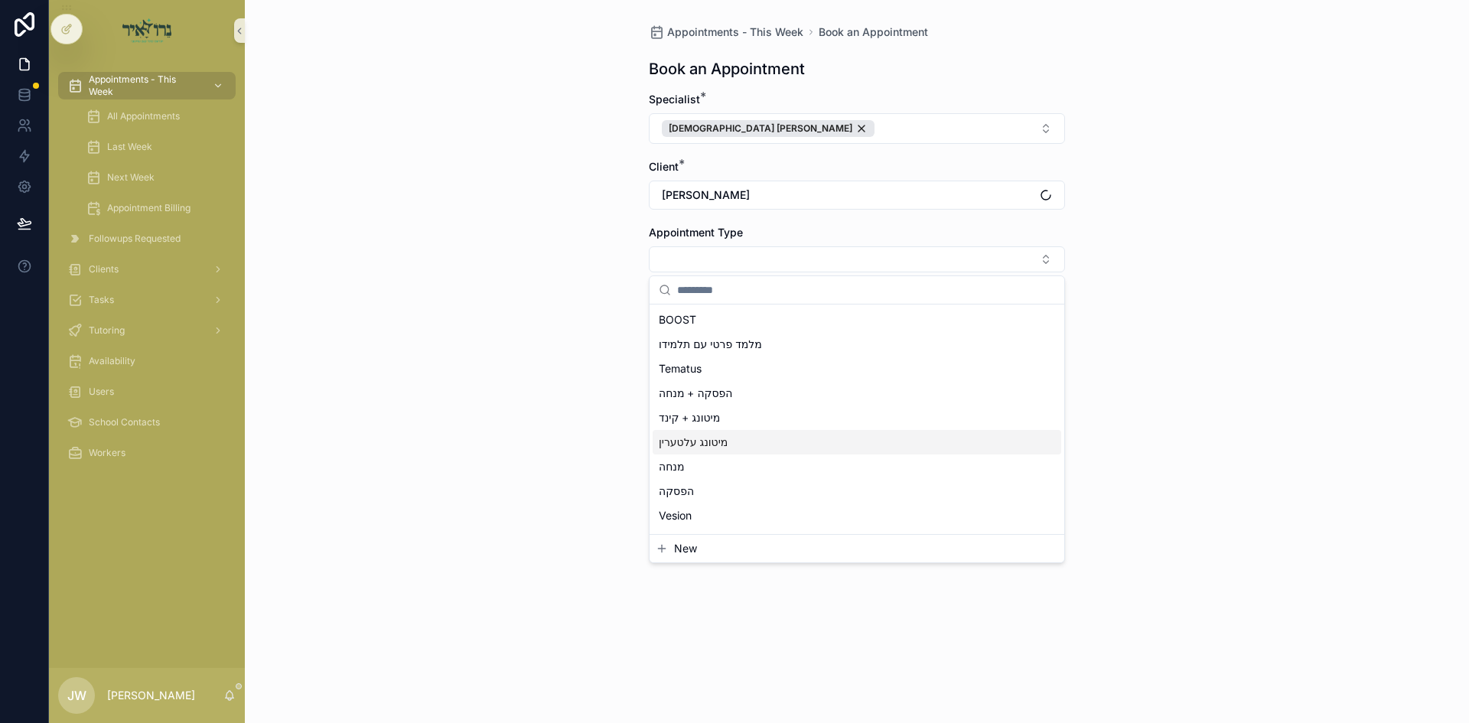
click at [692, 440] on span "מיטונג עלטערין" at bounding box center [693, 442] width 69 height 15
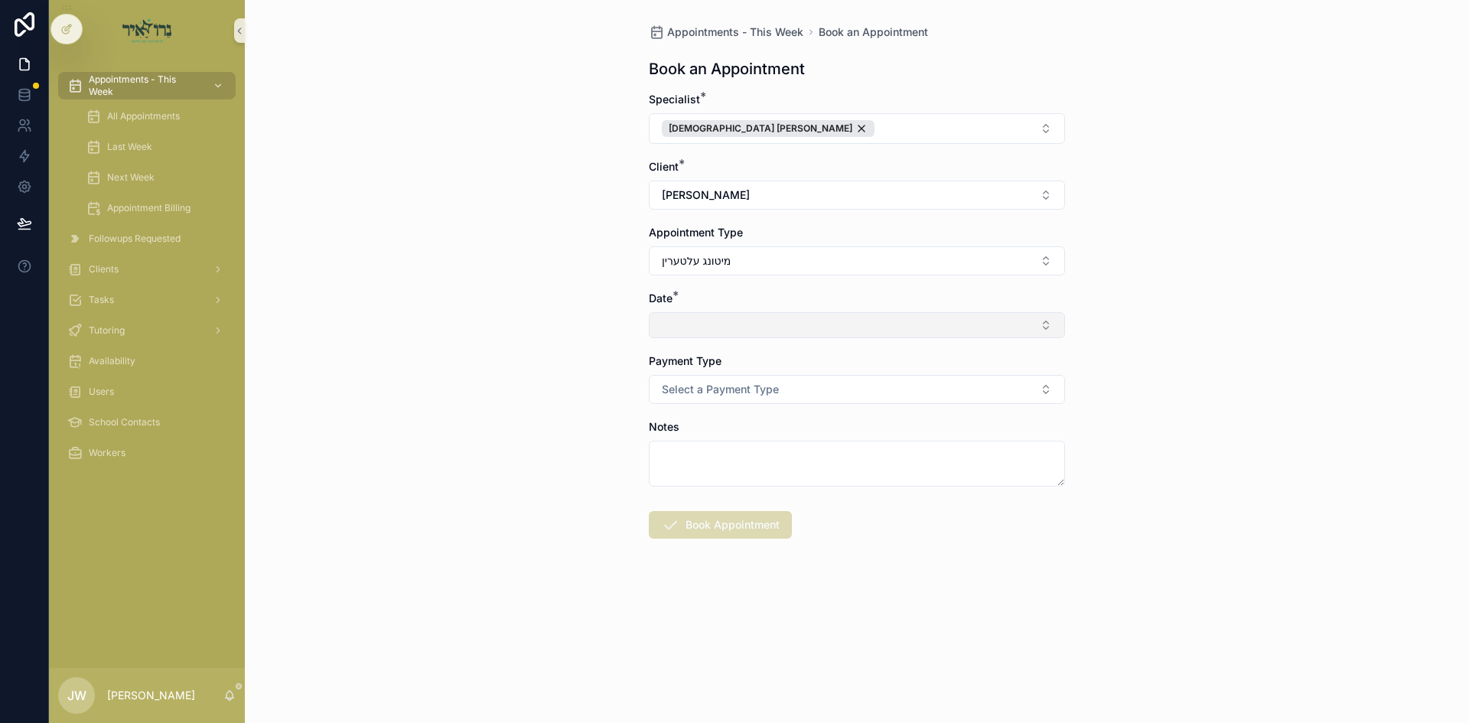
click at [683, 320] on button "Select Button" at bounding box center [857, 325] width 416 height 26
click at [709, 390] on span "ה'כי תצא [DATE]" at bounding box center [699, 385] width 80 height 15
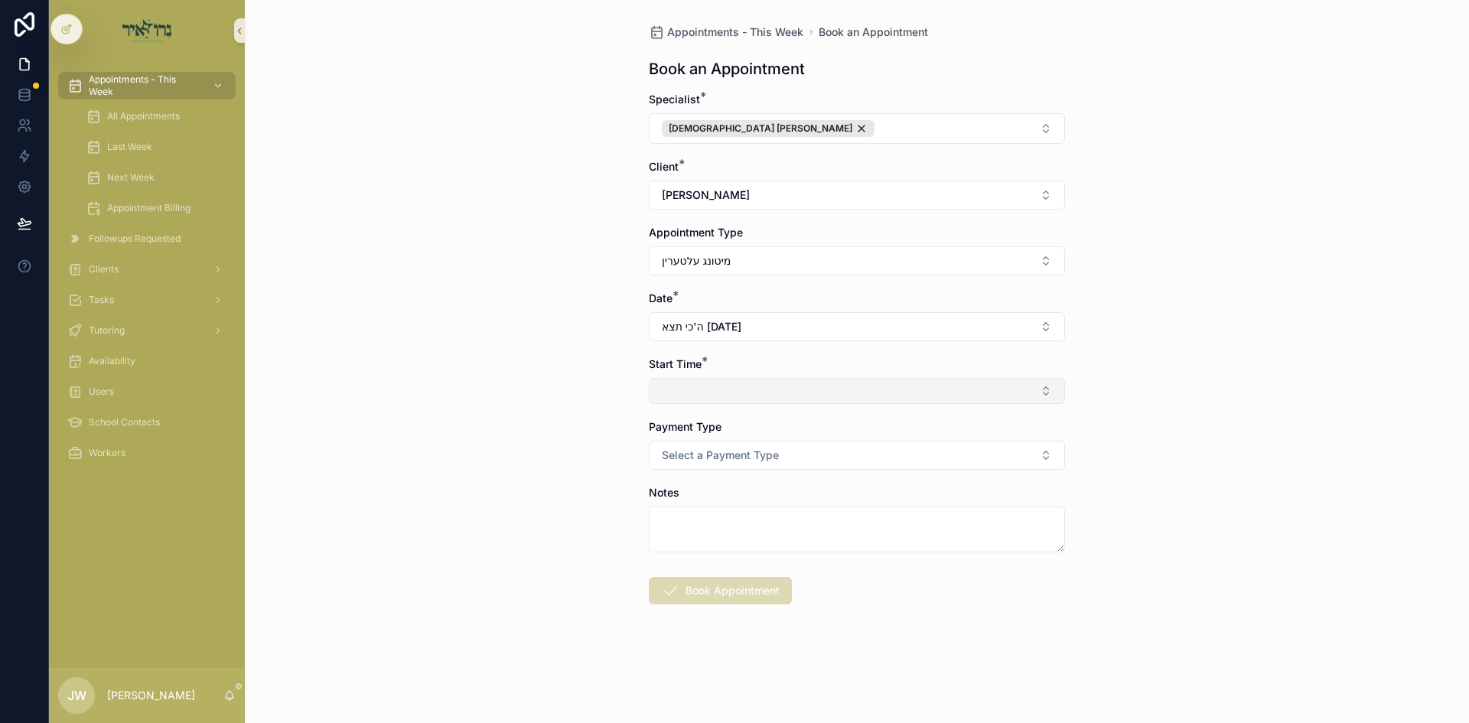
click at [711, 394] on button "Select Button" at bounding box center [857, 391] width 416 height 26
click at [686, 425] on input "scrollable content" at bounding box center [866, 422] width 378 height 28
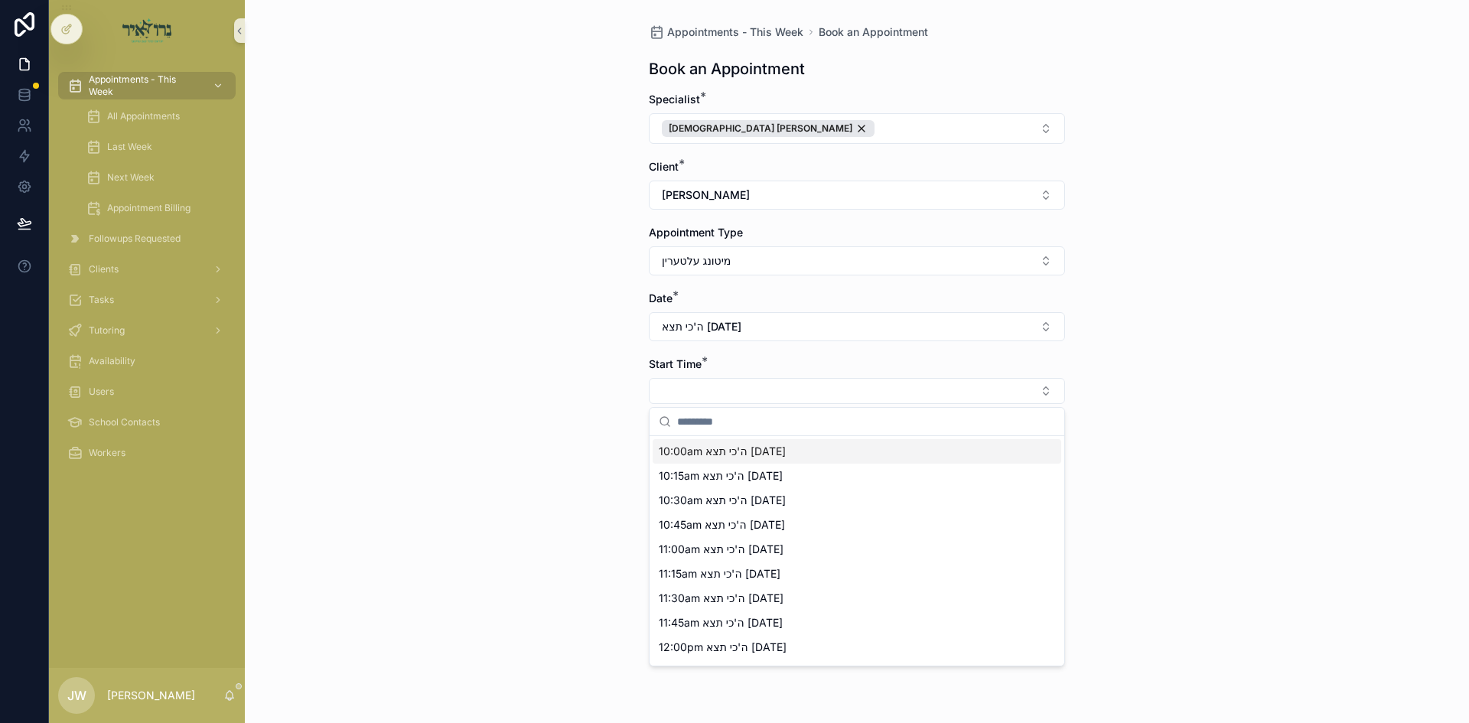
click at [704, 446] on span "10:00am ה'כי תצא [DATE]" at bounding box center [722, 451] width 127 height 15
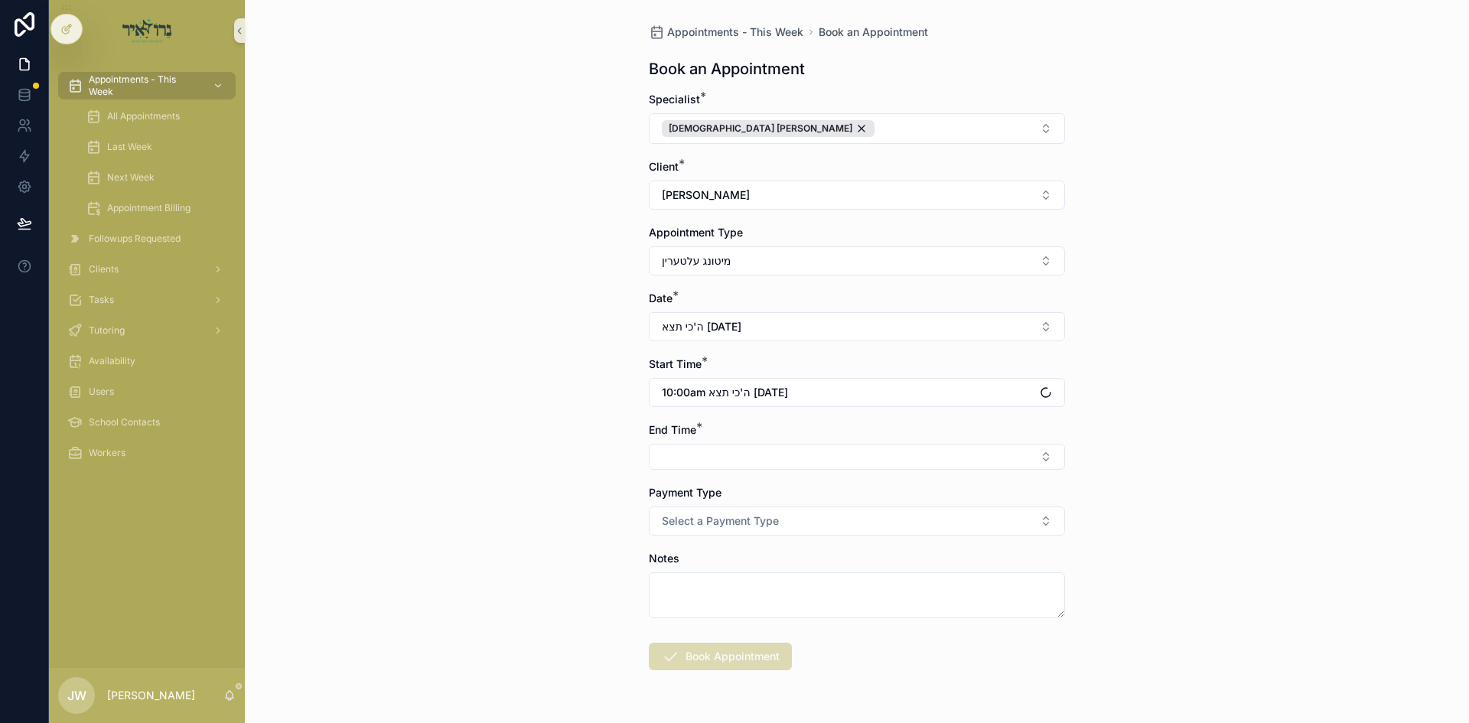
click at [704, 446] on button "Select Button" at bounding box center [857, 457] width 416 height 26
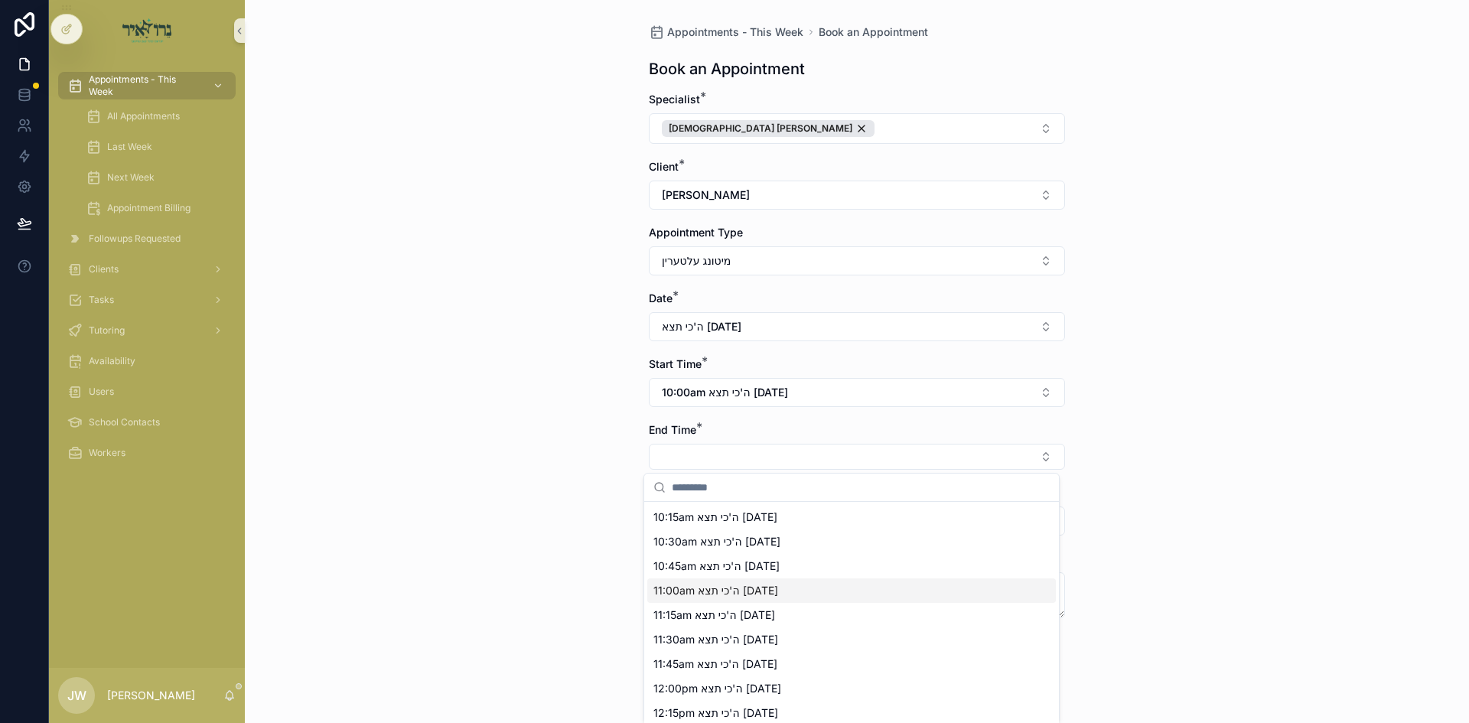
click at [683, 597] on span "11:00am ה'כי תצא [DATE]" at bounding box center [716, 590] width 125 height 15
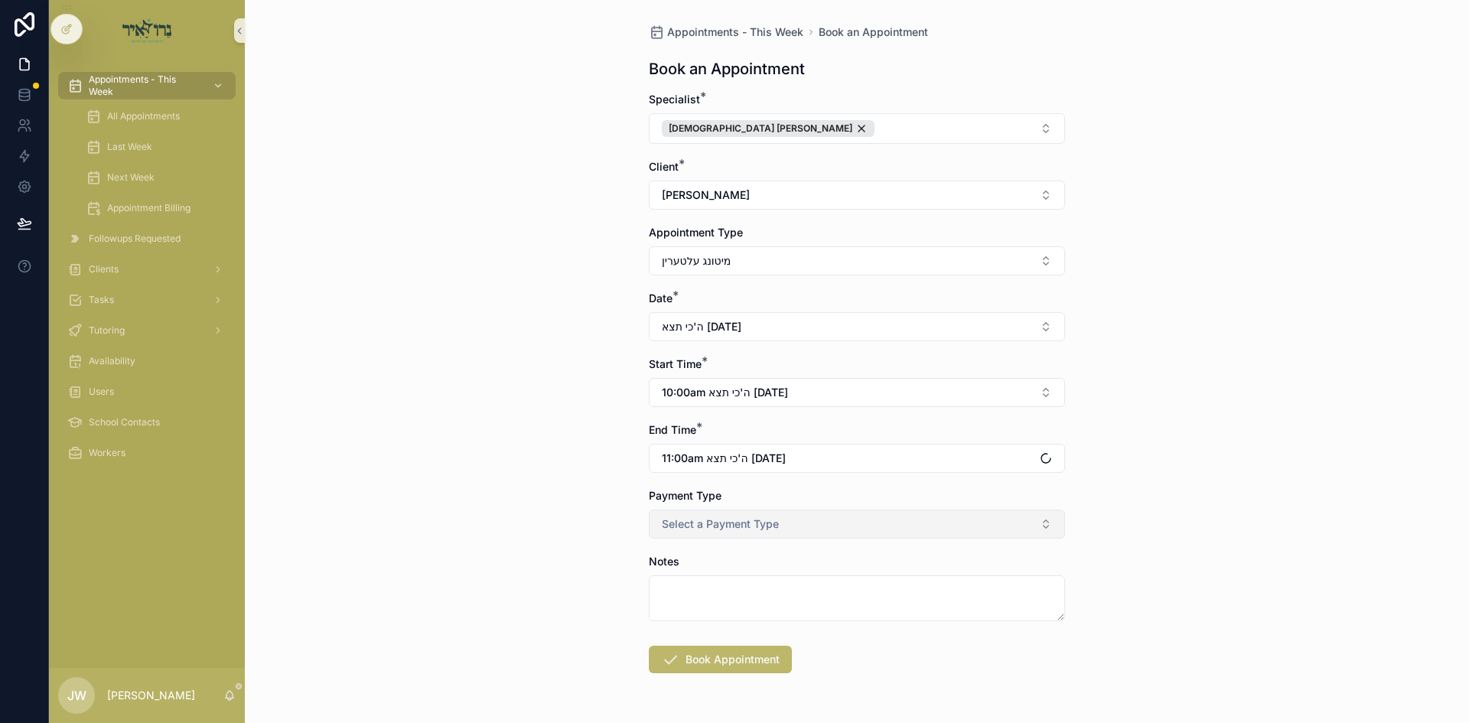
click at [682, 534] on button "Select a Payment Type" at bounding box center [857, 524] width 416 height 29
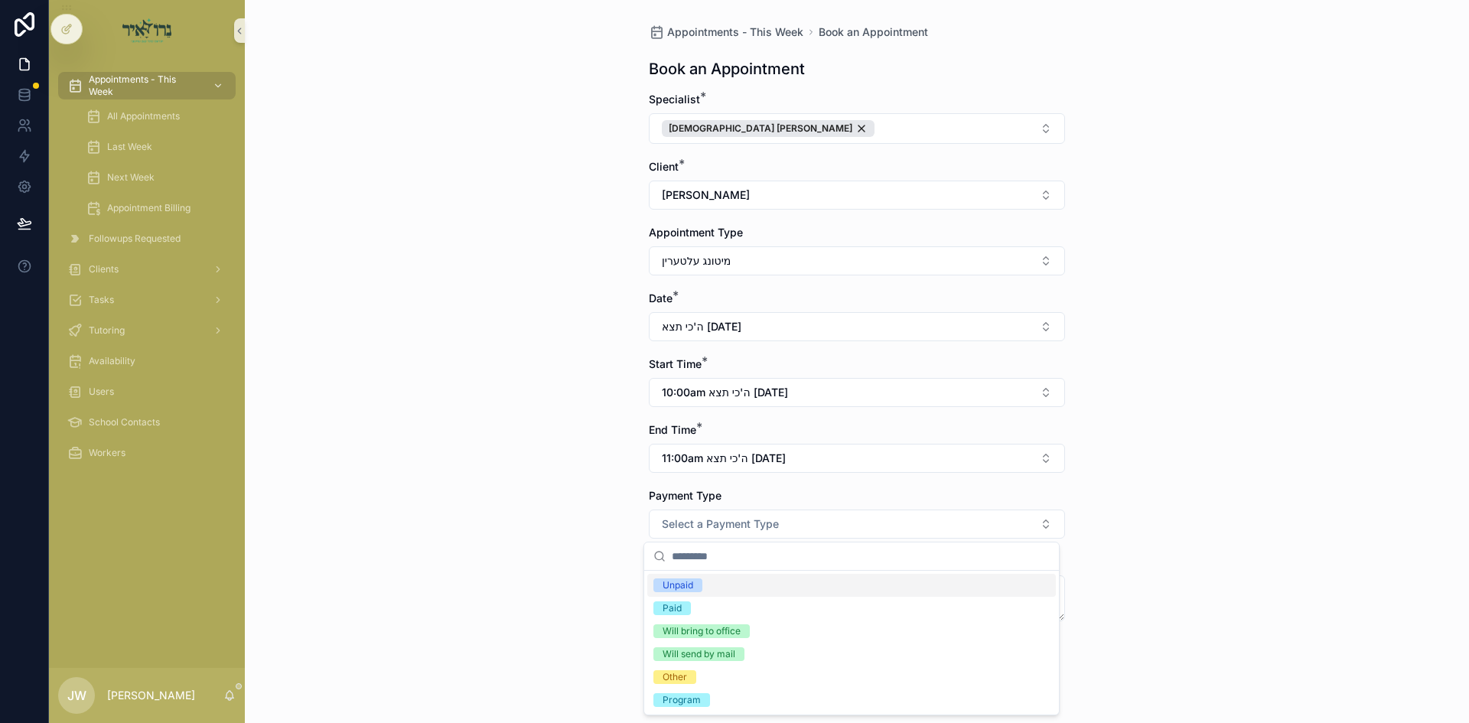
click at [682, 581] on div "Unpaid" at bounding box center [678, 586] width 31 height 14
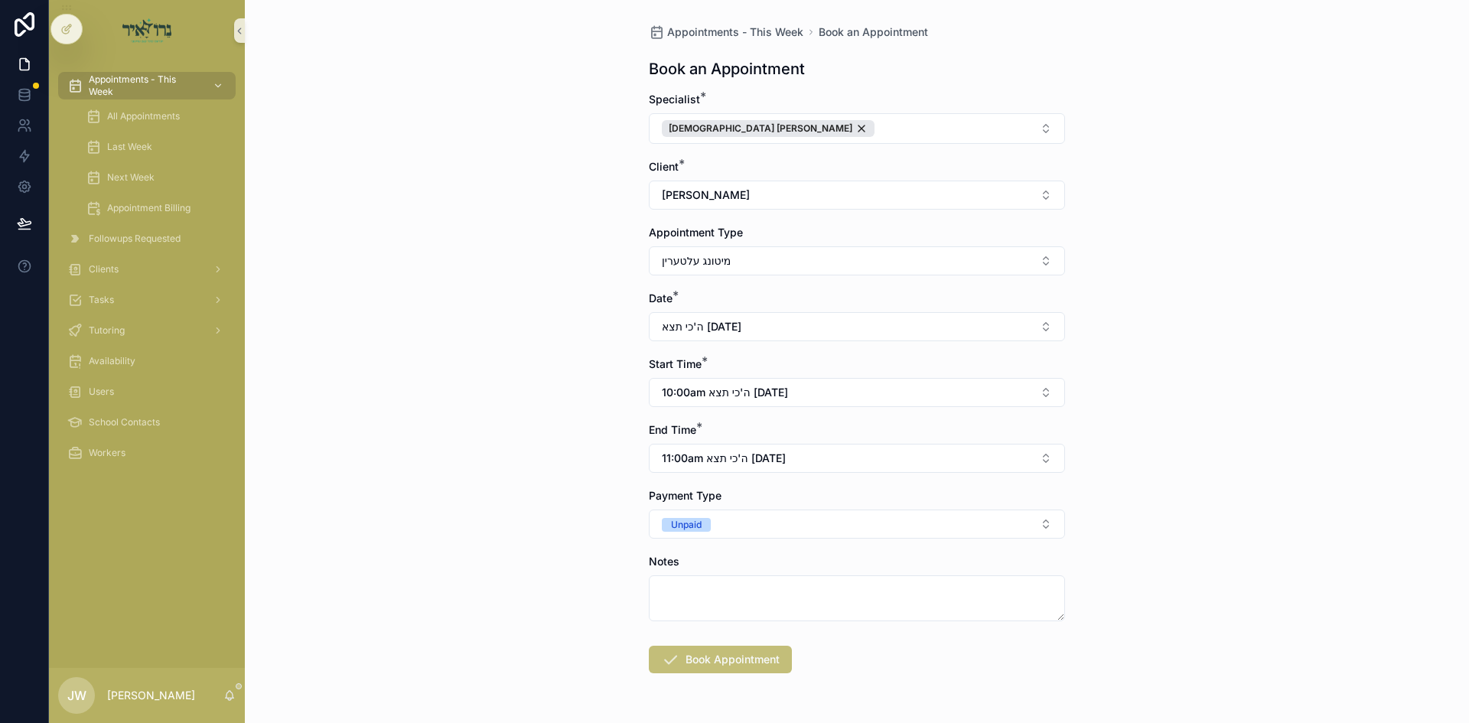
click at [678, 662] on button "Book Appointment" at bounding box center [720, 660] width 143 height 28
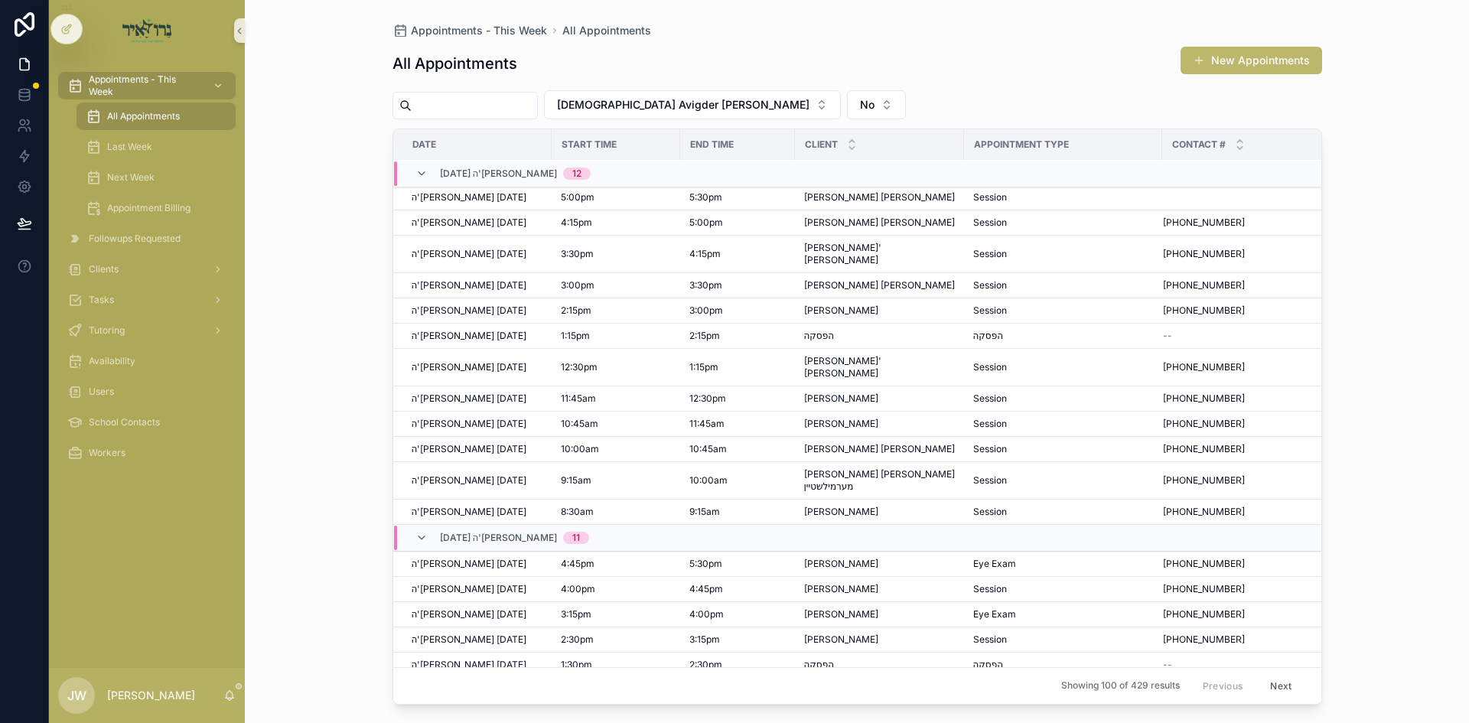
scroll to position [1632, 0]
